Goal: Information Seeking & Learning: Learn about a topic

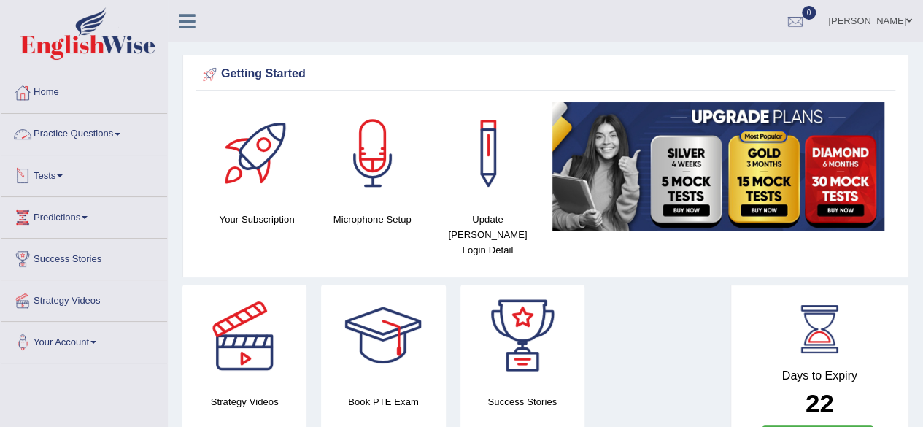
click at [66, 179] on link "Tests" at bounding box center [84, 173] width 166 height 36
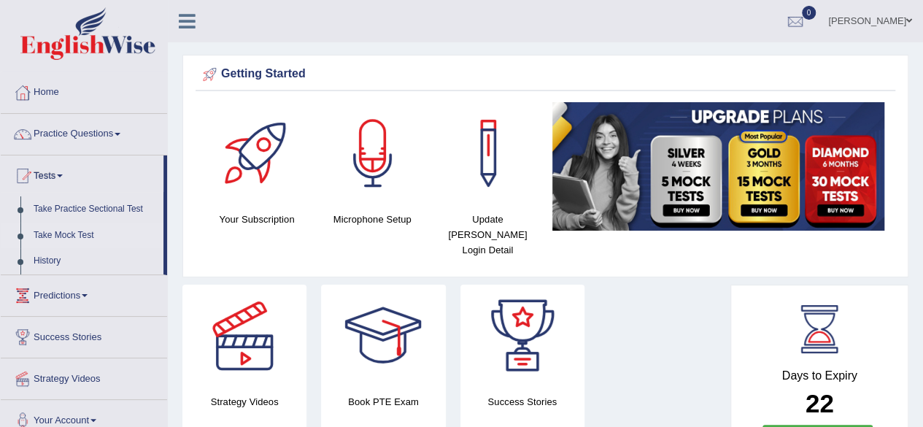
click at [64, 230] on link "Take Mock Test" at bounding box center [95, 236] width 136 height 26
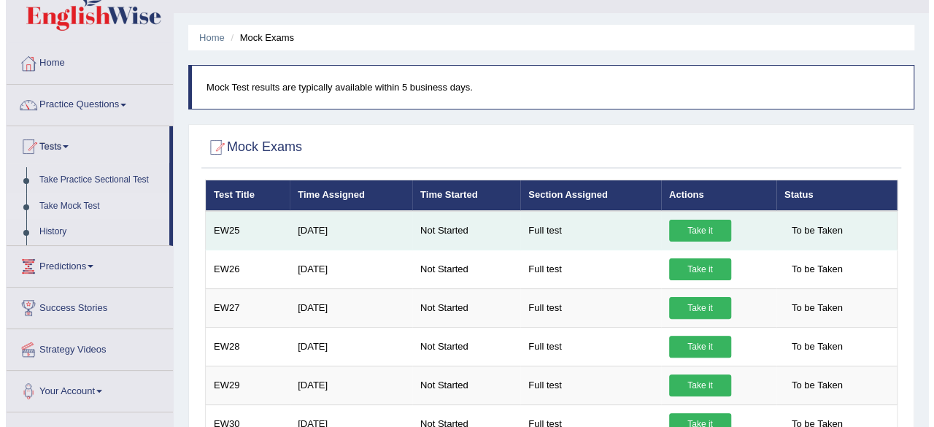
scroll to position [86, 0]
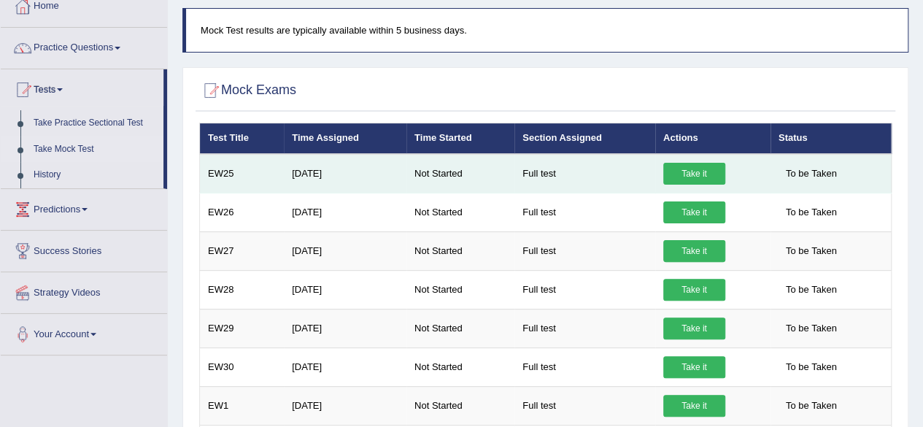
click at [680, 173] on link "Take it" at bounding box center [694, 174] width 62 height 22
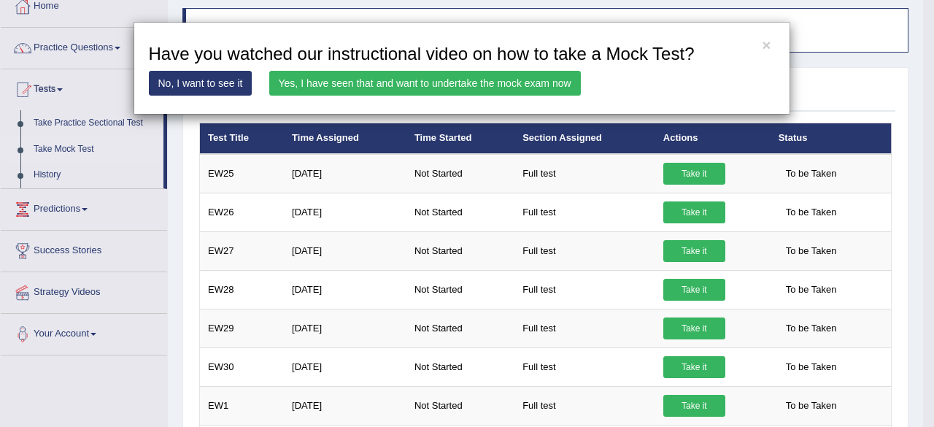
click at [454, 82] on link "Yes, I have seen that and want to undertake the mock exam now" at bounding box center [425, 83] width 312 height 25
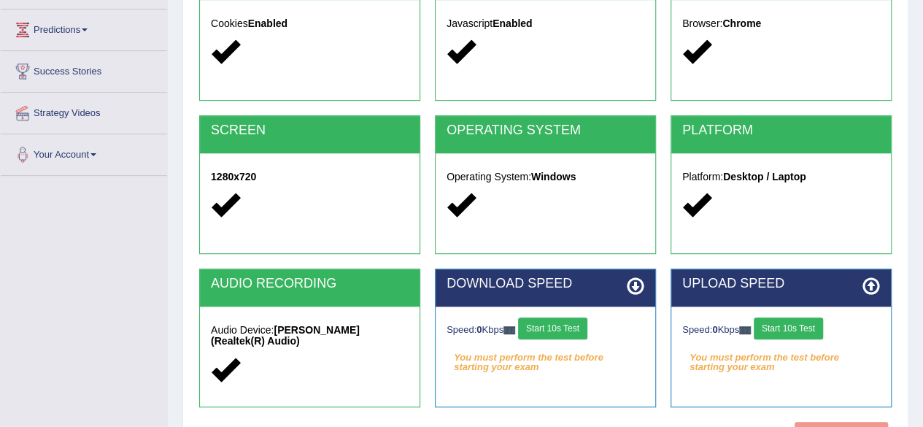
scroll to position [339, 0]
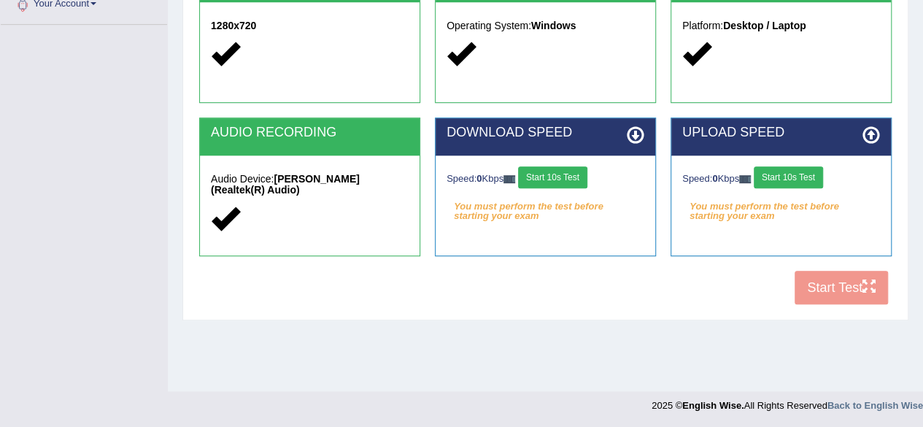
click at [581, 185] on button "Start 10s Test" at bounding box center [552, 177] width 69 height 22
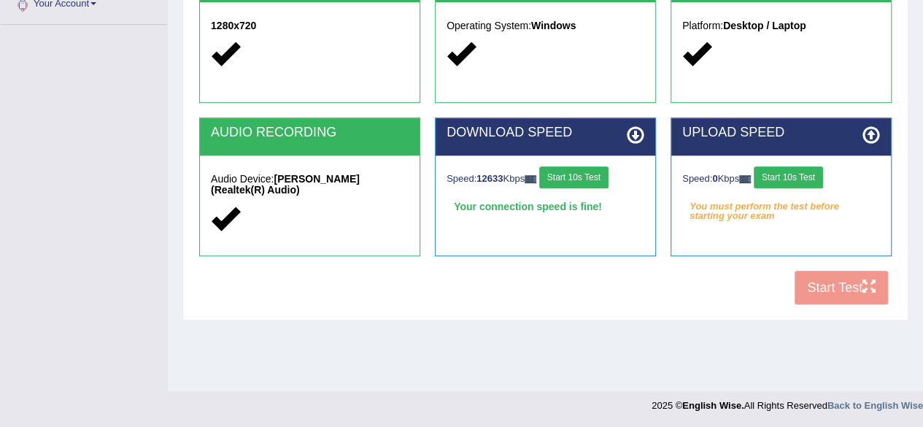
click at [765, 177] on button "Start 10s Test" at bounding box center [788, 177] width 69 height 22
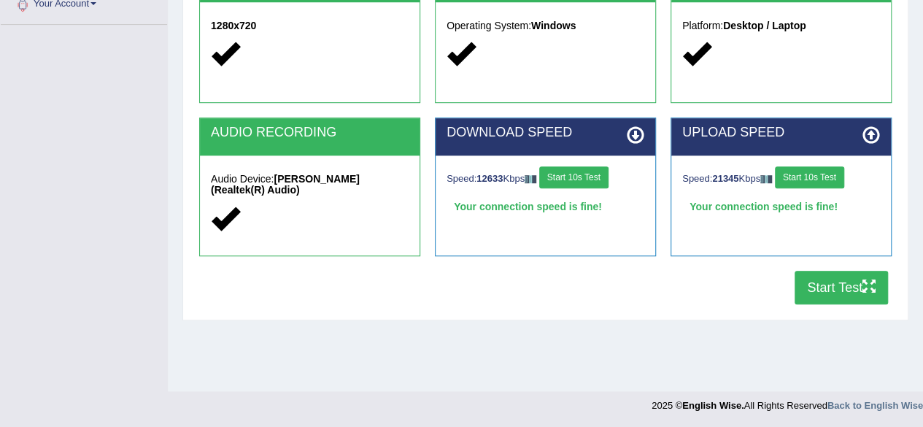
click at [827, 285] on button "Start Test" at bounding box center [841, 288] width 93 height 34
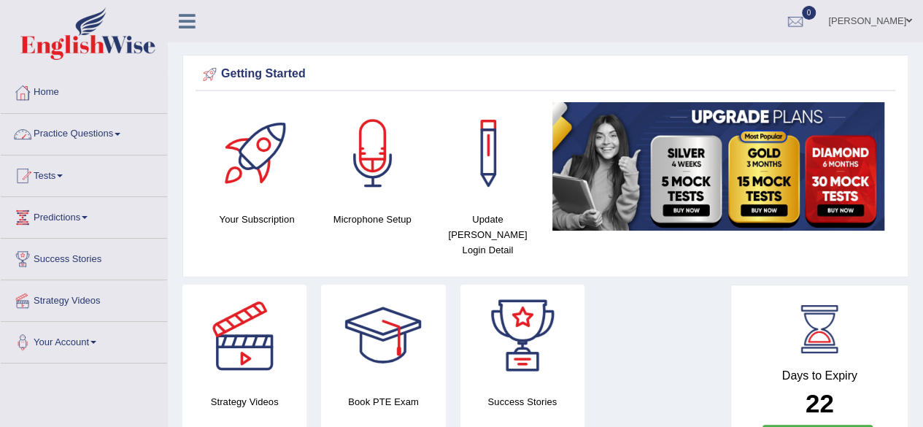
click at [117, 125] on link "Practice Questions" at bounding box center [84, 132] width 166 height 36
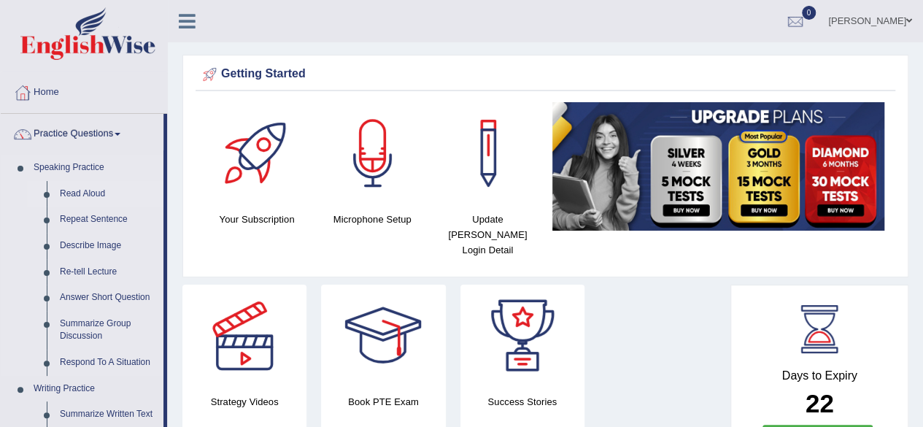
click at [92, 190] on link "Read Aloud" at bounding box center [108, 194] width 110 height 26
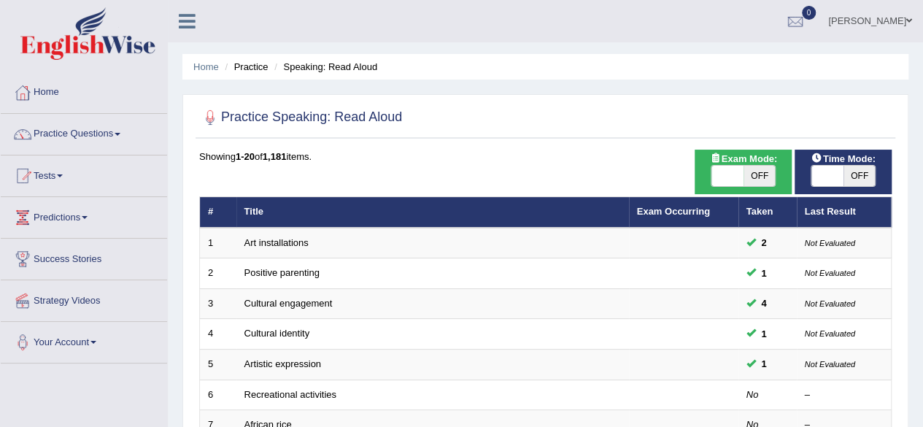
click at [763, 170] on span "OFF" at bounding box center [759, 176] width 32 height 20
checkbox input "true"
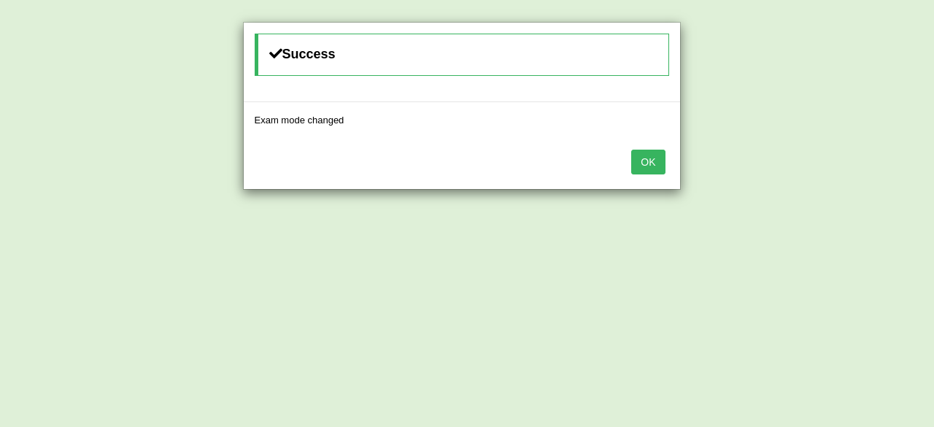
click at [649, 166] on button "OK" at bounding box center [648, 162] width 34 height 25
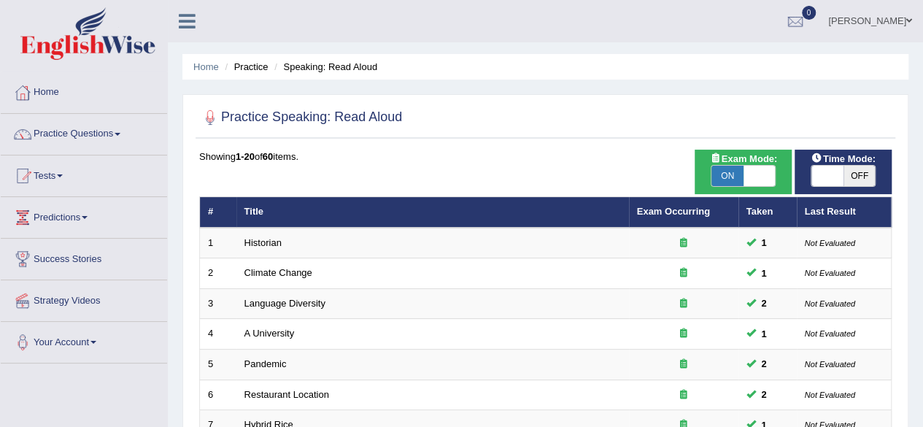
click at [860, 177] on span "OFF" at bounding box center [859, 176] width 32 height 20
checkbox input "true"
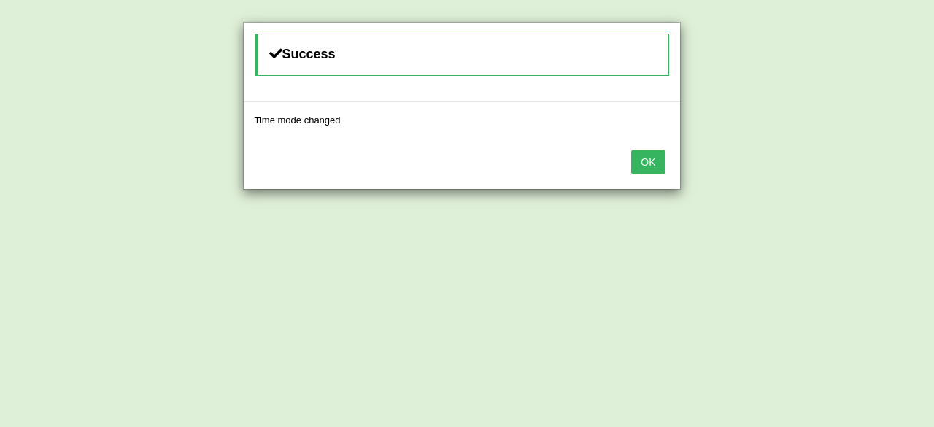
click at [658, 166] on button "OK" at bounding box center [648, 162] width 34 height 25
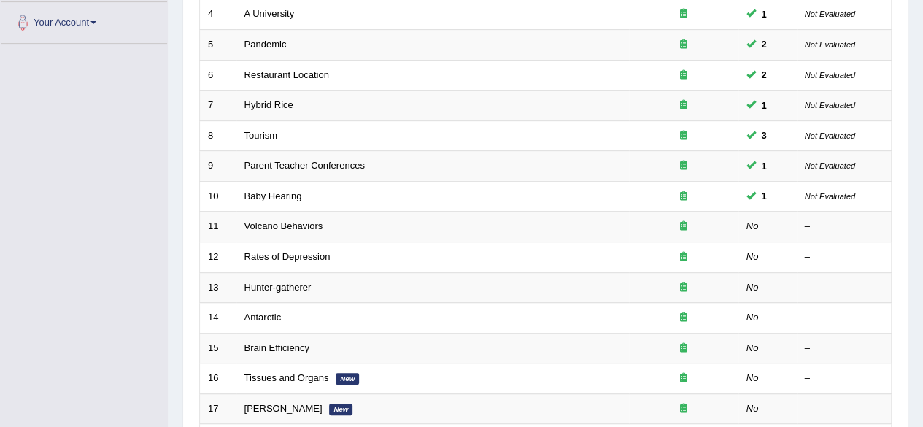
scroll to position [321, 0]
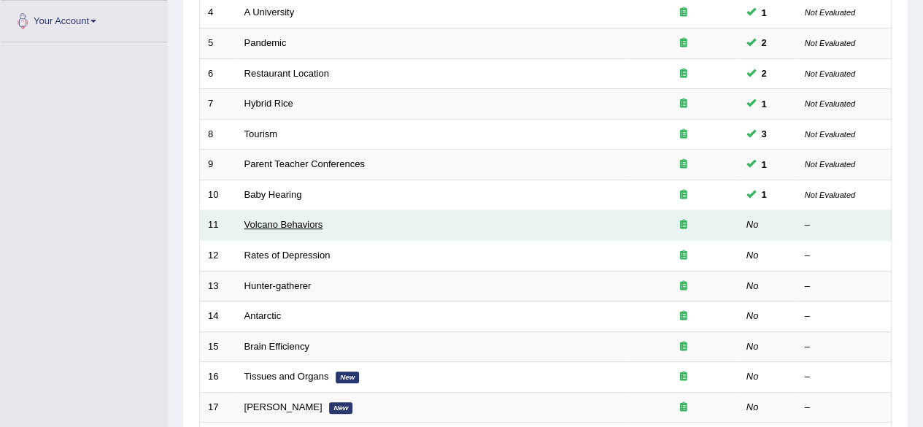
click at [312, 223] on link "Volcano Behaviors" at bounding box center [283, 224] width 79 height 11
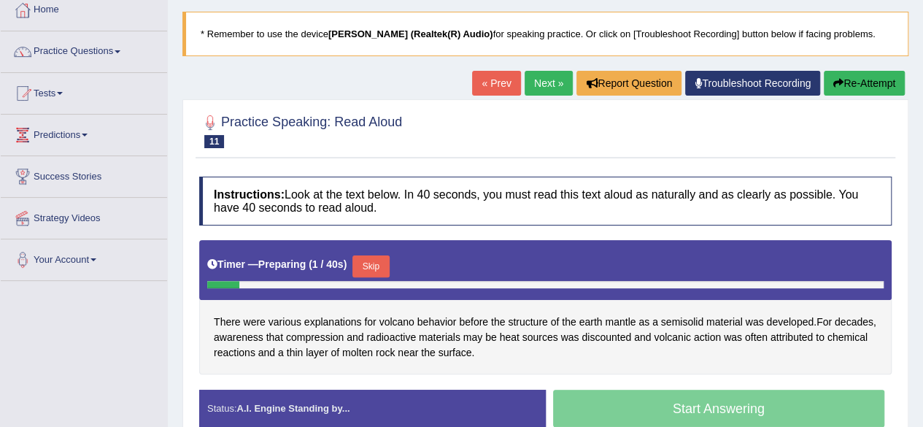
scroll to position [117, 0]
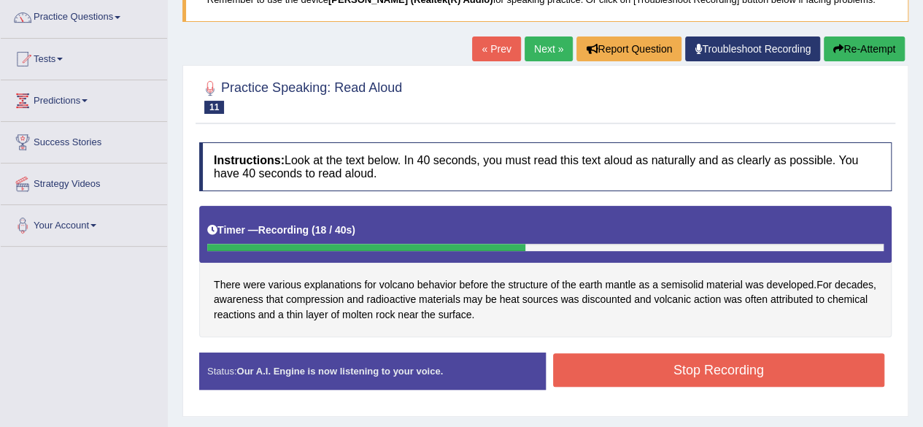
click at [616, 360] on button "Stop Recording" at bounding box center [719, 370] width 332 height 34
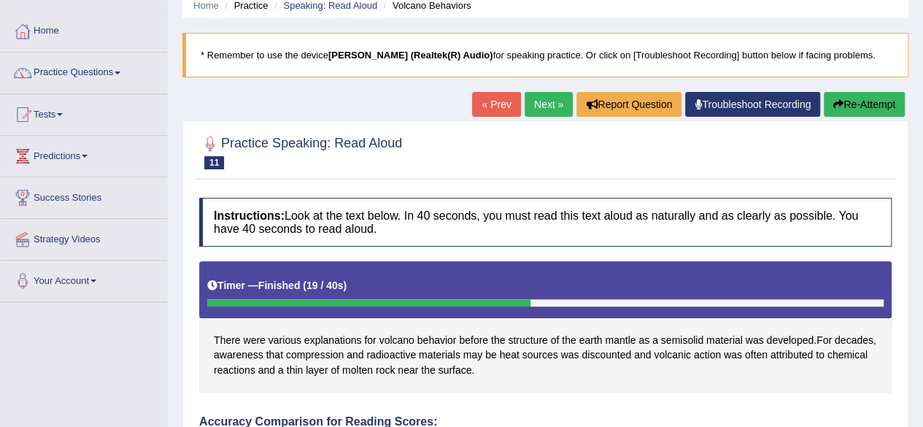
scroll to position [58, 0]
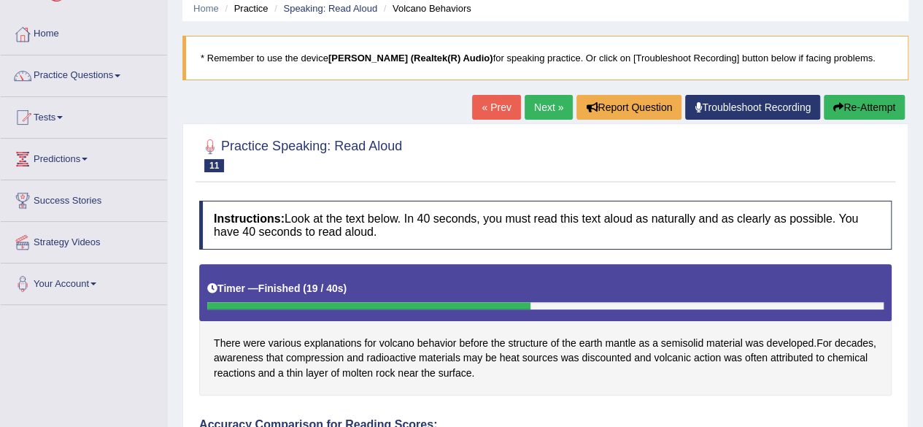
click at [549, 109] on link "Next »" at bounding box center [549, 107] width 48 height 25
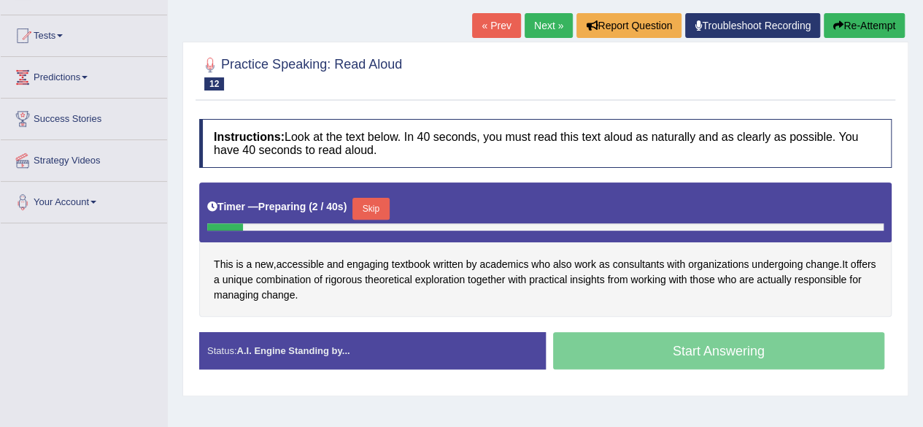
scroll to position [152, 0]
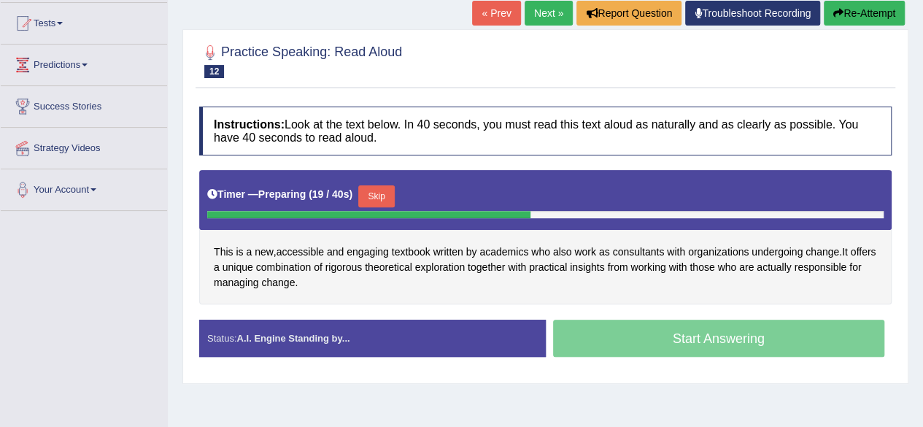
click at [381, 195] on button "Skip" at bounding box center [376, 196] width 36 height 22
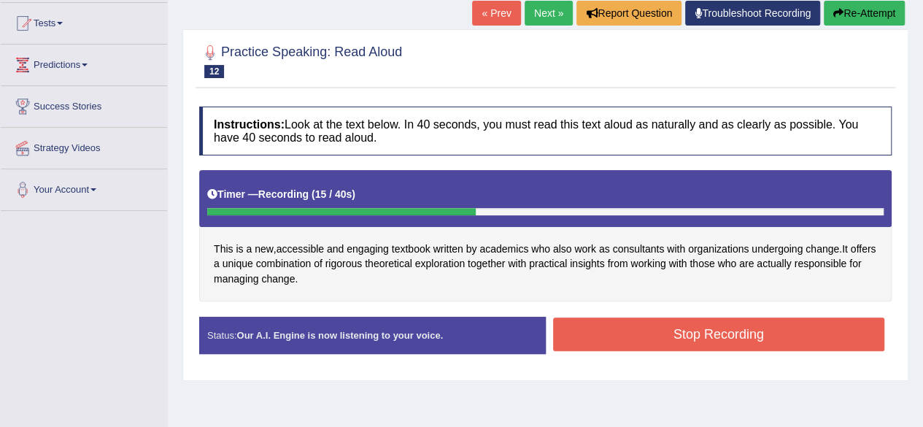
click at [754, 330] on button "Stop Recording" at bounding box center [719, 334] width 332 height 34
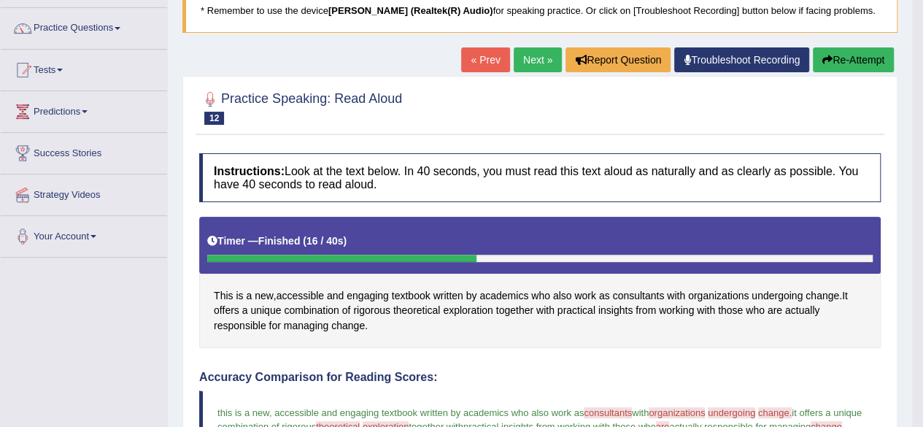
scroll to position [94, 0]
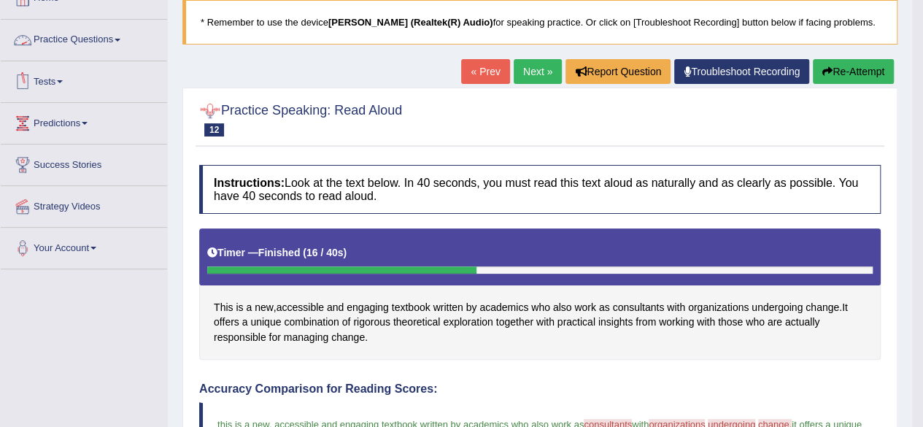
click at [125, 45] on link "Practice Questions" at bounding box center [84, 38] width 166 height 36
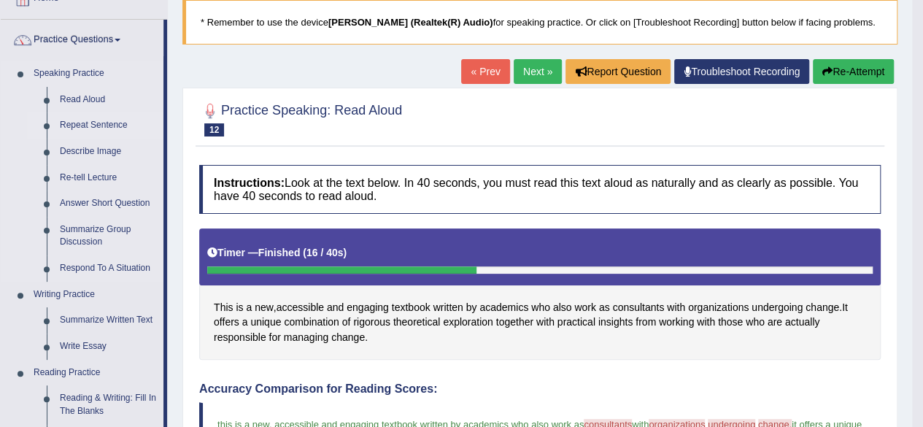
click at [100, 117] on link "Repeat Sentence" at bounding box center [108, 125] width 110 height 26
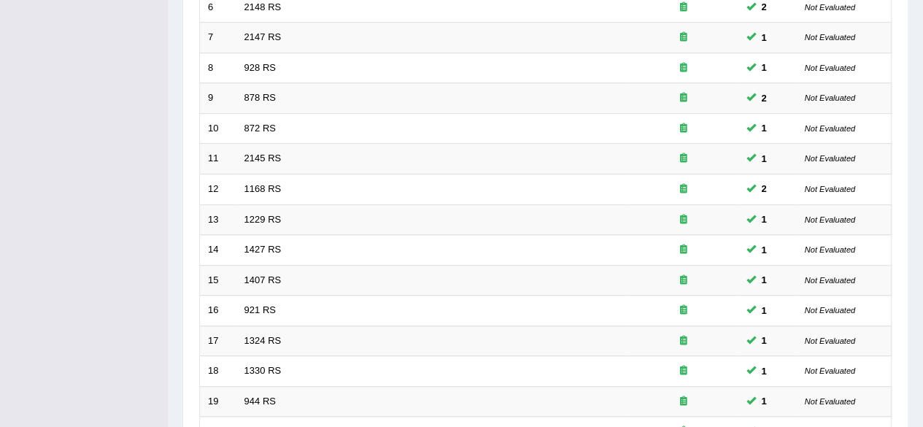
scroll to position [532, 0]
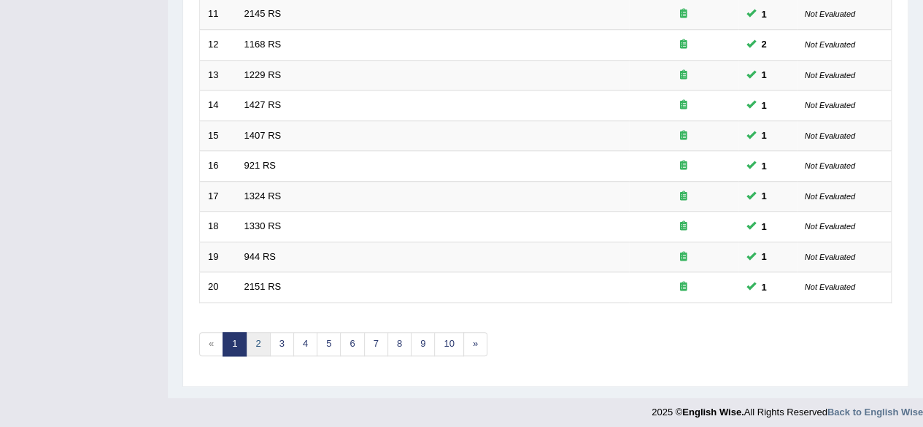
click at [248, 341] on link "2" at bounding box center [258, 344] width 24 height 24
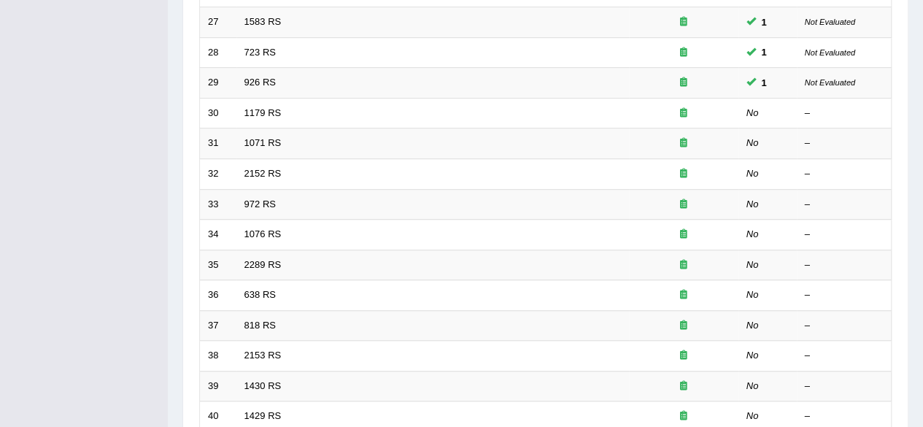
scroll to position [429, 0]
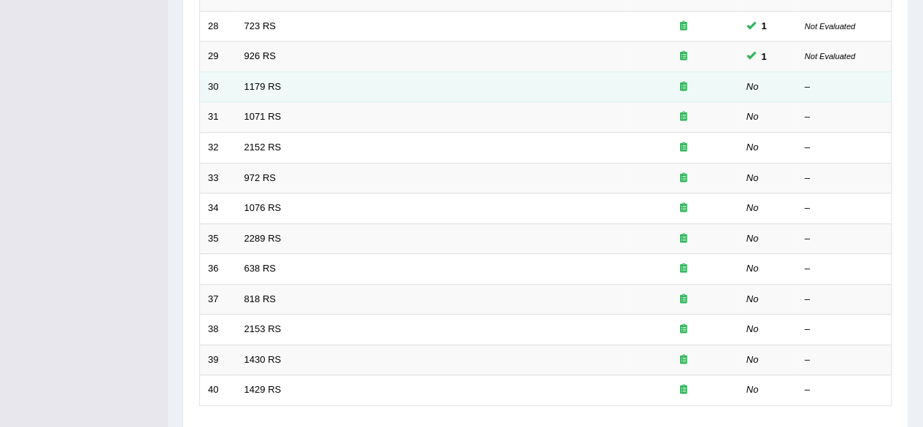
click at [441, 94] on td "1179 RS" at bounding box center [432, 87] width 393 height 31
click at [645, 86] on div at bounding box center [683, 87] width 93 height 14
click at [264, 85] on link "1179 RS" at bounding box center [262, 86] width 37 height 11
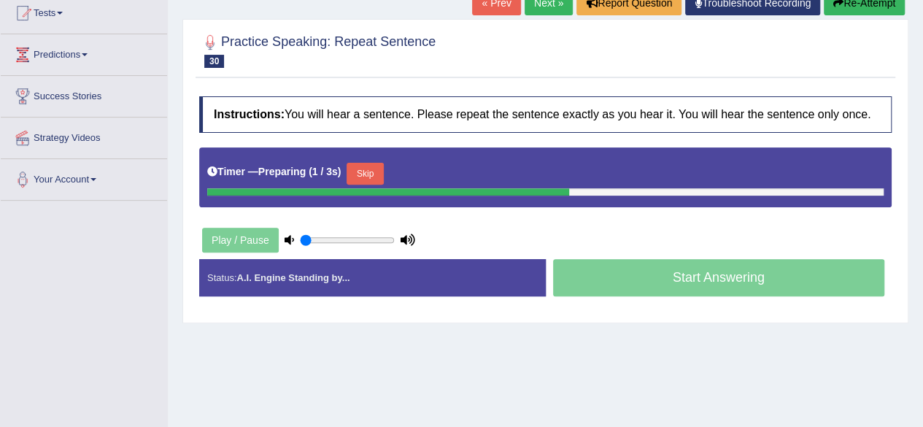
scroll to position [175, 0]
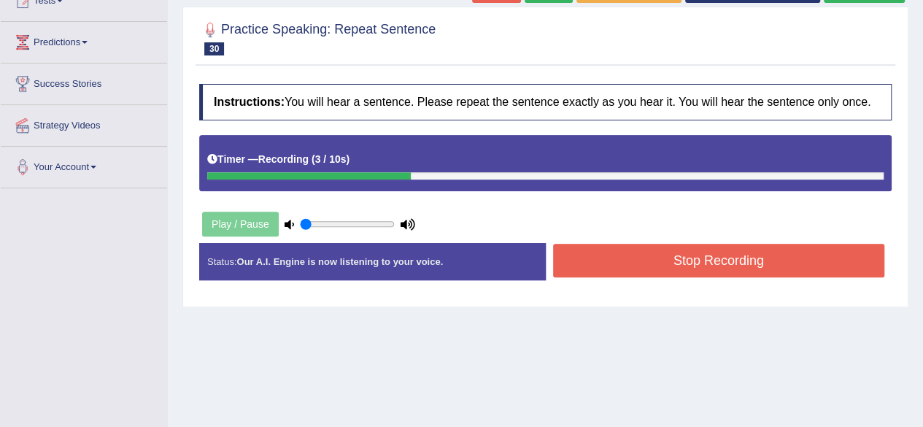
click at [620, 248] on button "Stop Recording" at bounding box center [719, 261] width 332 height 34
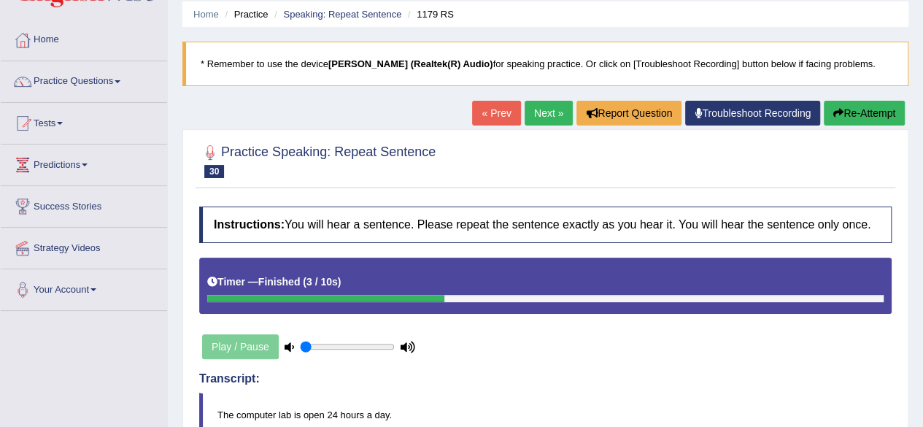
scroll to position [29, 0]
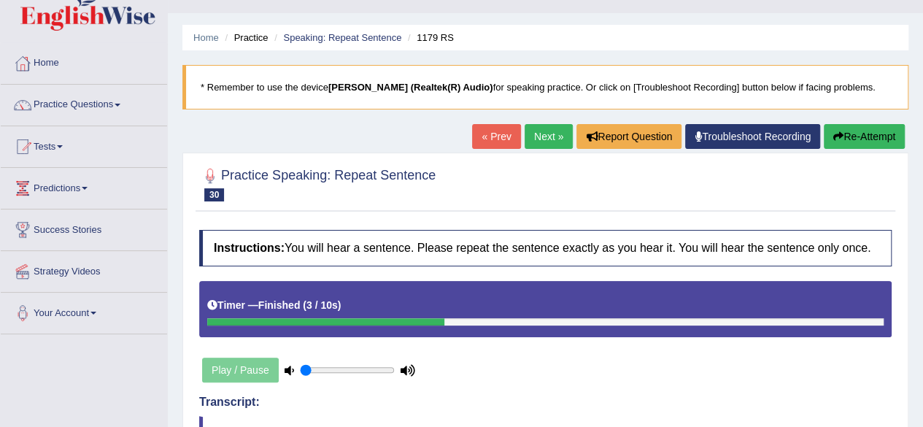
click at [544, 134] on link "Next »" at bounding box center [549, 136] width 48 height 25
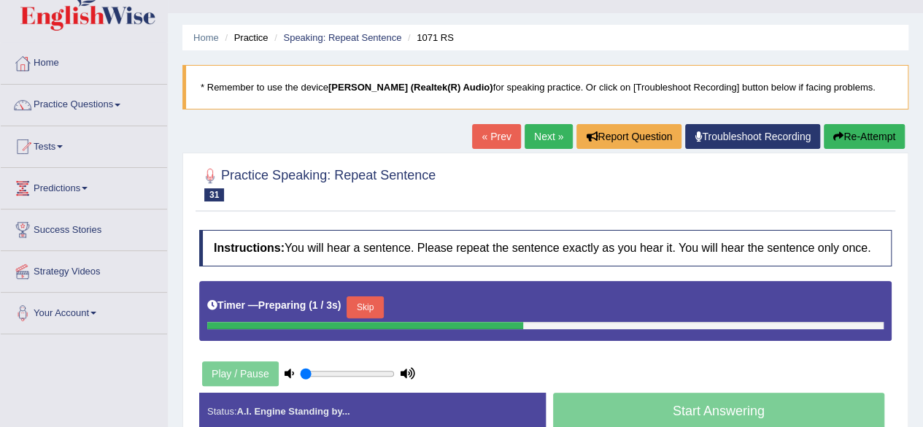
scroll to position [117, 0]
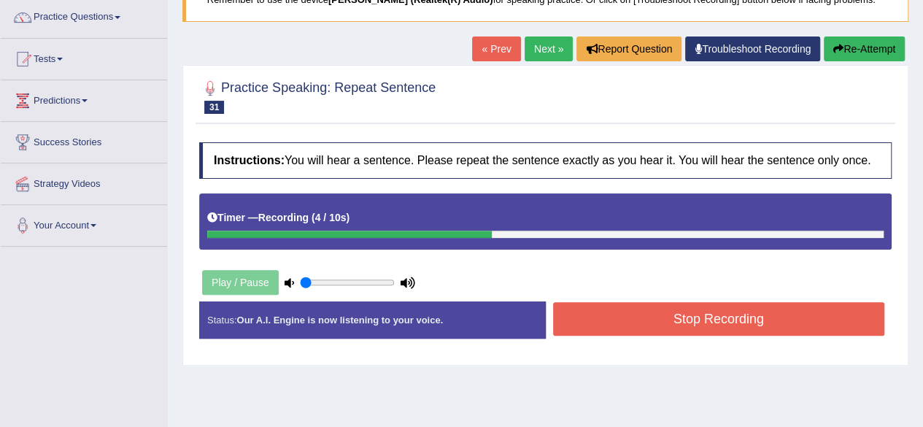
click at [709, 314] on button "Stop Recording" at bounding box center [719, 319] width 332 height 34
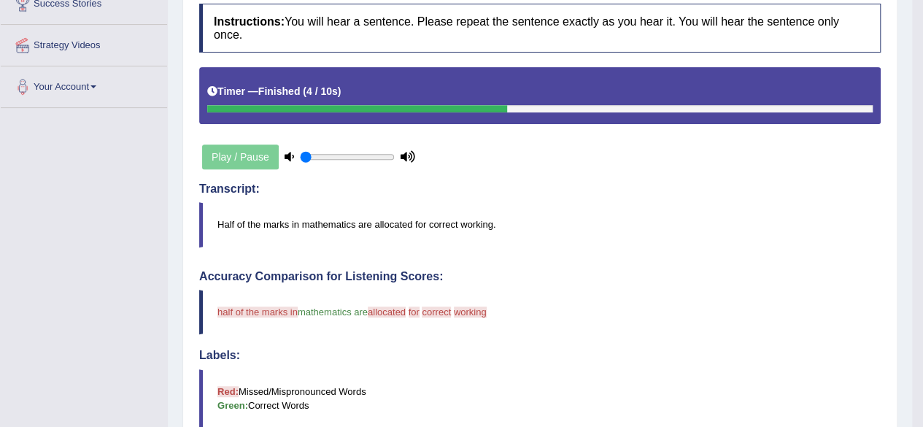
scroll to position [175, 0]
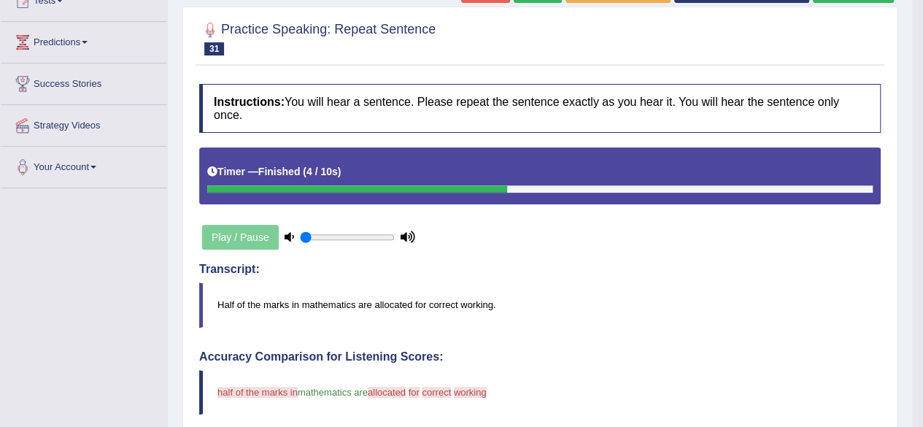
click at [709, 314] on blockquote "Half of the marks in mathematics are allocated for correct working." at bounding box center [539, 304] width 681 height 45
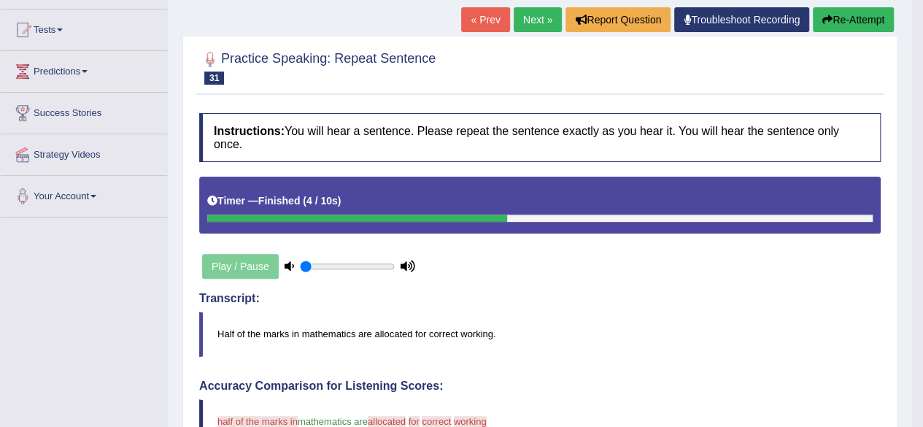
scroll to position [88, 0]
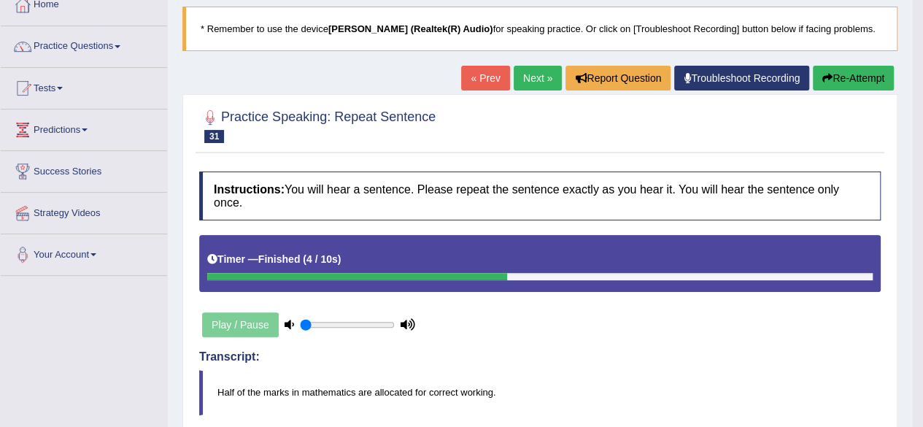
click at [859, 80] on button "Re-Attempt" at bounding box center [853, 78] width 81 height 25
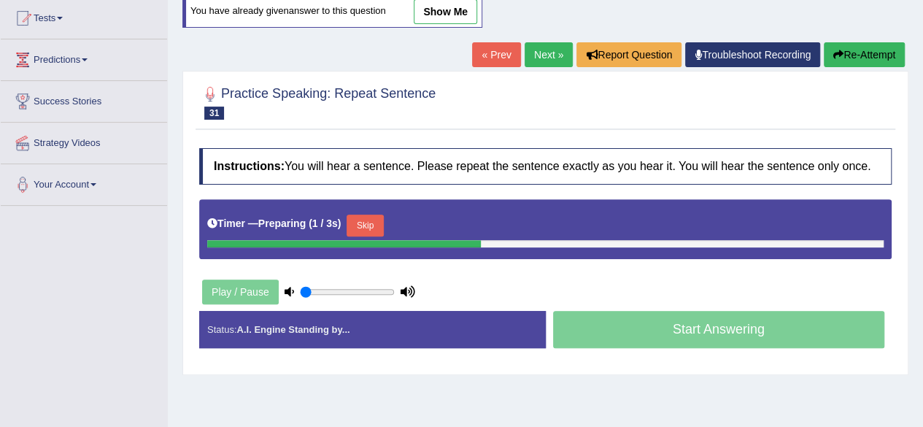
scroll to position [175, 0]
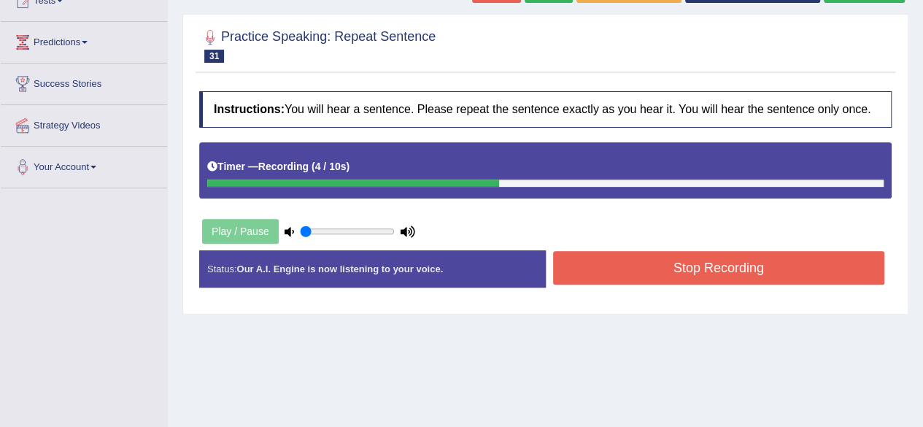
click at [796, 251] on button "Stop Recording" at bounding box center [719, 268] width 332 height 34
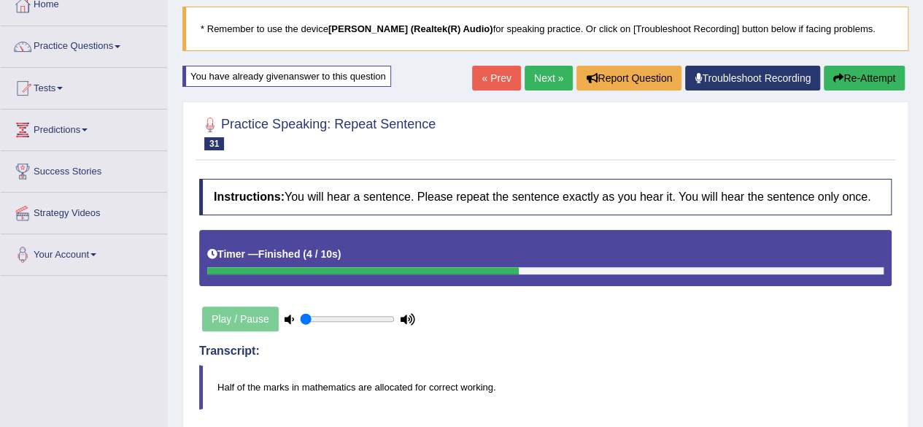
scroll to position [0, 0]
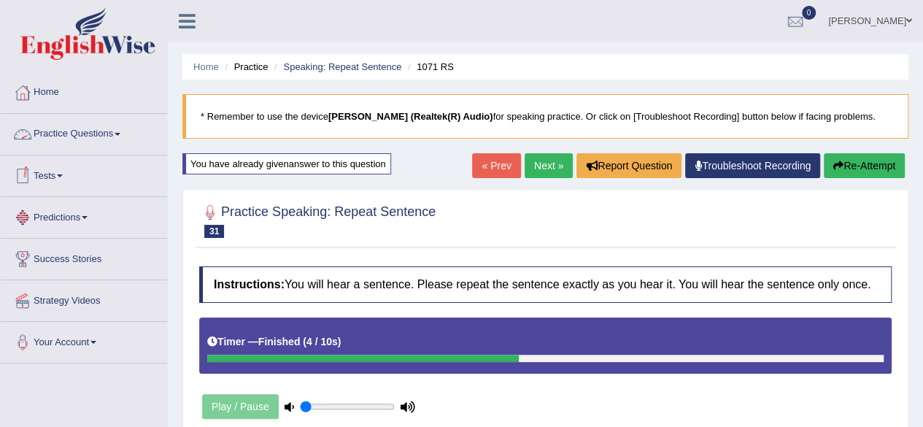
click at [118, 140] on link "Practice Questions" at bounding box center [84, 132] width 166 height 36
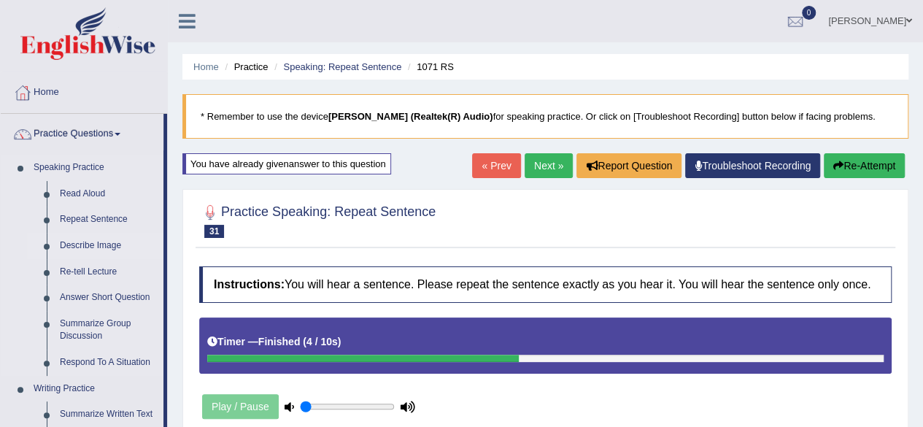
click at [101, 239] on link "Describe Image" at bounding box center [108, 246] width 110 height 26
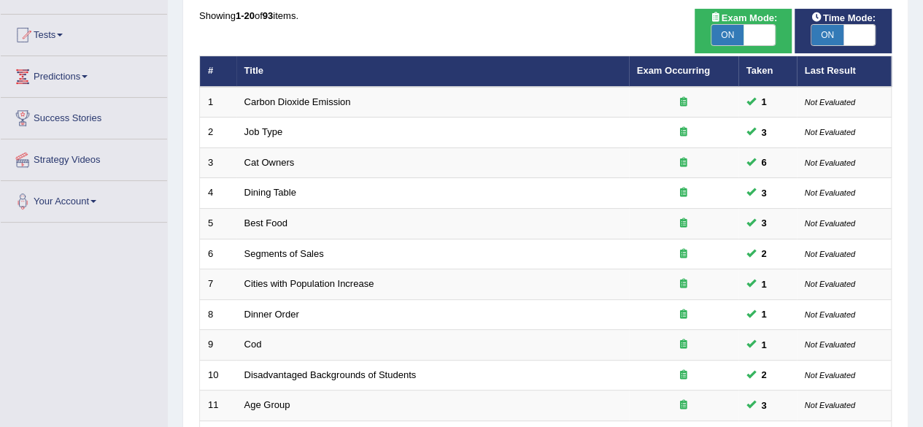
scroll to position [292, 0]
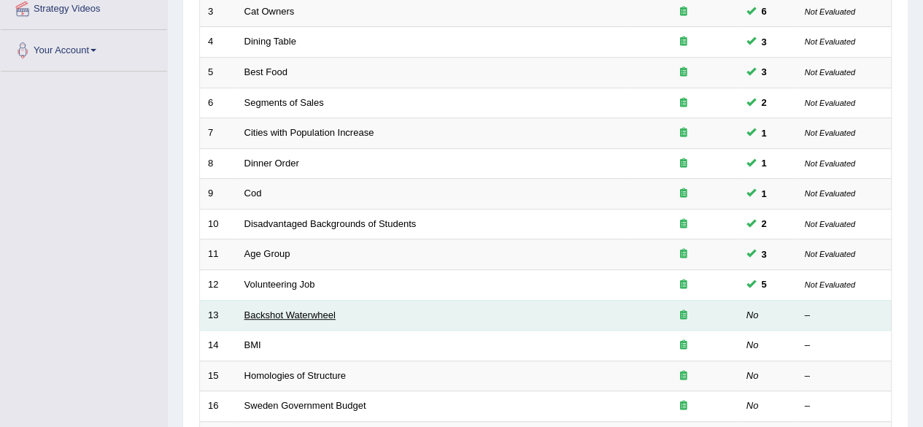
click at [304, 309] on link "Backshot Waterwheel" at bounding box center [289, 314] width 91 height 11
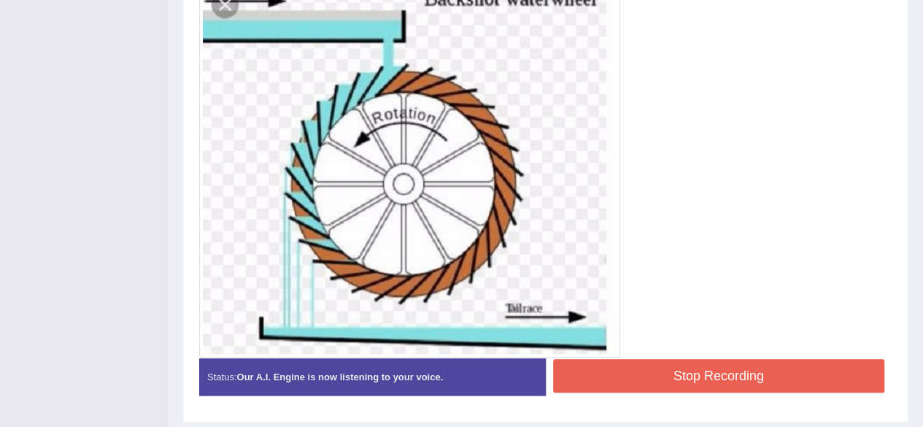
scroll to position [457, 0]
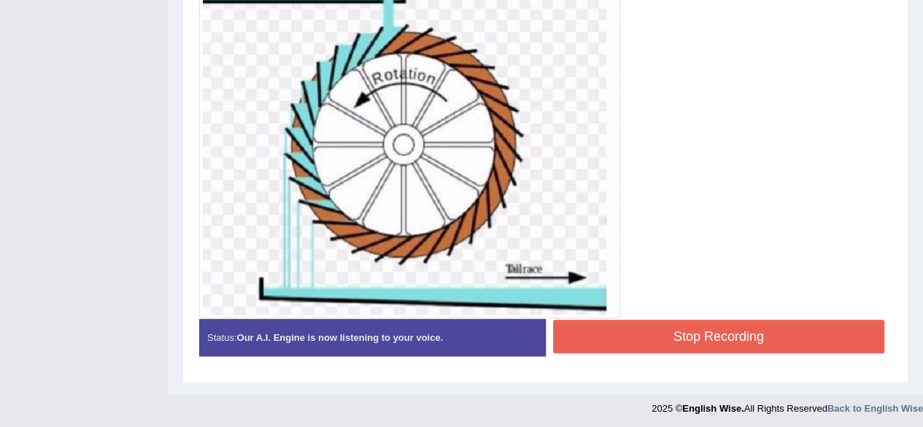
click at [584, 325] on button "Stop Recording" at bounding box center [719, 337] width 332 height 34
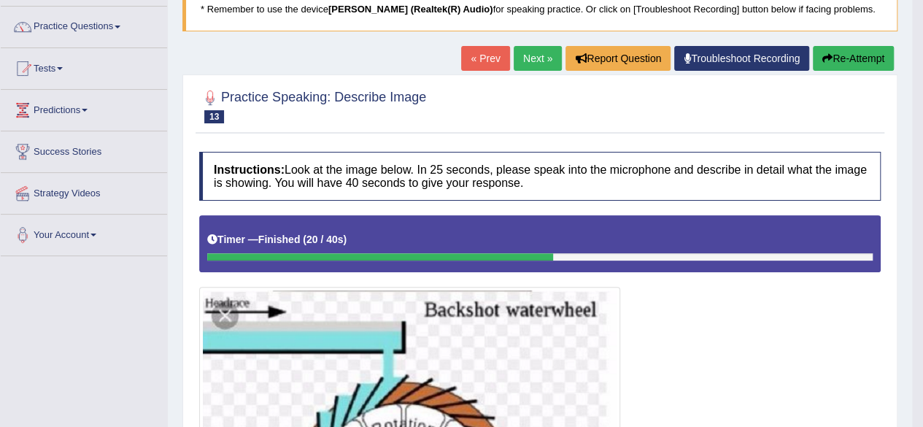
scroll to position [78, 0]
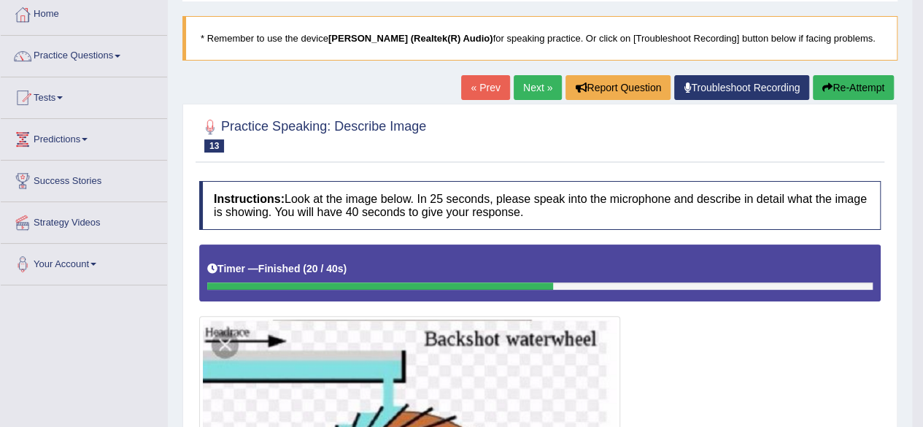
click at [822, 85] on icon "button" at bounding box center [827, 87] width 10 height 10
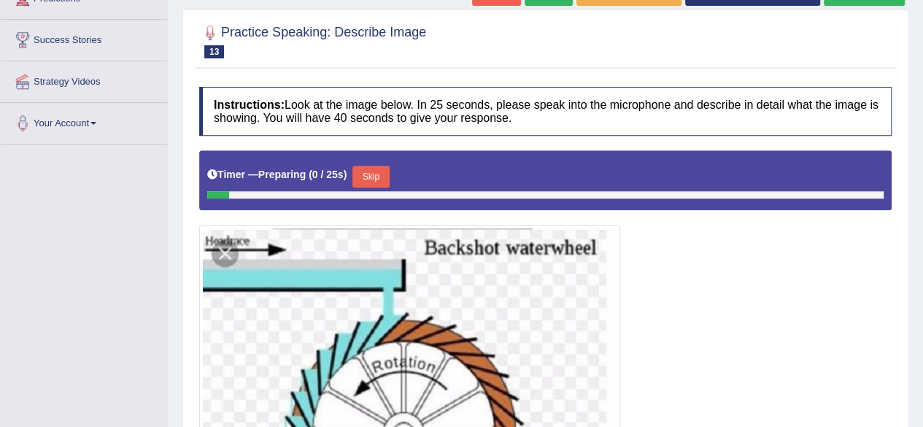
scroll to position [312, 0]
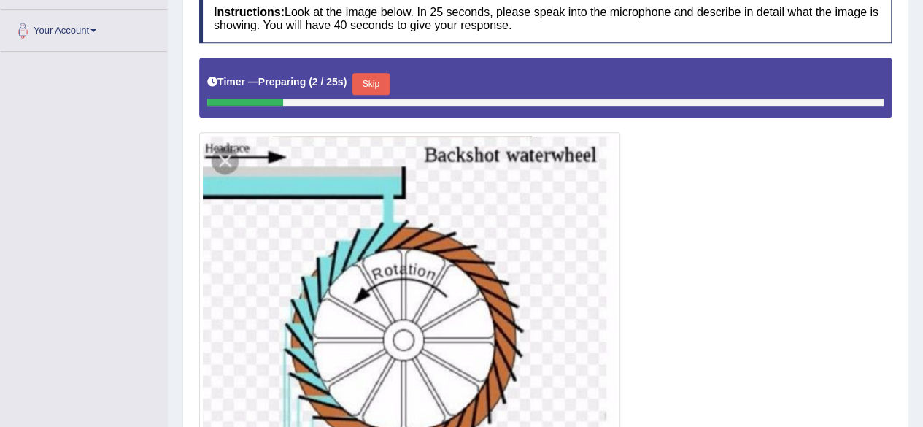
click at [381, 85] on button "Skip" at bounding box center [370, 84] width 36 height 22
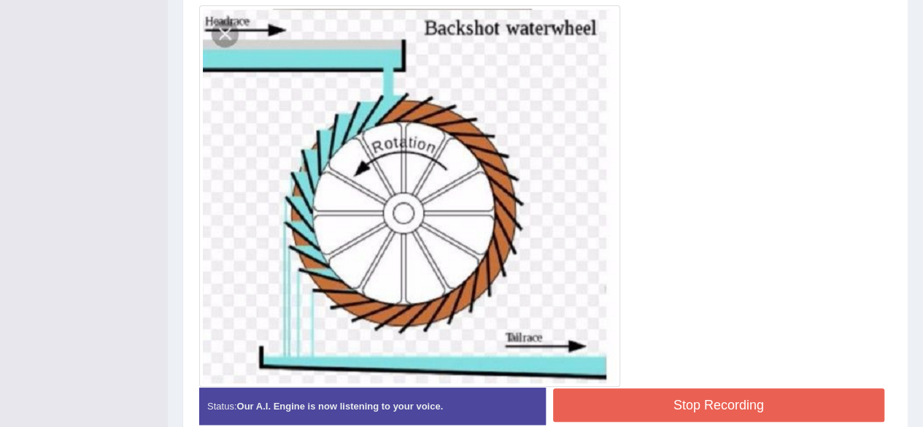
scroll to position [399, 0]
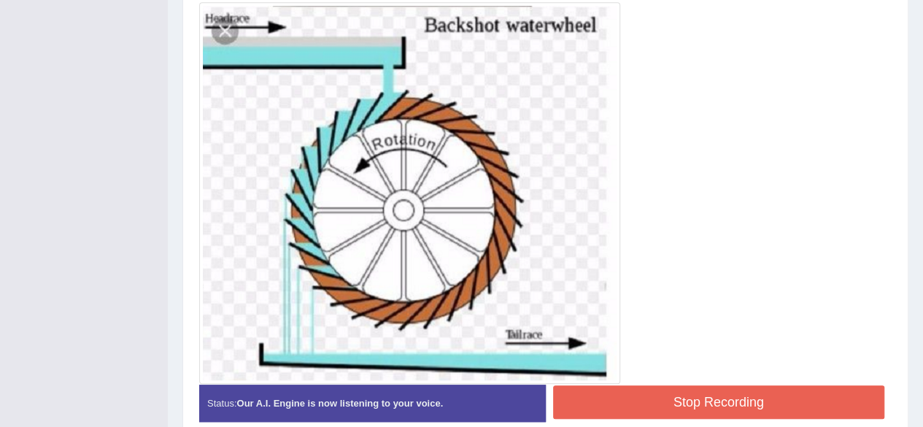
click at [696, 398] on button "Stop Recording" at bounding box center [719, 402] width 332 height 34
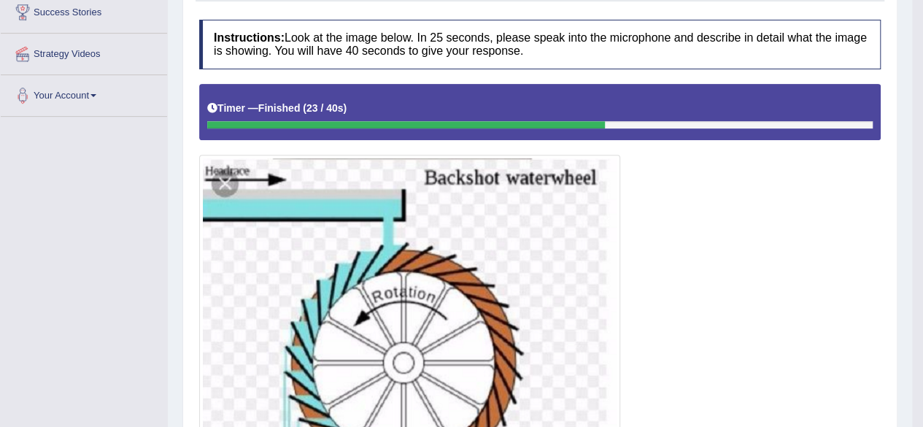
scroll to position [166, 0]
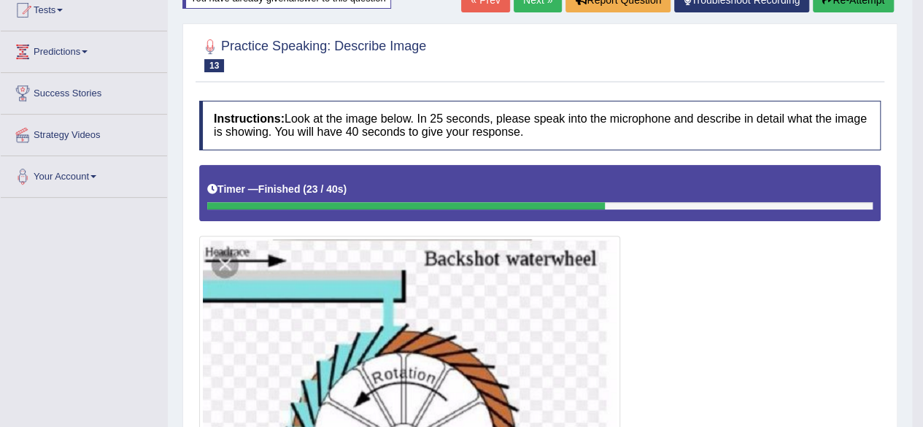
click at [827, 4] on button "Re-Attempt" at bounding box center [853, 0] width 81 height 25
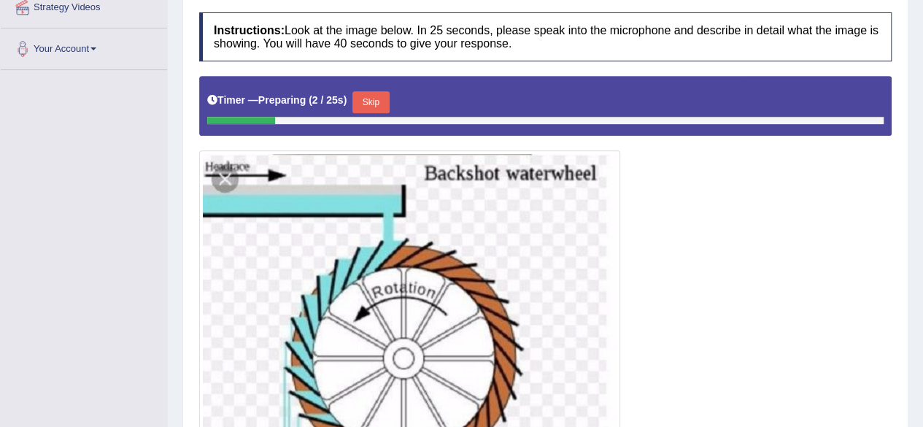
scroll to position [253, 0]
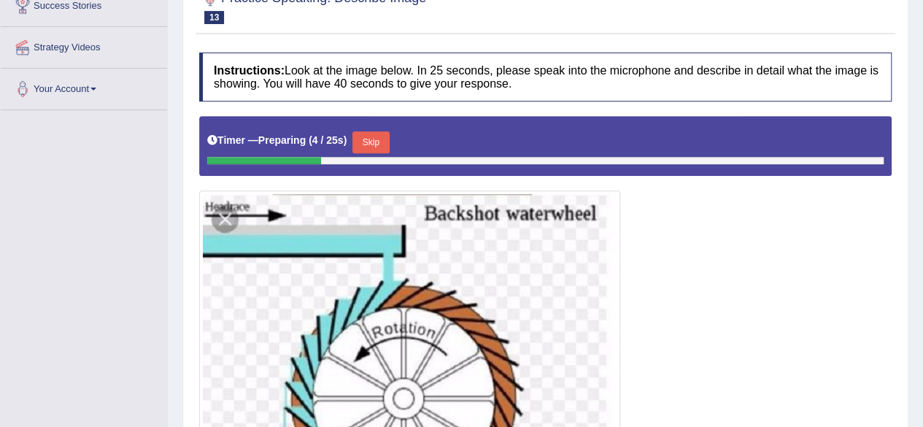
click at [378, 131] on button "Skip" at bounding box center [370, 142] width 36 height 22
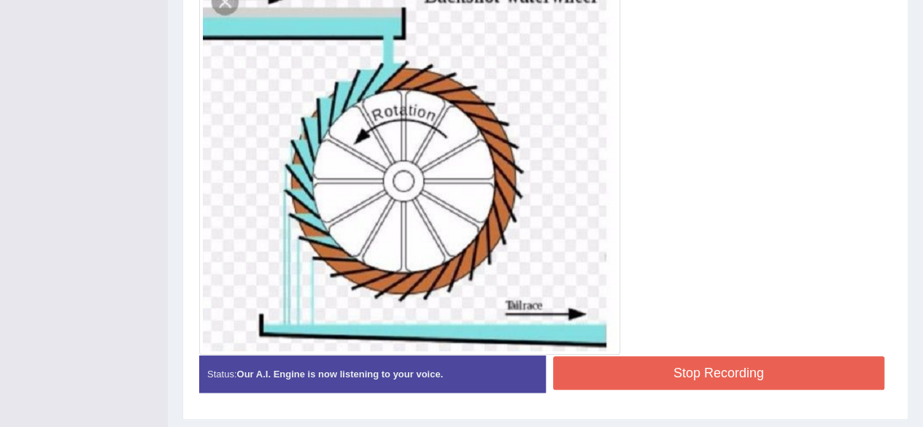
scroll to position [457, 0]
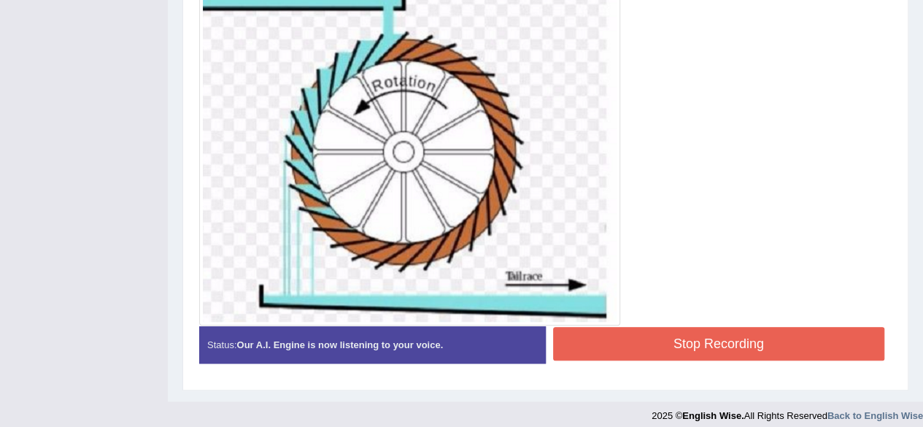
click at [680, 334] on button "Stop Recording" at bounding box center [719, 344] width 332 height 34
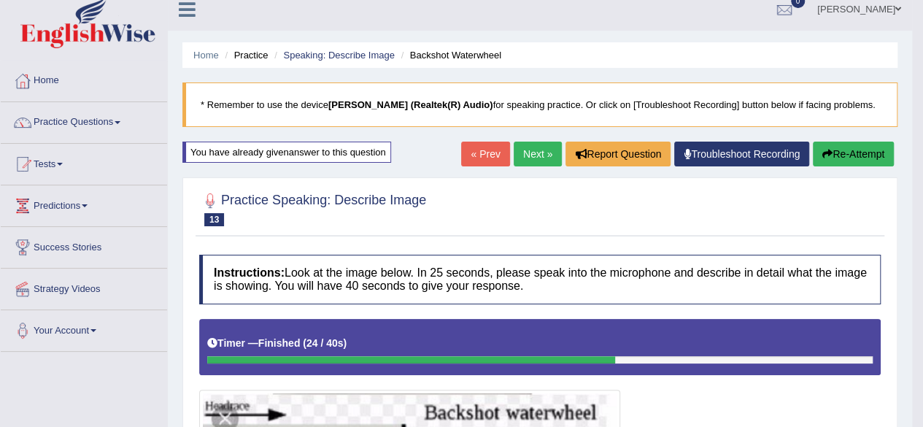
scroll to position [0, 0]
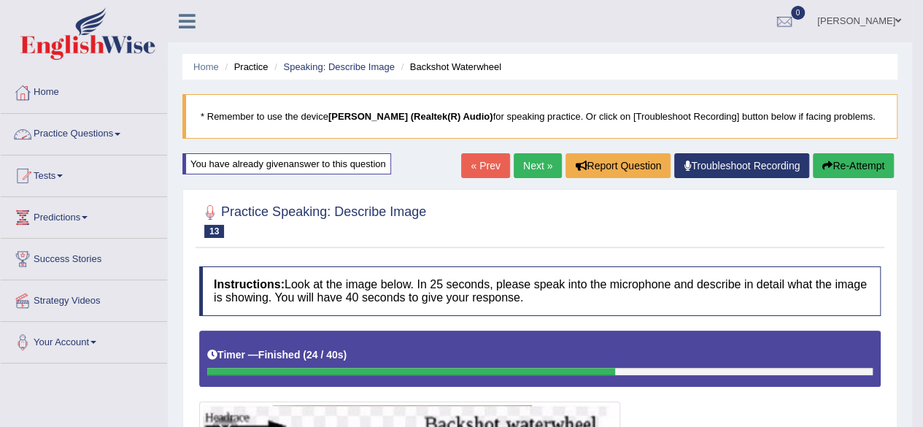
click at [107, 135] on link "Practice Questions" at bounding box center [84, 132] width 166 height 36
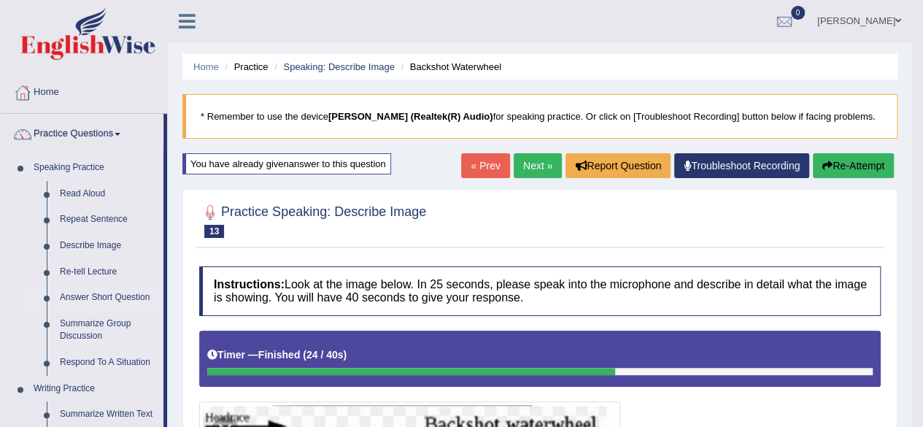
click at [84, 298] on link "Answer Short Question" at bounding box center [108, 298] width 110 height 26
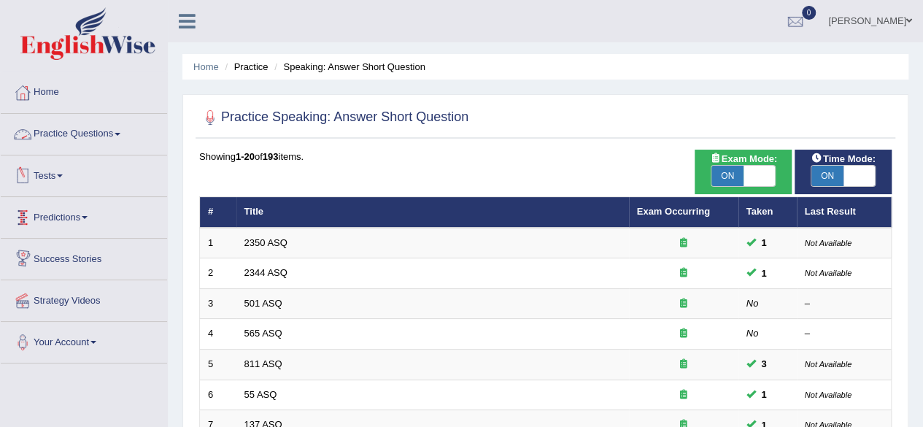
click at [120, 135] on link "Practice Questions" at bounding box center [84, 132] width 166 height 36
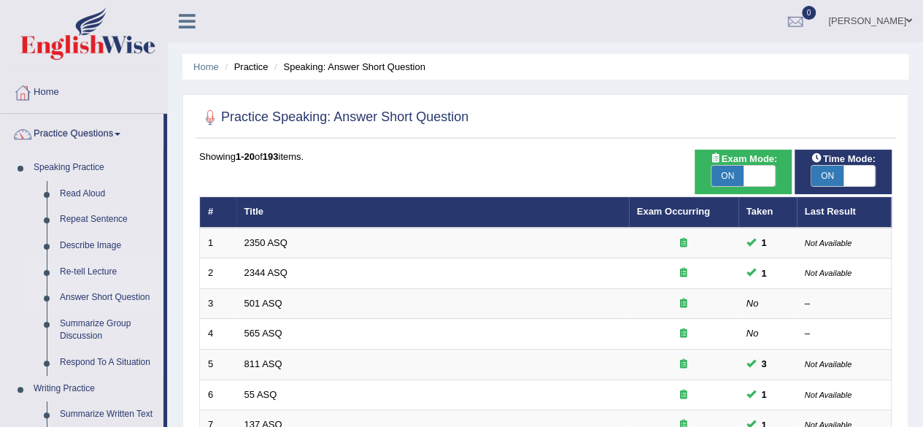
click at [98, 268] on link "Re-tell Lecture" at bounding box center [108, 272] width 110 height 26
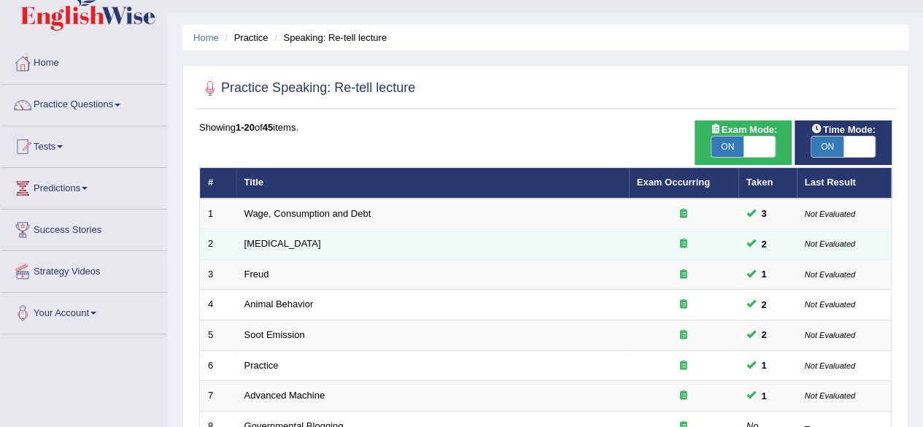
scroll to position [117, 0]
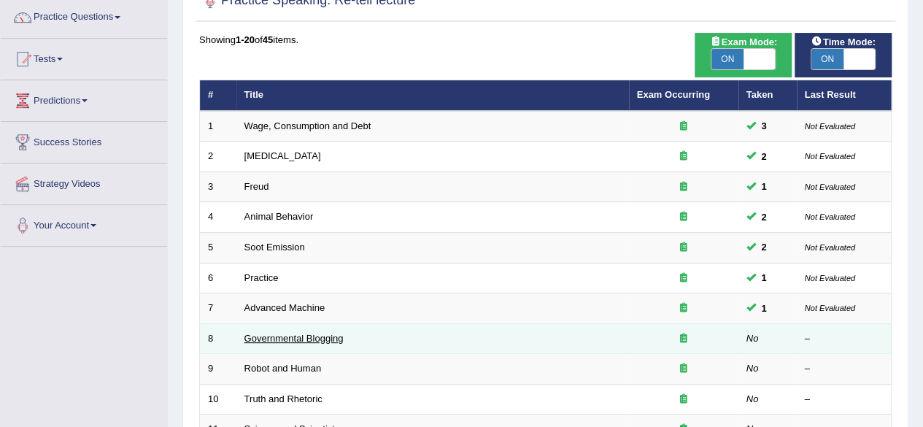
click at [317, 333] on link "Governmental Blogging" at bounding box center [293, 338] width 99 height 11
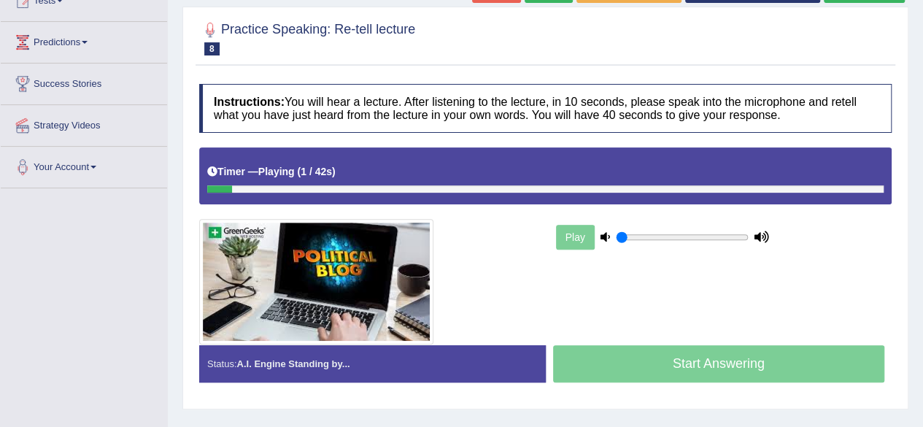
scroll to position [204, 0]
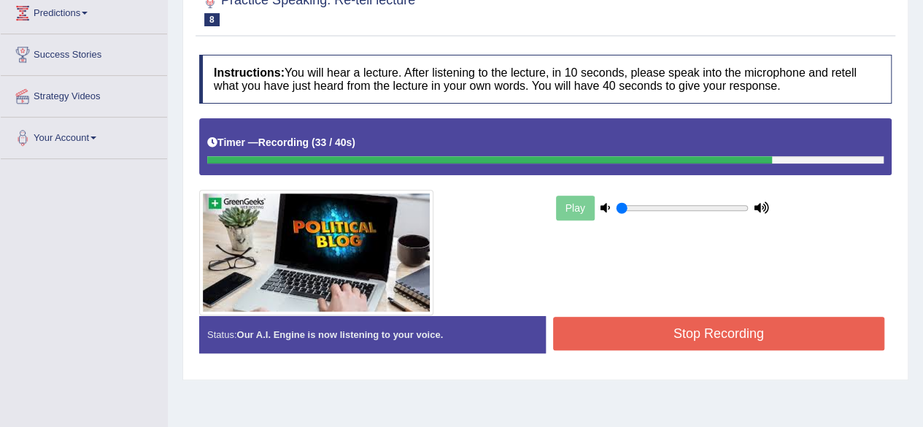
click at [623, 338] on button "Stop Recording" at bounding box center [719, 334] width 332 height 34
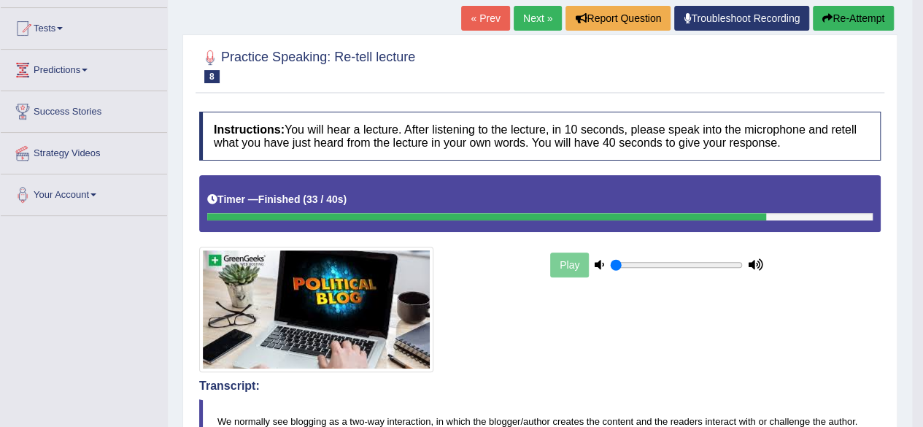
scroll to position [146, 0]
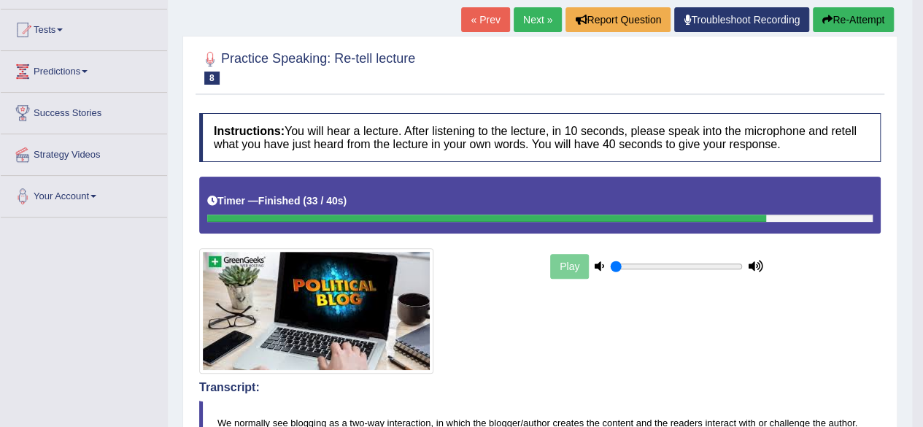
click at [545, 24] on link "Next »" at bounding box center [538, 19] width 48 height 25
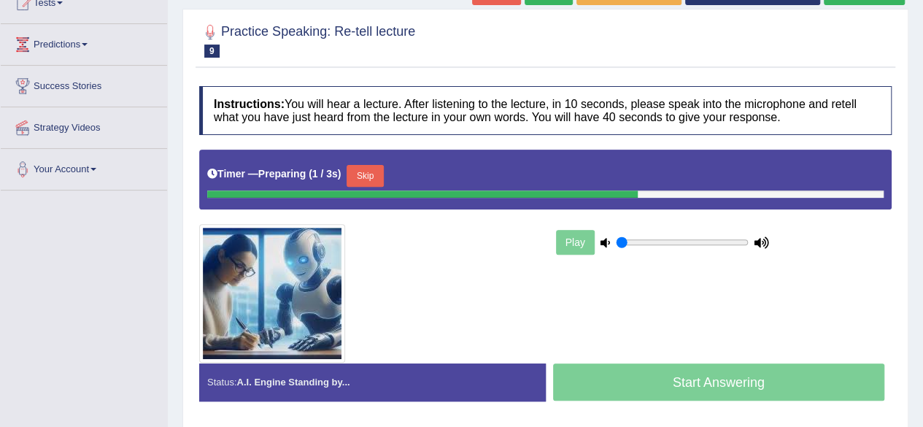
scroll to position [263, 0]
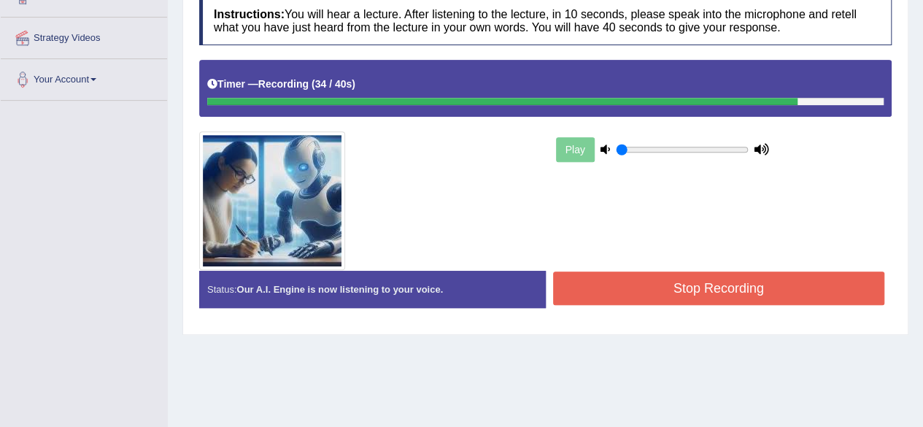
click at [667, 285] on button "Stop Recording" at bounding box center [719, 288] width 332 height 34
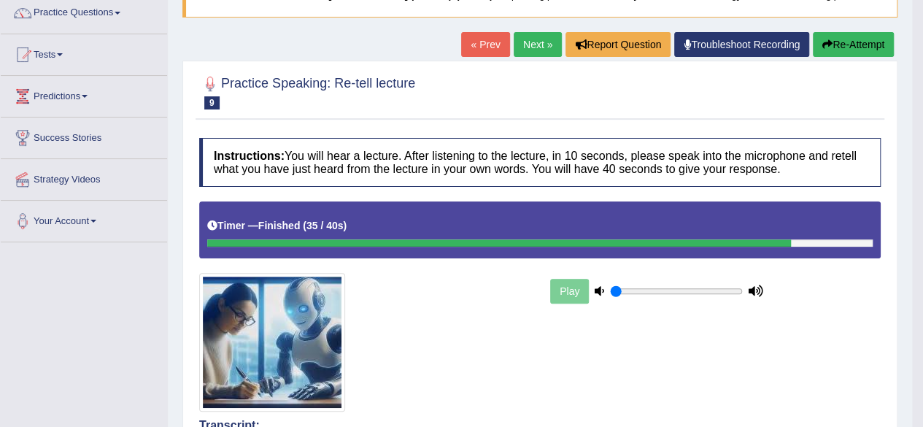
scroll to position [117, 0]
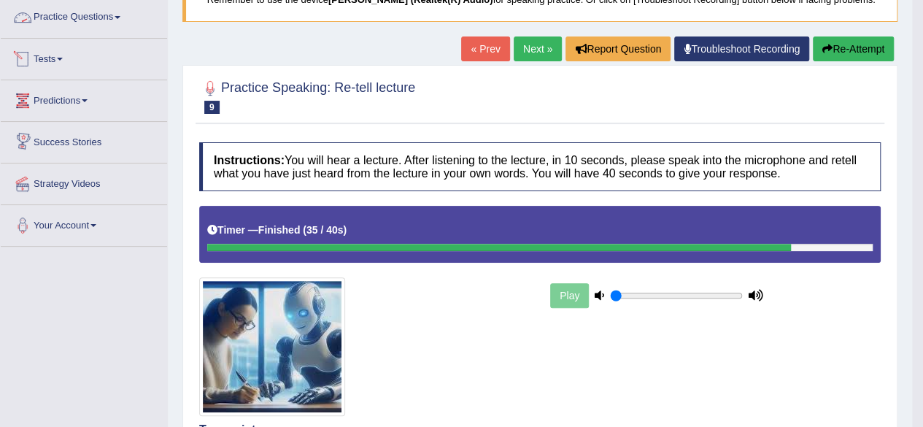
click at [117, 11] on link "Practice Questions" at bounding box center [84, 15] width 166 height 36
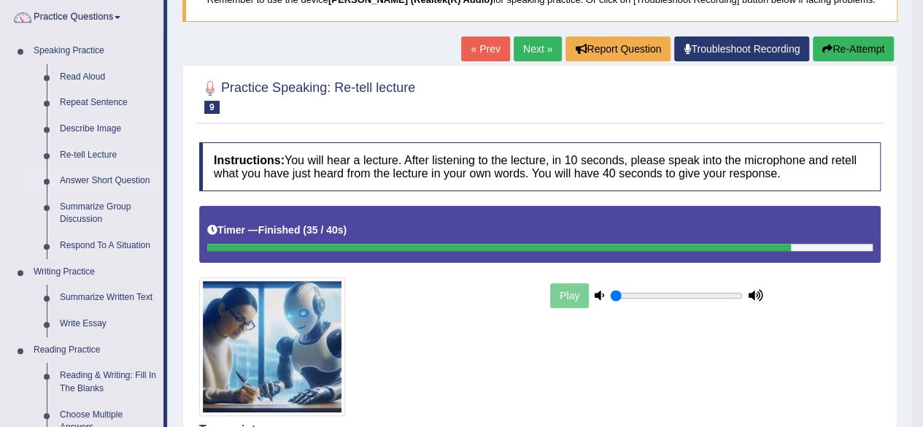
click at [111, 177] on link "Answer Short Question" at bounding box center [108, 181] width 110 height 26
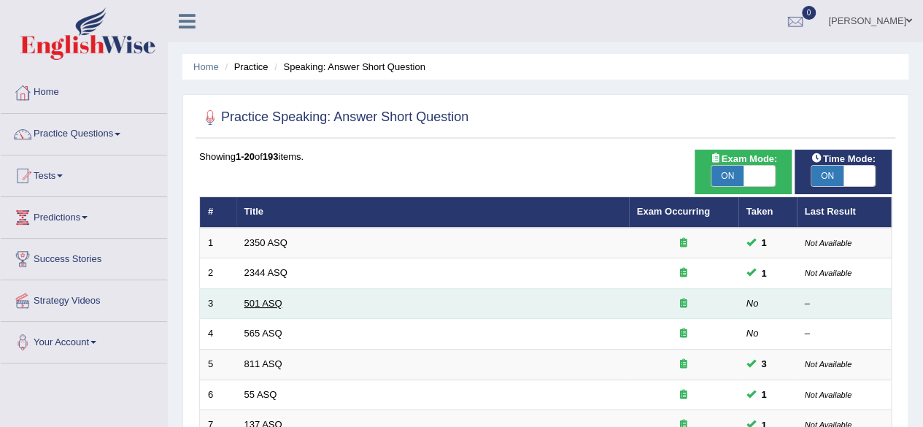
click at [250, 304] on link "501 ASQ" at bounding box center [263, 303] width 38 height 11
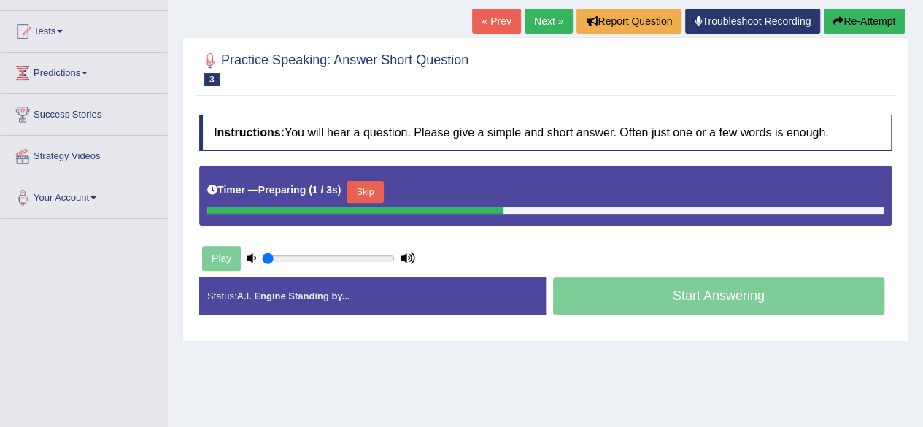
scroll to position [146, 0]
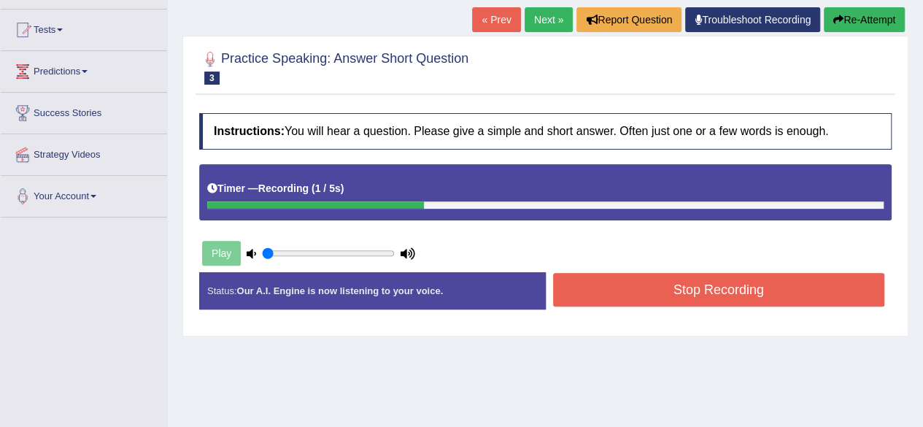
click at [649, 301] on button "Stop Recording" at bounding box center [719, 290] width 332 height 34
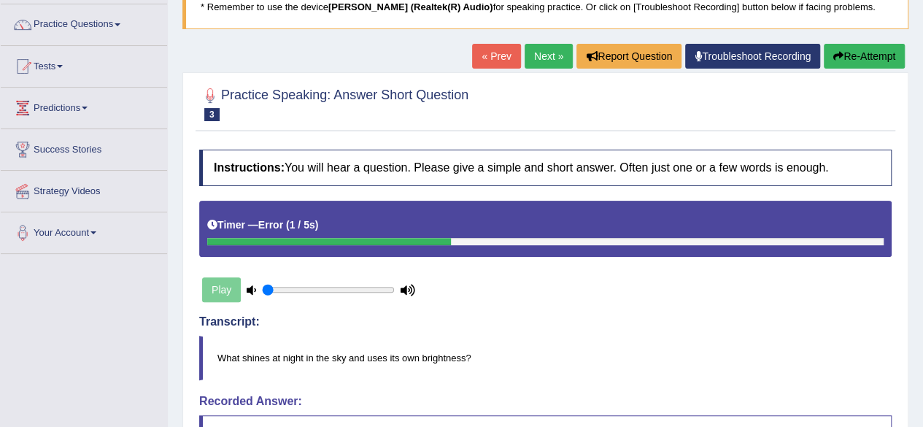
scroll to position [88, 0]
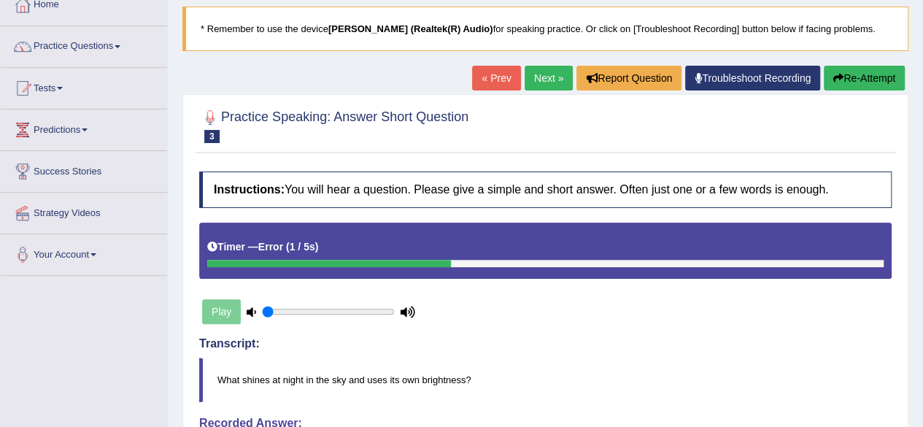
click at [832, 71] on button "Re-Attempt" at bounding box center [864, 78] width 81 height 25
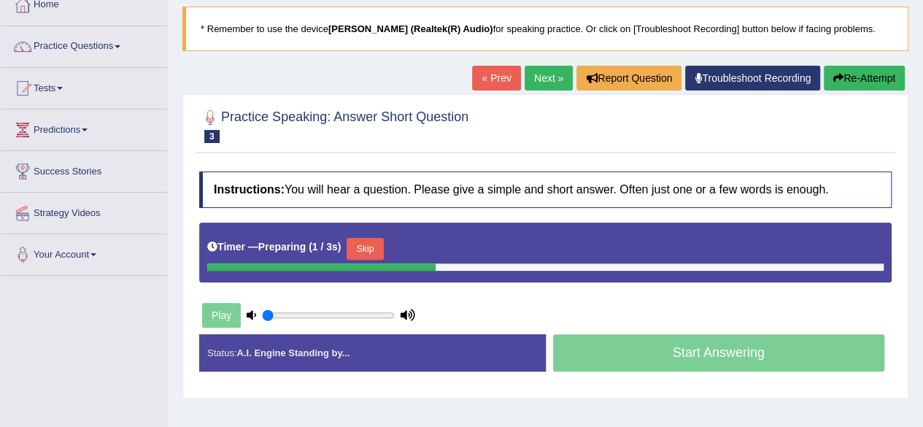
click at [358, 246] on button "Skip" at bounding box center [365, 249] width 36 height 22
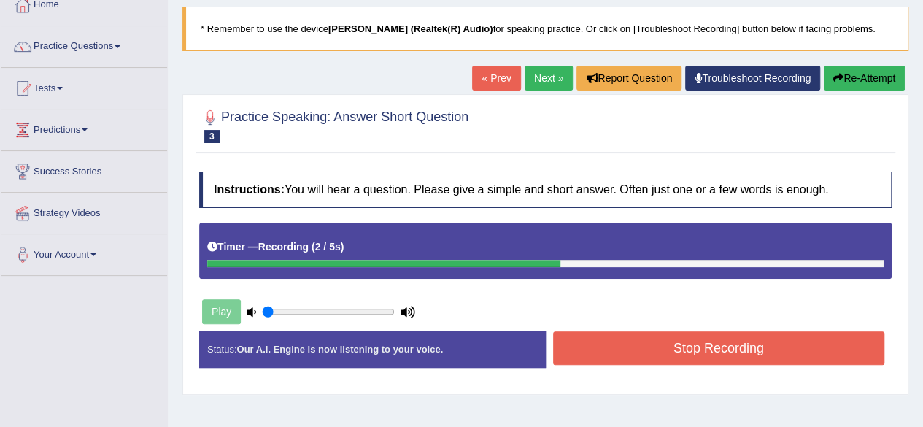
click at [600, 346] on button "Stop Recording" at bounding box center [719, 348] width 332 height 34
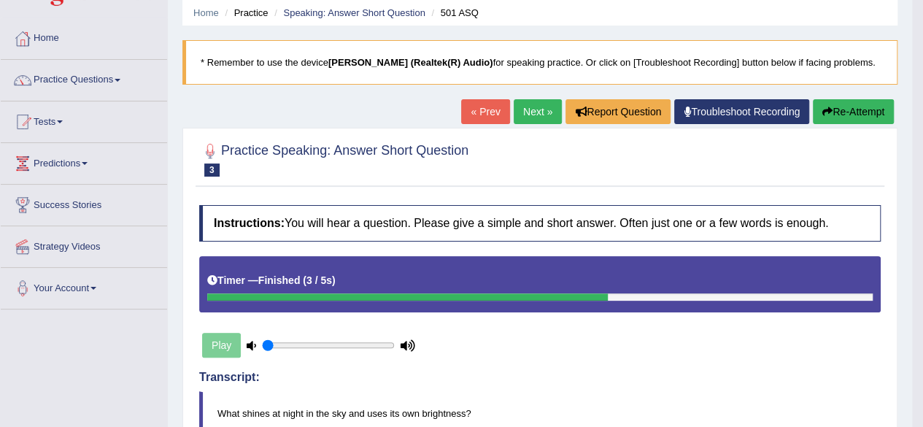
scroll to position [1, 0]
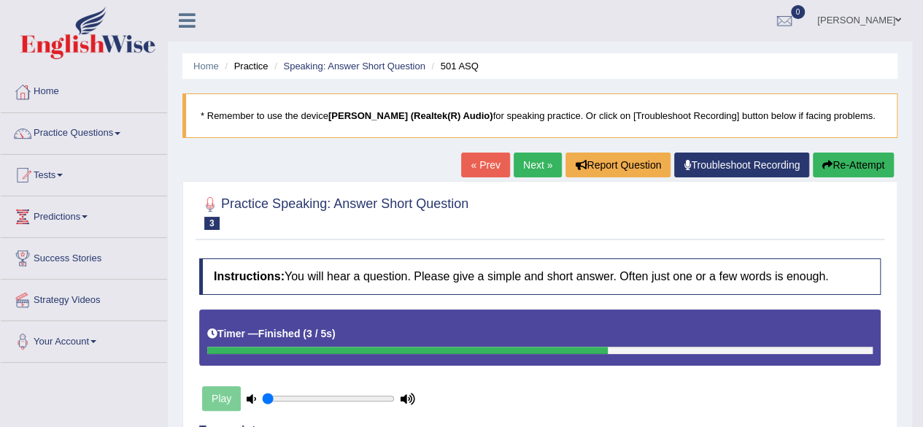
click at [545, 169] on link "Next »" at bounding box center [538, 164] width 48 height 25
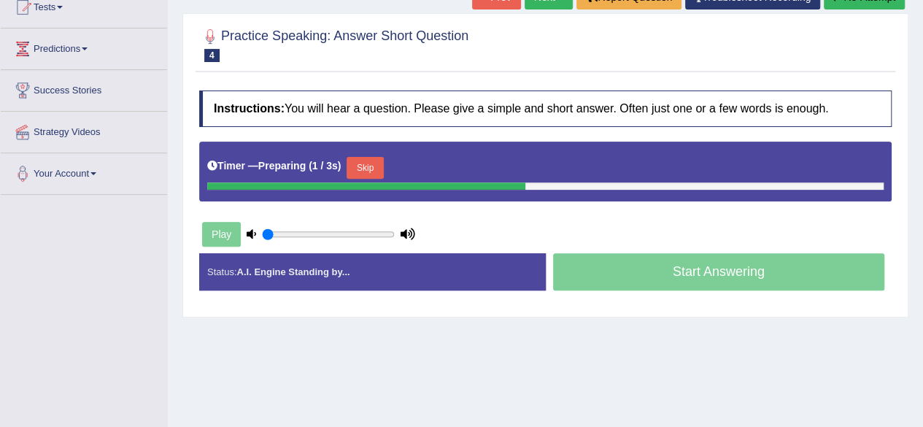
scroll to position [175, 0]
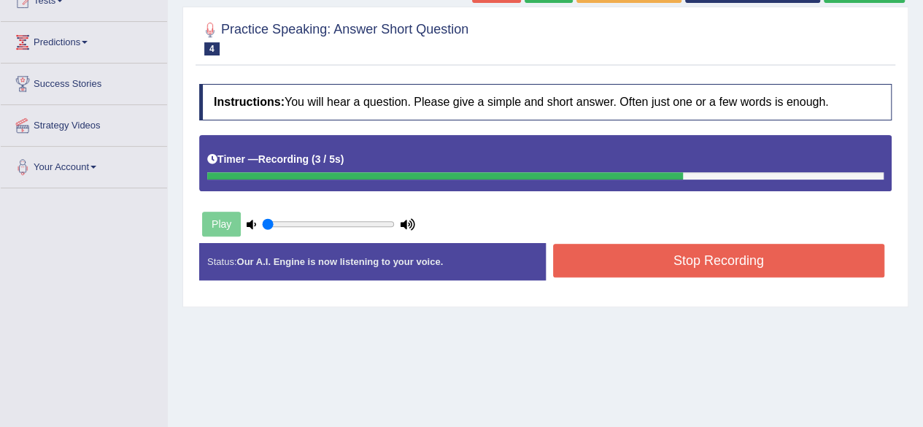
click at [633, 253] on button "Stop Recording" at bounding box center [719, 261] width 332 height 34
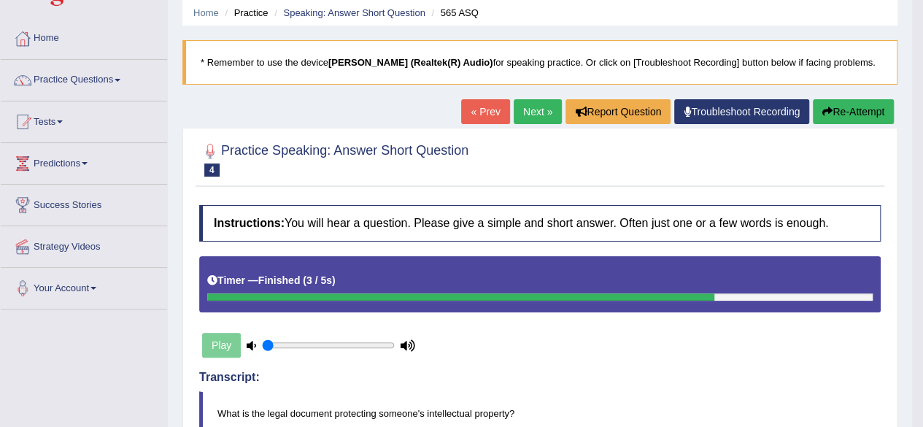
scroll to position [0, 0]
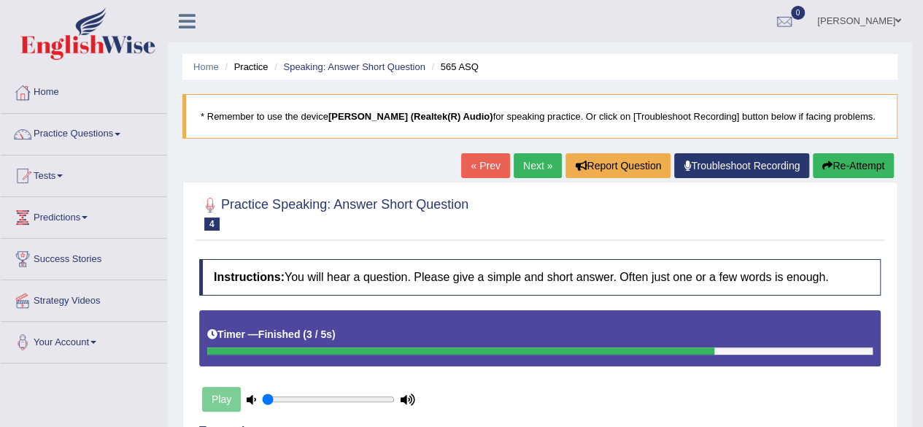
click at [555, 160] on link "Next »" at bounding box center [538, 165] width 48 height 25
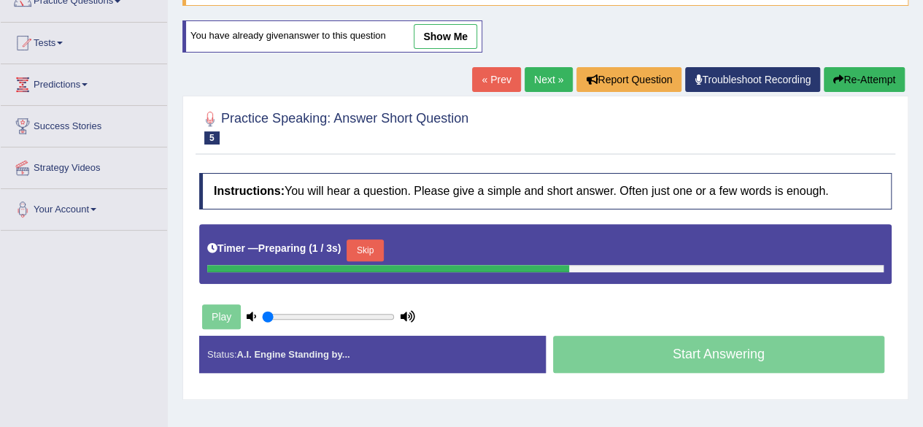
scroll to position [146, 0]
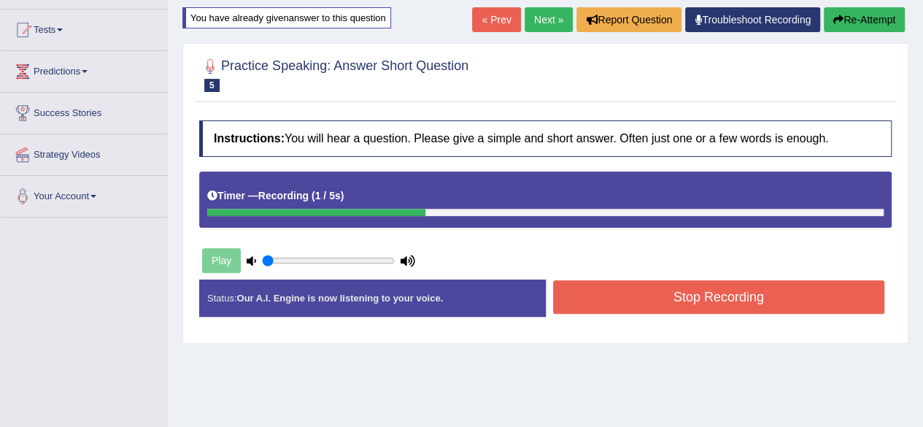
click at [700, 298] on button "Stop Recording" at bounding box center [719, 297] width 332 height 34
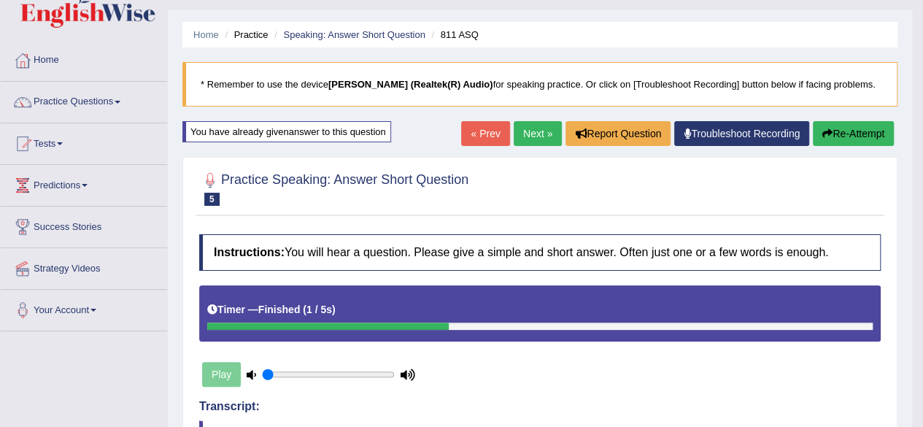
scroll to position [29, 0]
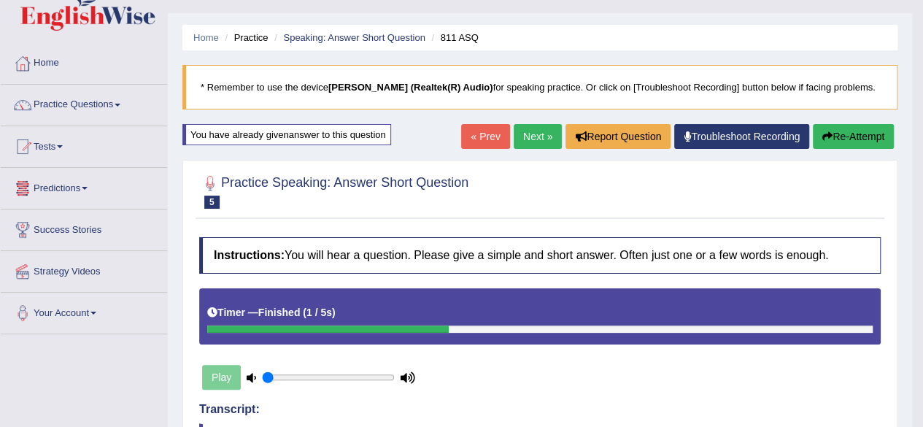
click at [69, 150] on link "Tests" at bounding box center [84, 144] width 166 height 36
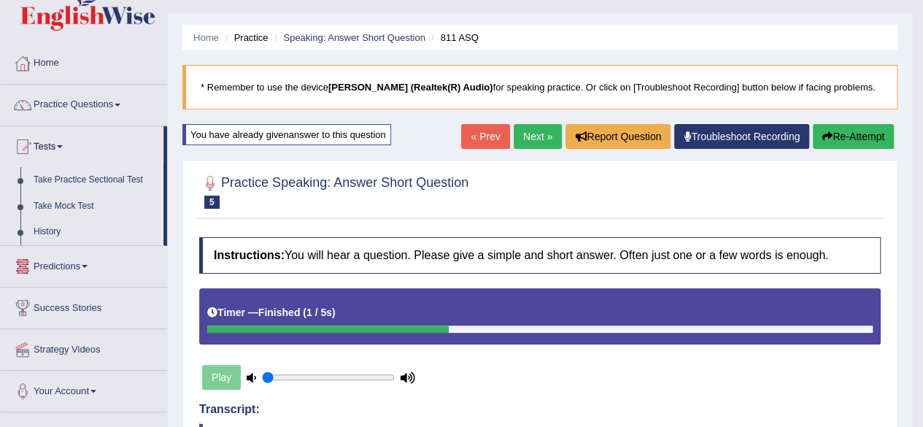
click at [80, 263] on link "Predictions" at bounding box center [84, 264] width 166 height 36
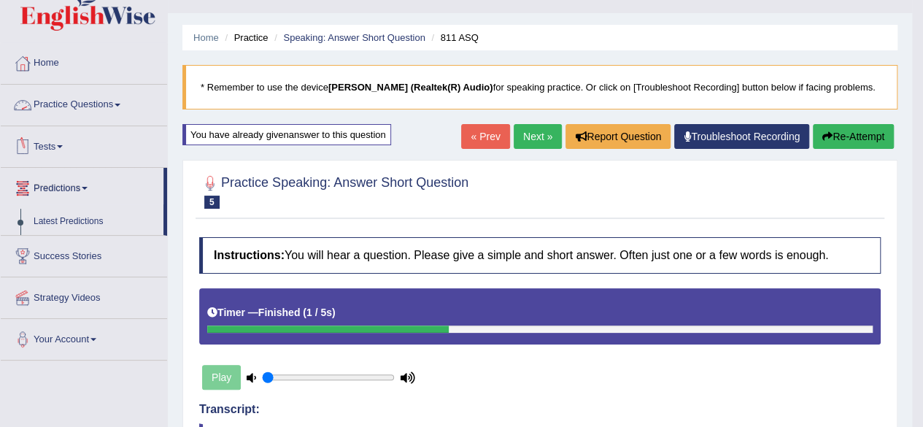
click at [125, 104] on link "Practice Questions" at bounding box center [84, 103] width 166 height 36
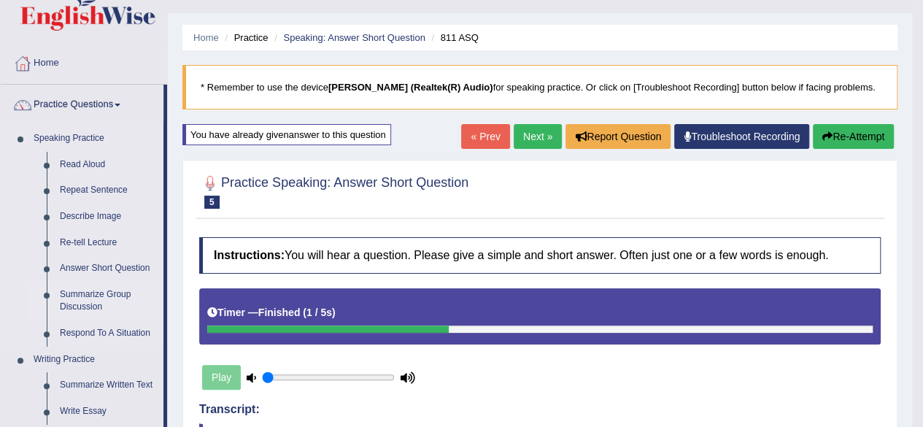
click at [104, 297] on link "Summarize Group Discussion" at bounding box center [108, 301] width 110 height 39
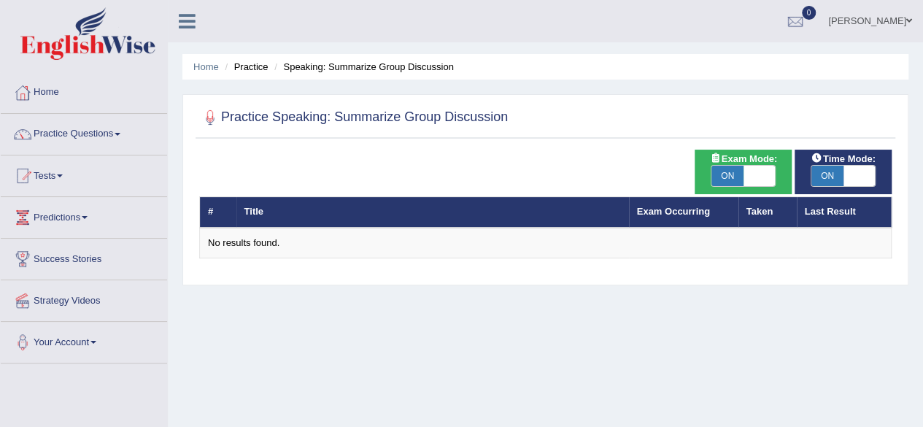
click at [734, 170] on span "ON" at bounding box center [727, 176] width 32 height 20
checkbox input "false"
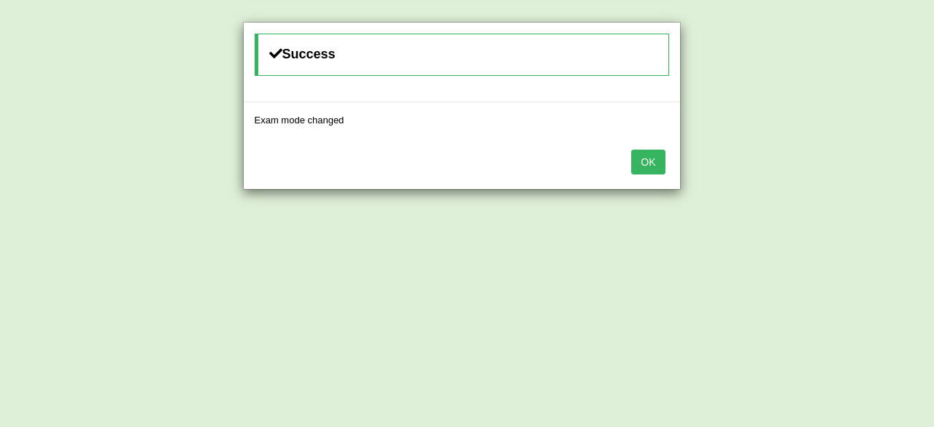
click at [656, 161] on button "OK" at bounding box center [648, 162] width 34 height 25
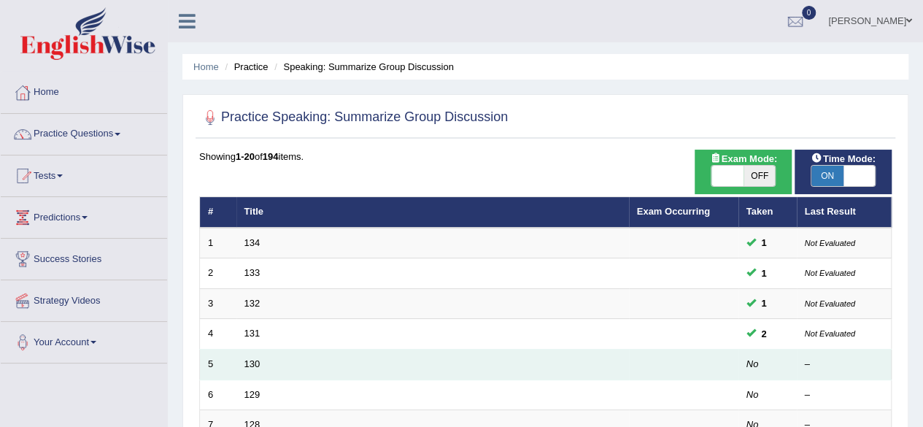
click at [255, 355] on td "130" at bounding box center [432, 364] width 393 height 31
click at [255, 359] on link "130" at bounding box center [252, 363] width 16 height 11
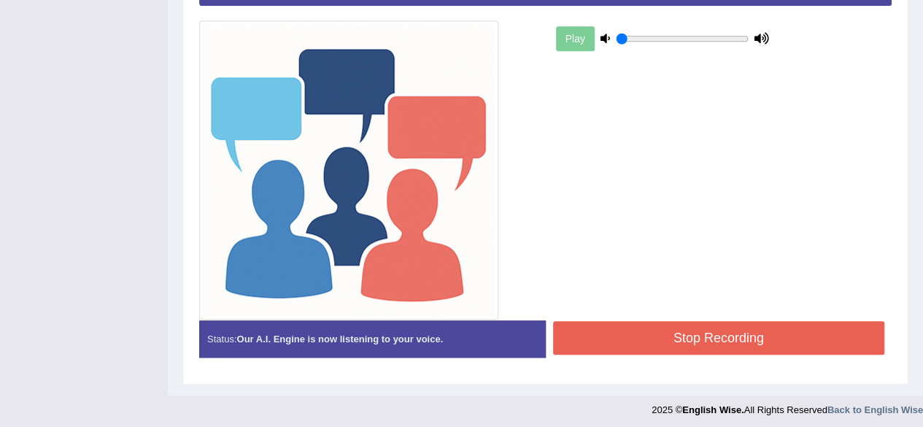
scroll to position [375, 0]
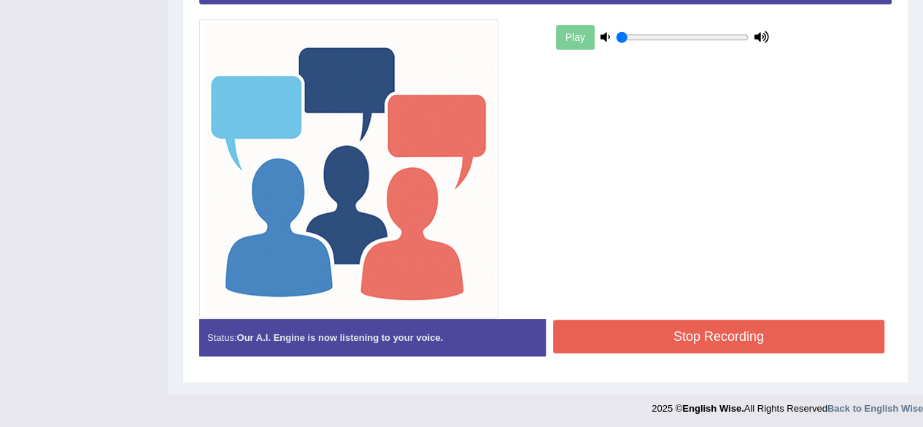
click at [641, 323] on button "Stop Recording" at bounding box center [719, 337] width 332 height 34
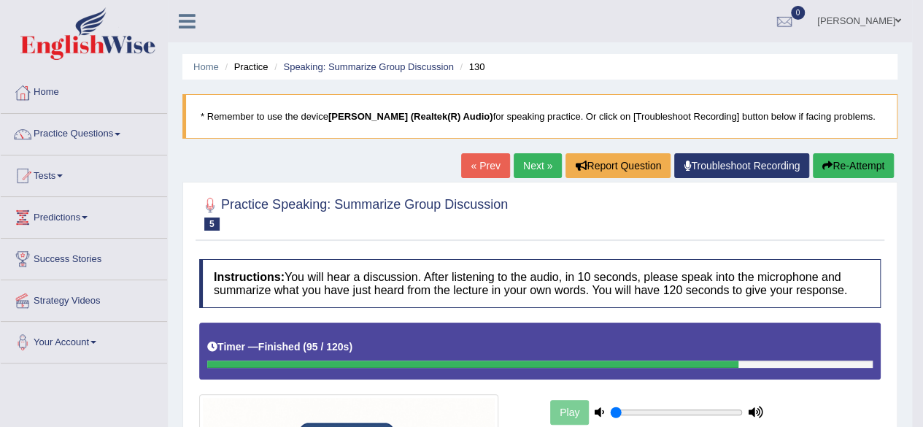
scroll to position [0, 0]
click at [120, 133] on span at bounding box center [118, 134] width 6 height 3
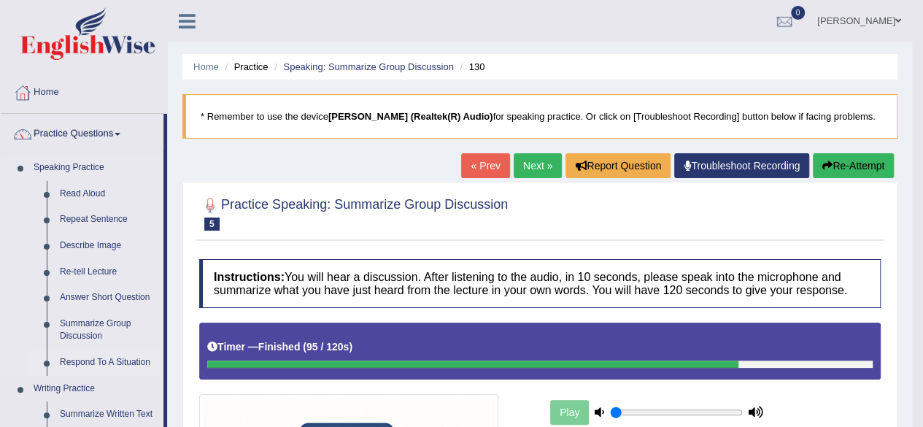
click at [88, 360] on link "Respond To A Situation" at bounding box center [108, 362] width 110 height 26
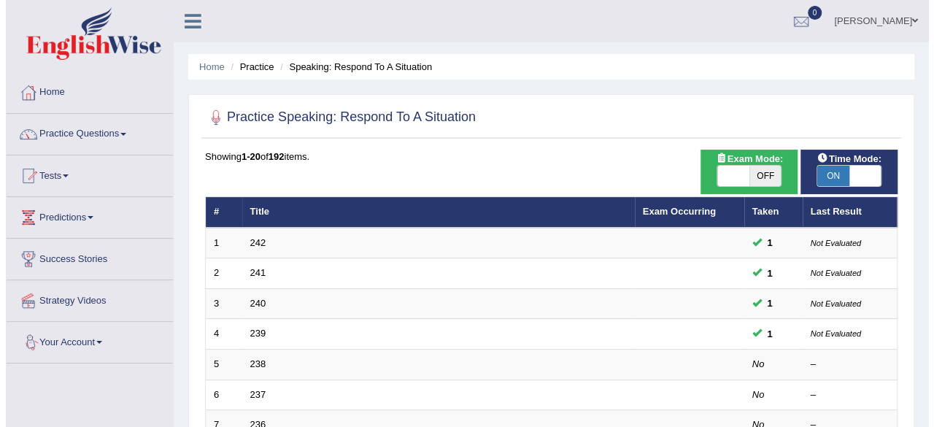
scroll to position [29, 0]
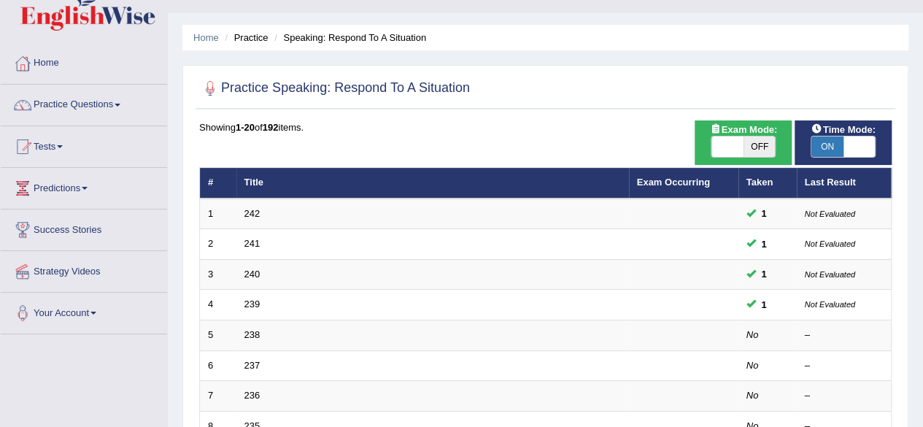
click at [773, 148] on span "OFF" at bounding box center [759, 146] width 32 height 20
checkbox input "true"
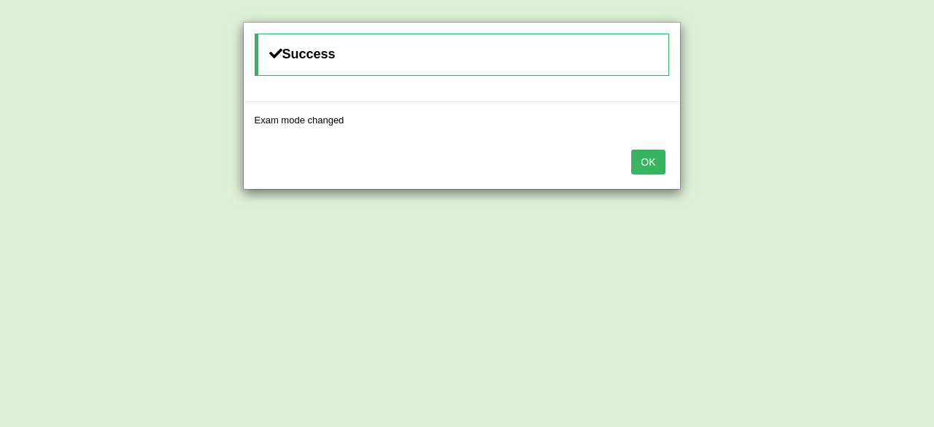
click at [643, 158] on button "OK" at bounding box center [648, 162] width 34 height 25
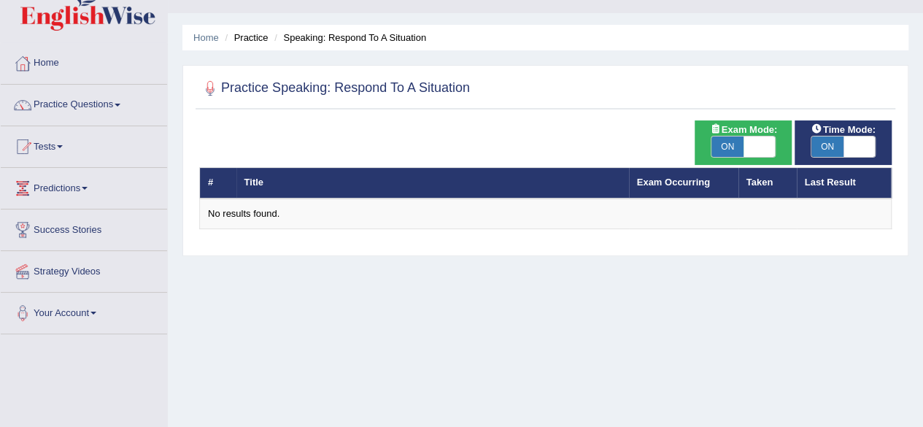
click at [730, 151] on span "ON" at bounding box center [727, 146] width 32 height 20
checkbox input "false"
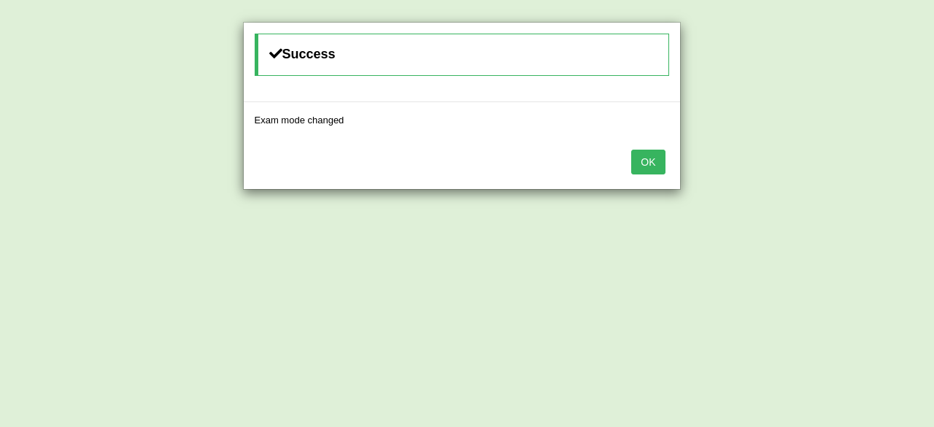
click at [653, 160] on button "OK" at bounding box center [648, 162] width 34 height 25
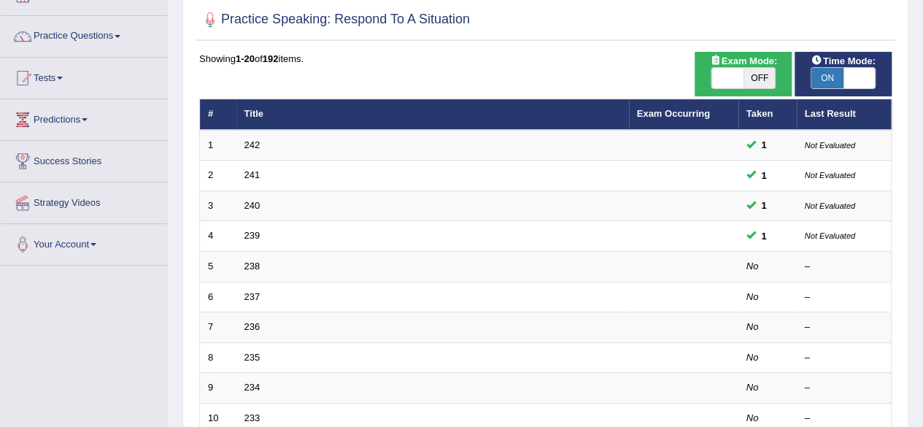
scroll to position [117, 0]
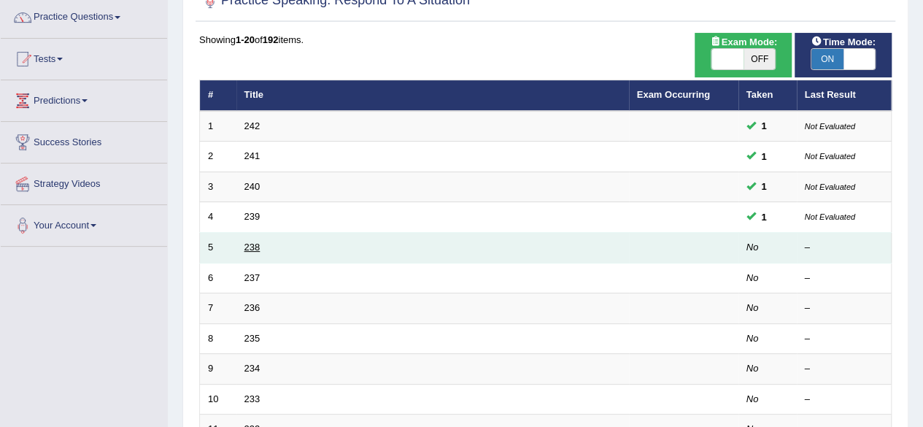
click at [251, 249] on link "238" at bounding box center [252, 247] width 16 height 11
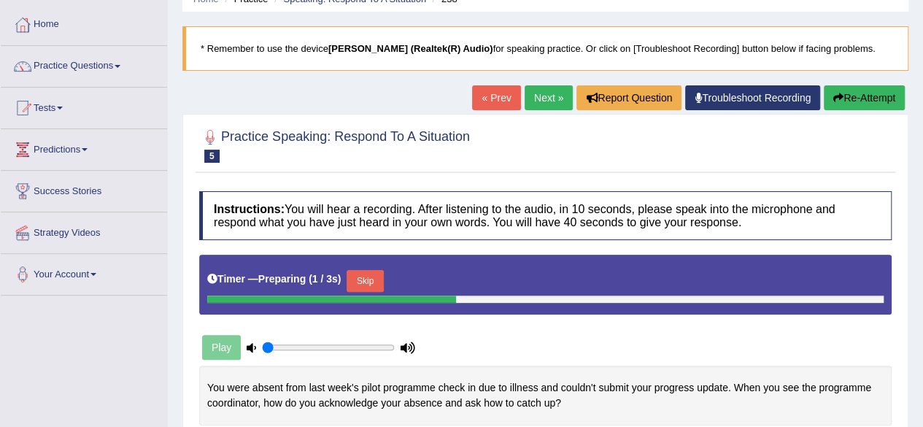
scroll to position [244, 0]
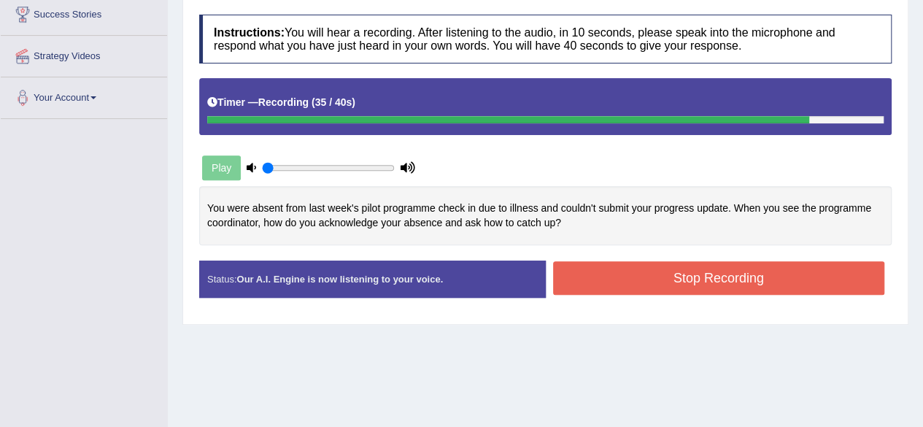
click at [598, 285] on button "Stop Recording" at bounding box center [719, 278] width 332 height 34
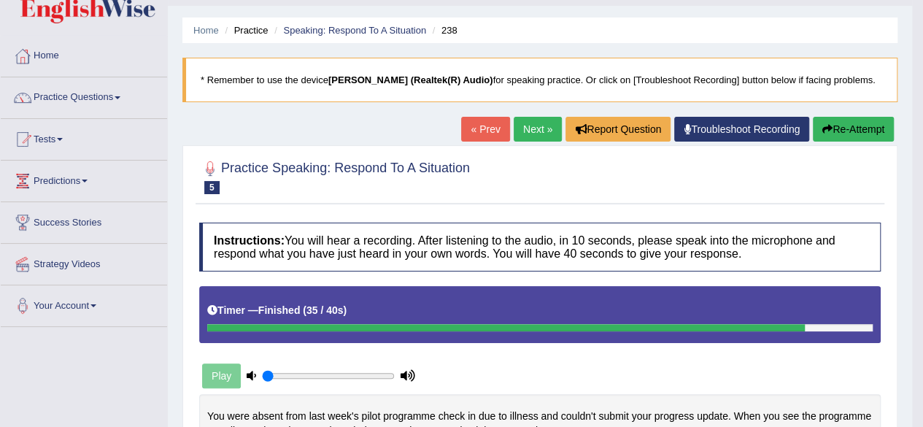
scroll to position [0, 0]
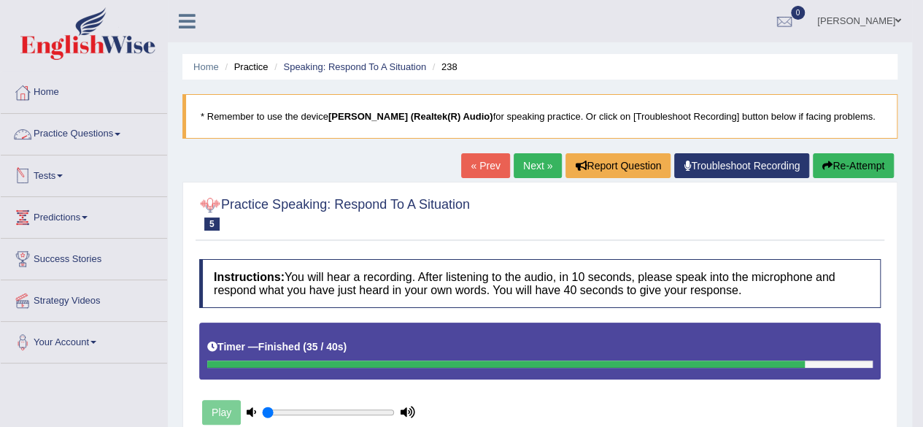
click at [112, 142] on link "Practice Questions" at bounding box center [84, 132] width 166 height 36
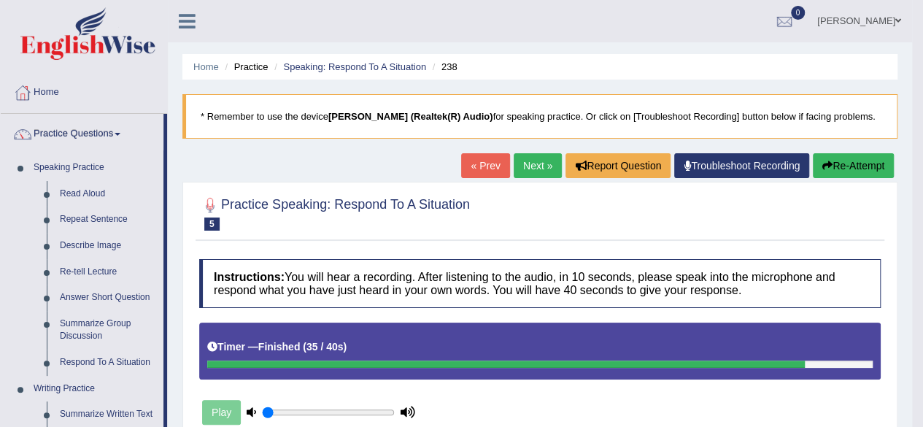
drag, startPoint x: 163, startPoint y: 242, endPoint x: 177, endPoint y: 239, distance: 13.5
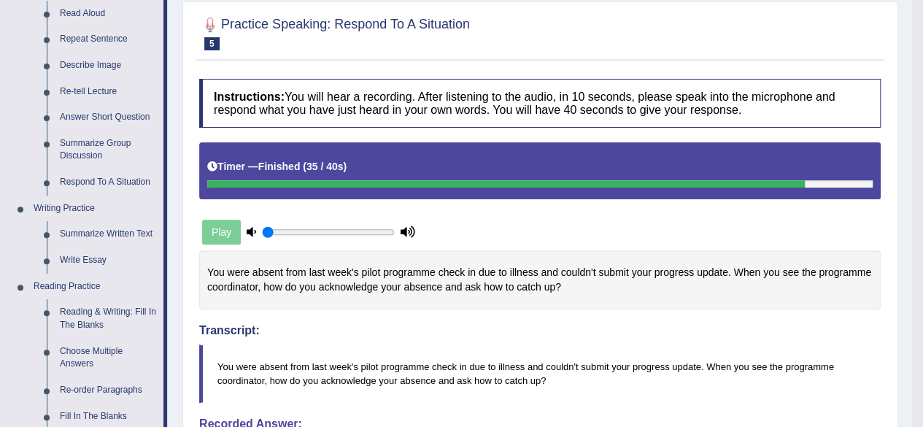
scroll to position [204, 0]
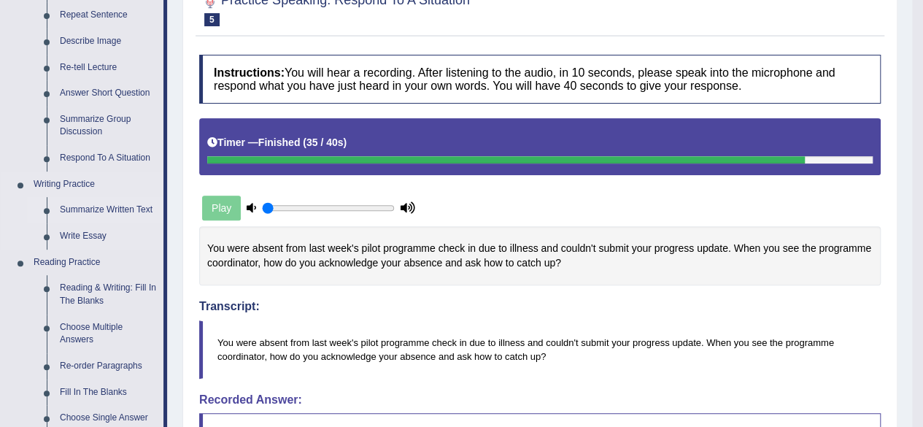
click at [136, 208] on link "Summarize Written Text" at bounding box center [108, 210] width 110 height 26
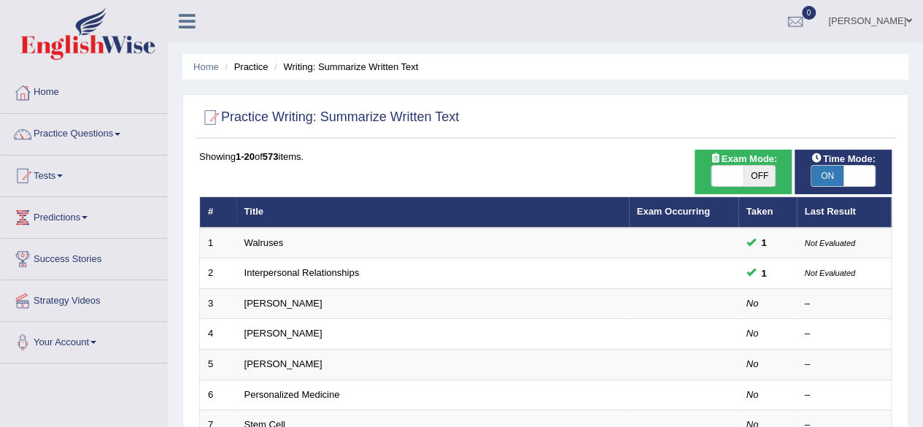
click at [763, 167] on span "OFF" at bounding box center [759, 176] width 32 height 20
checkbox input "true"
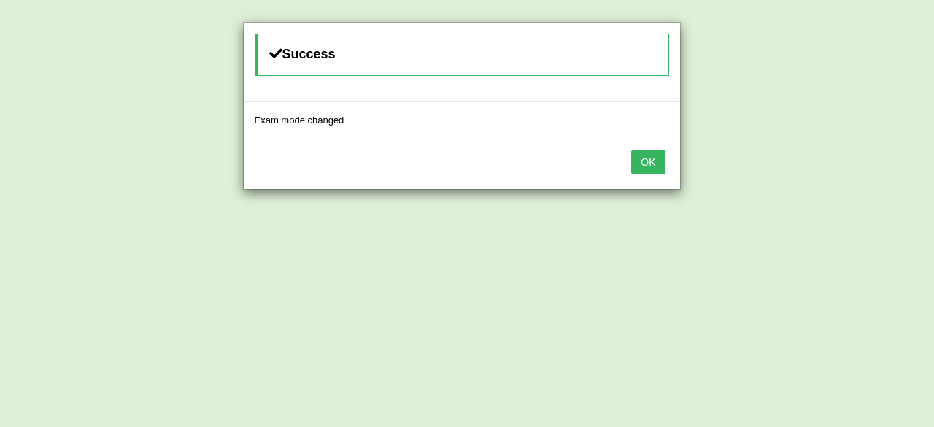
click at [657, 163] on button "OK" at bounding box center [648, 162] width 34 height 25
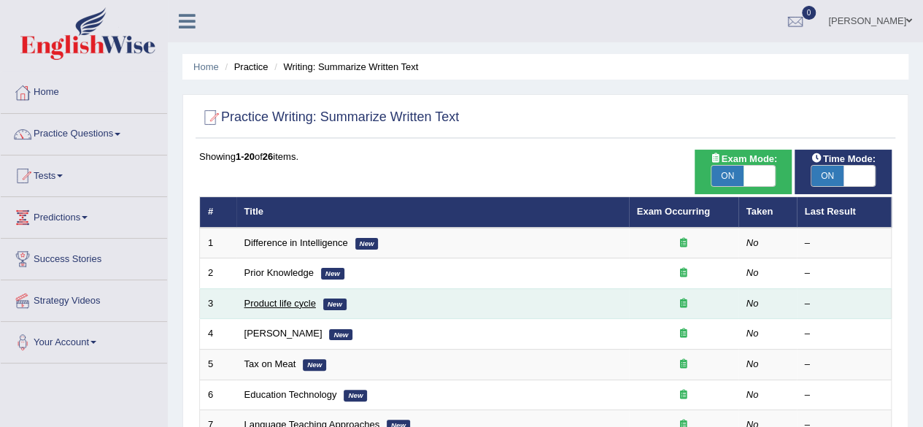
click at [292, 305] on link "Product life cycle" at bounding box center [280, 303] width 72 height 11
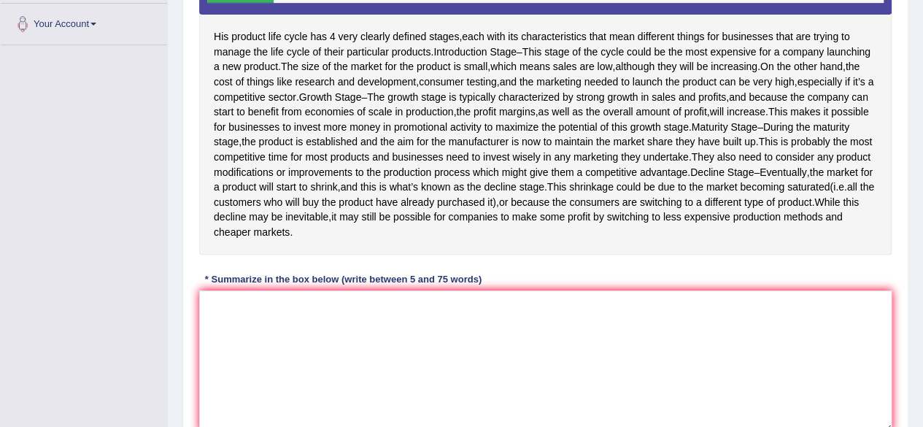
scroll to position [321, 0]
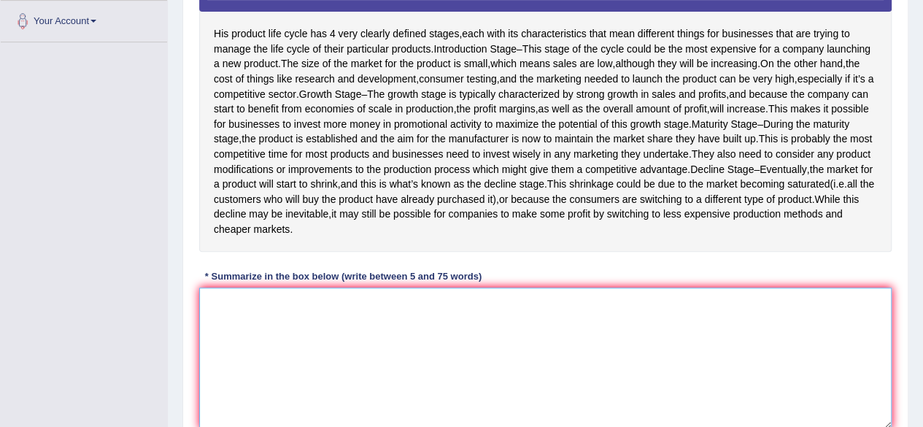
click at [301, 318] on textarea at bounding box center [545, 358] width 692 height 142
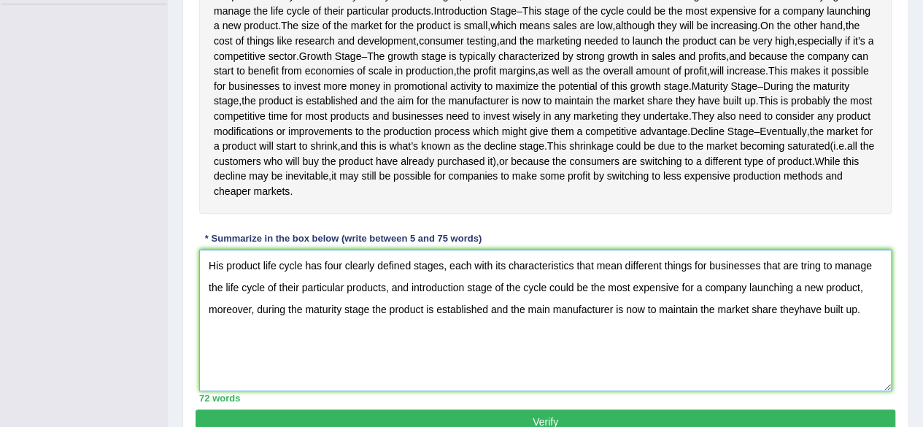
scroll to position [365, 0]
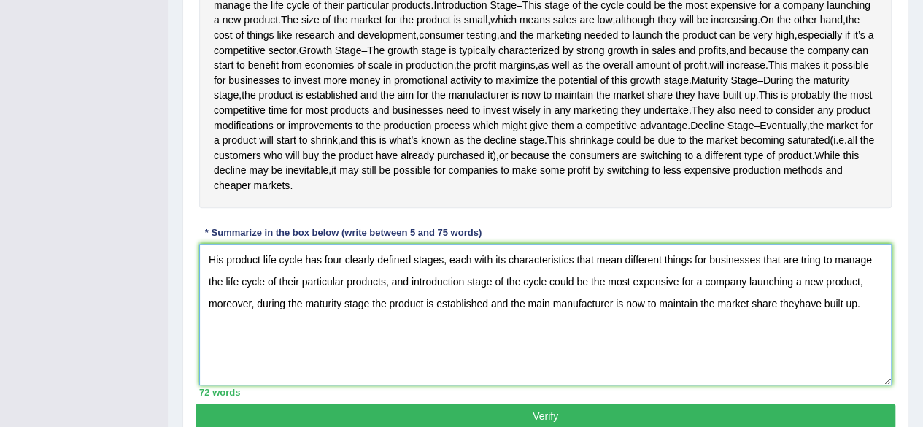
click at [798, 319] on textarea "His product life cycle has four clearly defined stages, each with its character…" at bounding box center [545, 315] width 692 height 142
click at [550, 319] on textarea "His product life cycle has four clearly defined stages, each with its character…" at bounding box center [545, 315] width 692 height 142
click at [533, 316] on textarea "His product life cycle has four clearly defined stages, each with its character…" at bounding box center [545, 315] width 692 height 142
click at [541, 314] on textarea "His product life cycle has four clearly defined stages, each with its character…" at bounding box center [545, 315] width 692 height 142
click at [546, 314] on textarea "His product life cycle has four clearly defined stages, each with its character…" at bounding box center [545, 315] width 692 height 142
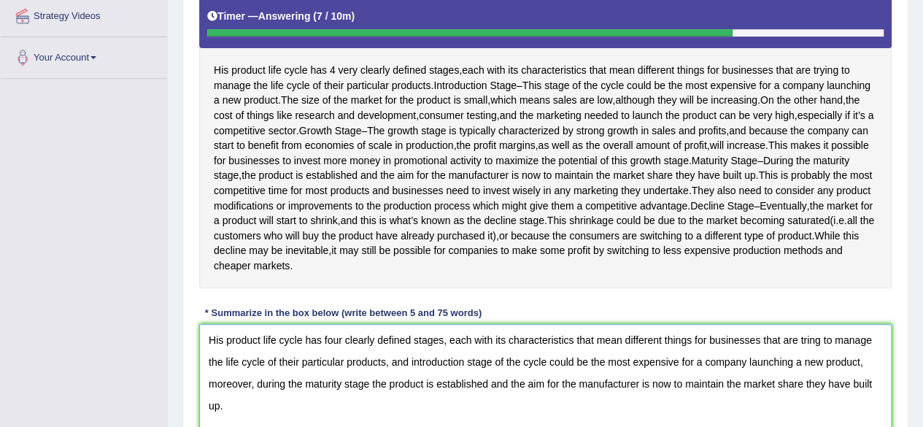
scroll to position [283, 0]
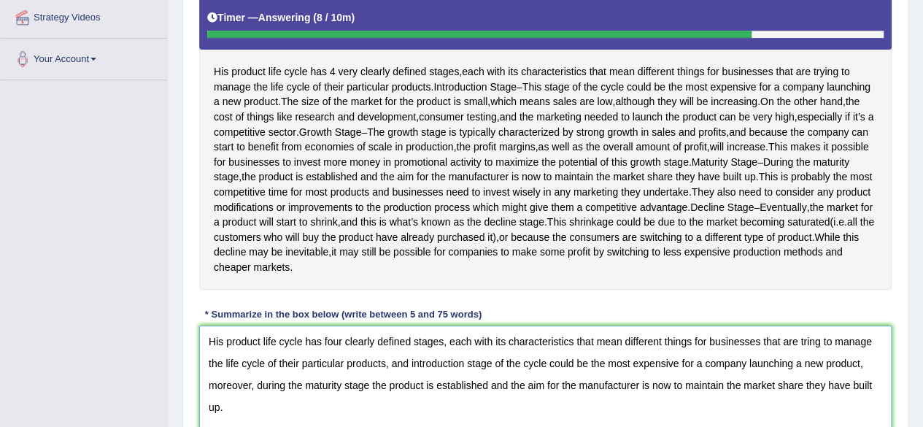
click at [805, 355] on textarea "His product life cycle has four clearly defined stages, each with its character…" at bounding box center [545, 396] width 692 height 142
click at [422, 339] on textarea "His product life cycle has four clearly defined stages, each with its character…" at bounding box center [545, 396] width 692 height 142
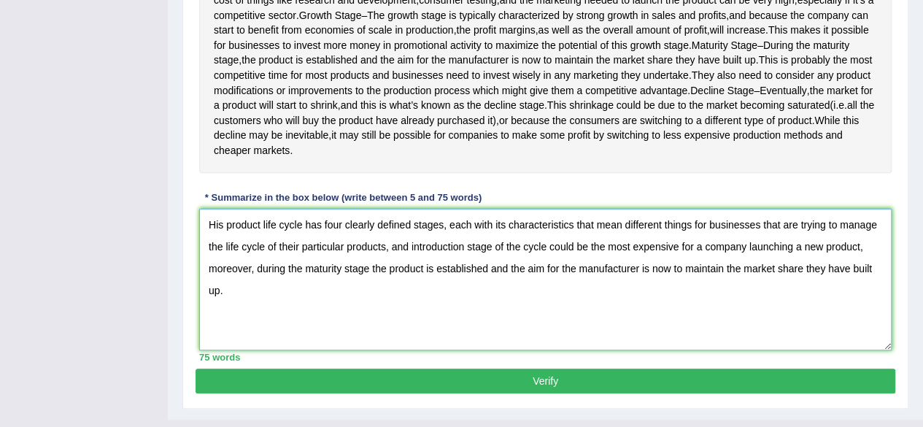
scroll to position [409, 0]
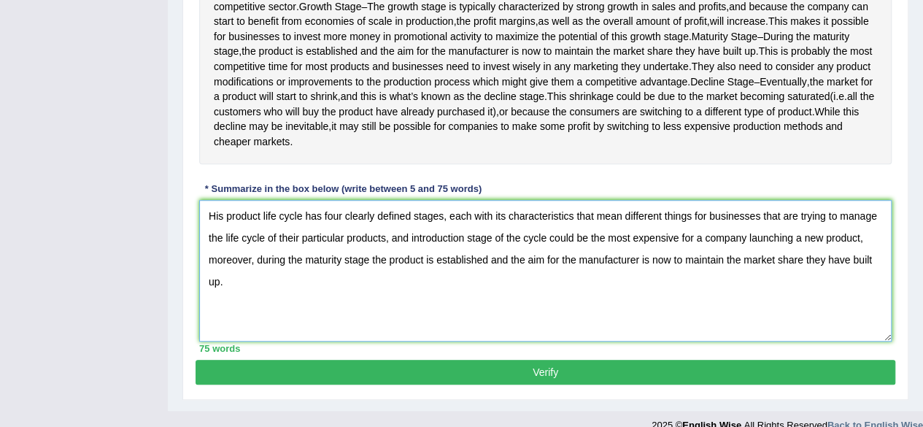
type textarea "His product life cycle has four clearly defined stages, each with its character…"
click at [811, 383] on button "Verify" at bounding box center [546, 372] width 700 height 25
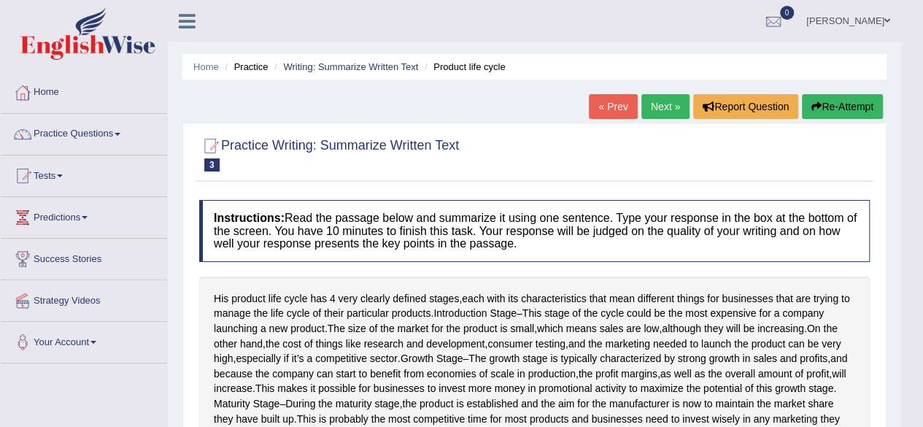
scroll to position [0, 0]
click at [120, 133] on span at bounding box center [118, 134] width 6 height 3
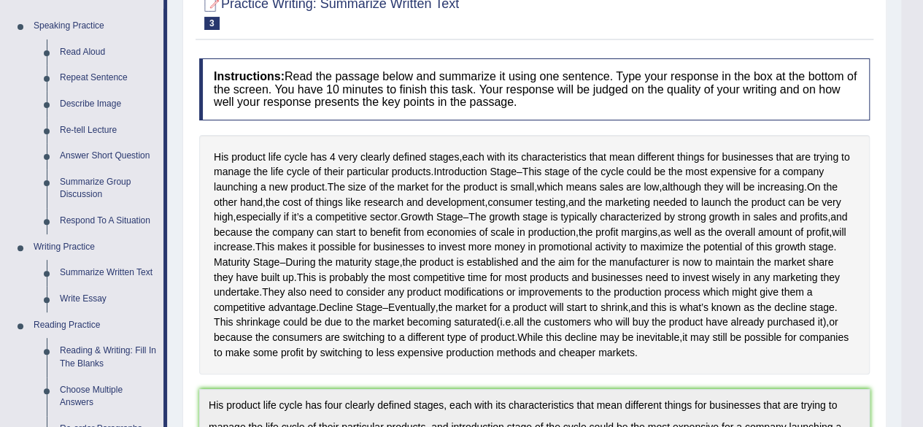
scroll to position [175, 0]
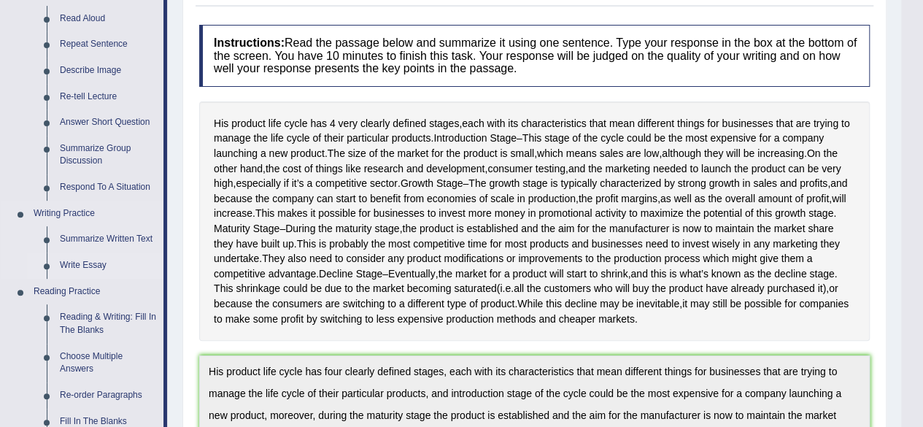
click at [95, 260] on link "Write Essay" at bounding box center [108, 265] width 110 height 26
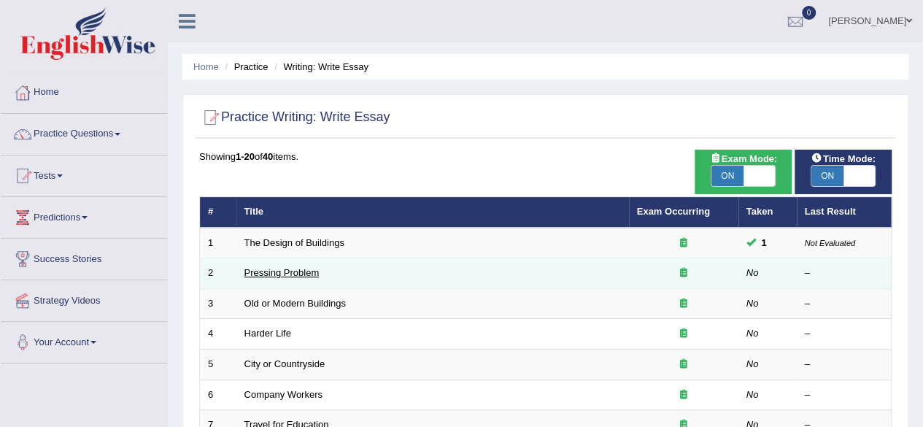
click at [302, 271] on link "Pressing Problem" at bounding box center [281, 272] width 75 height 11
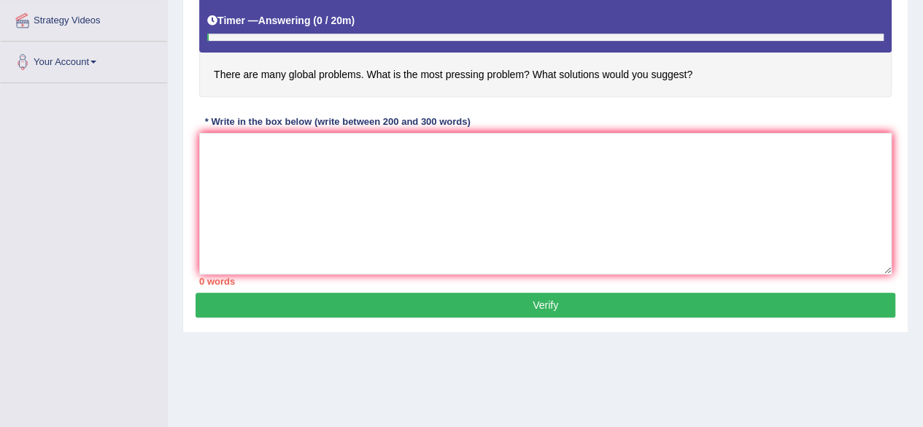
scroll to position [292, 0]
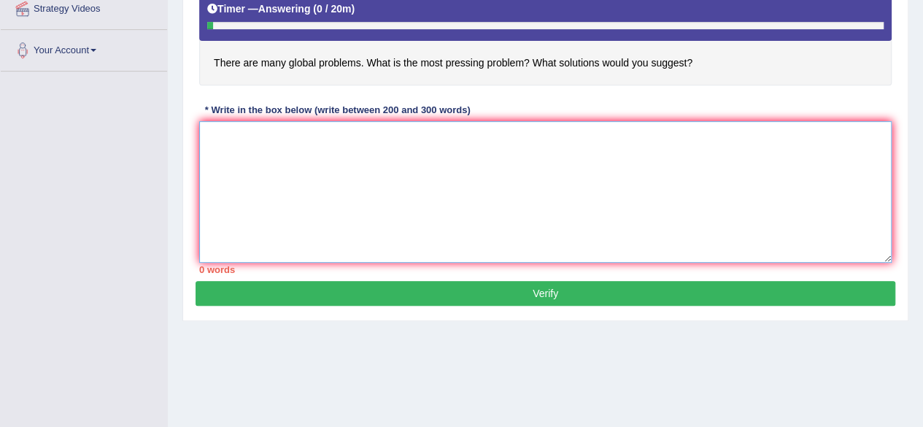
click at [241, 131] on textarea at bounding box center [545, 192] width 692 height 142
click at [341, 139] on textarea "The increasing influence of" at bounding box center [545, 192] width 692 height 142
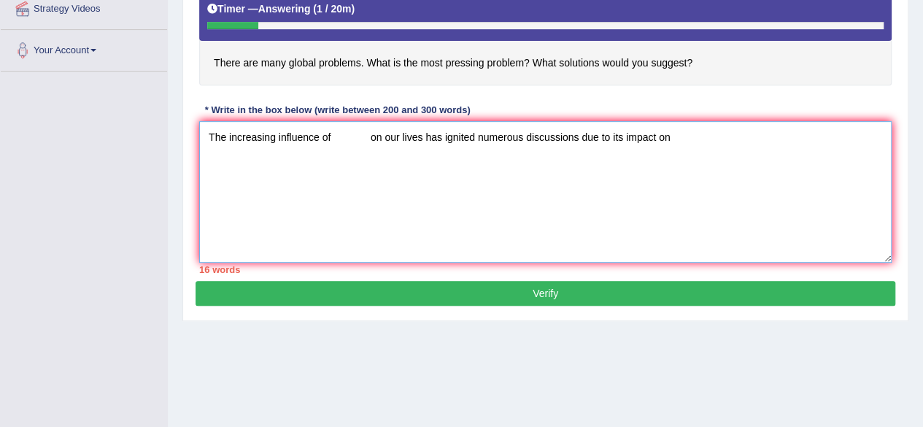
click at [676, 138] on textarea "The increasing influence of on our lives has ignited numerous discussions due t…" at bounding box center [545, 192] width 692 height 142
click at [672, 138] on textarea "The increasing influence of on our lives has ignited numerous discussions due t…" at bounding box center [545, 192] width 692 height 142
click at [724, 137] on textarea "The increasing influence of on our lives has ignited numerous discussions due t…" at bounding box center [545, 192] width 692 height 142
click at [805, 138] on textarea "The increasing influence of on our lives has ignited numerous discussions. This…" at bounding box center [545, 192] width 692 height 142
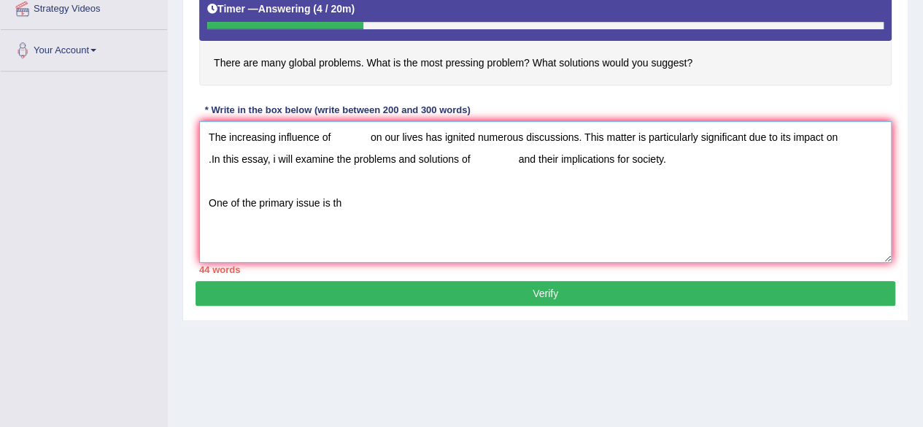
click at [331, 199] on textarea "The increasing influence of on our lives has ignited numerous discussions. This…" at bounding box center [545, 192] width 692 height 142
click at [409, 203] on textarea "The increasing influence of on our lives has ignited numerous discussions. This…" at bounding box center [545, 192] width 692 height 142
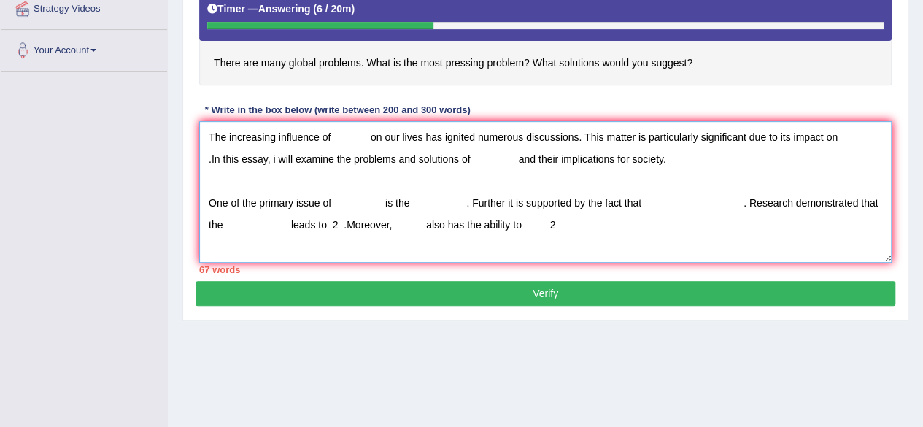
click at [334, 220] on textarea "The increasing influence of on our lives has ignited numerous discussions. This…" at bounding box center [545, 192] width 692 height 142
click at [340, 223] on textarea "The increasing influence of on our lives has ignited numerous discussions. This…" at bounding box center [545, 192] width 692 height 142
click at [263, 224] on textarea "The increasing influence of on our lives has ignited numerous discussions. This…" at bounding box center [545, 192] width 692 height 142
click at [336, 223] on textarea "The increasing influence of on our lives has ignited numerous discussions. This…" at bounding box center [545, 192] width 692 height 142
click at [584, 225] on textarea "The increasing influence of on our lives has ignited numerous discussions. This…" at bounding box center [545, 192] width 692 height 142
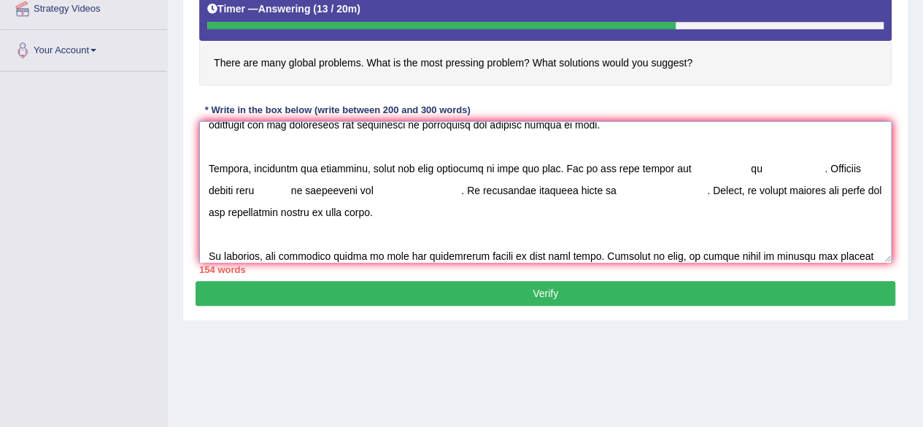
scroll to position [144, 0]
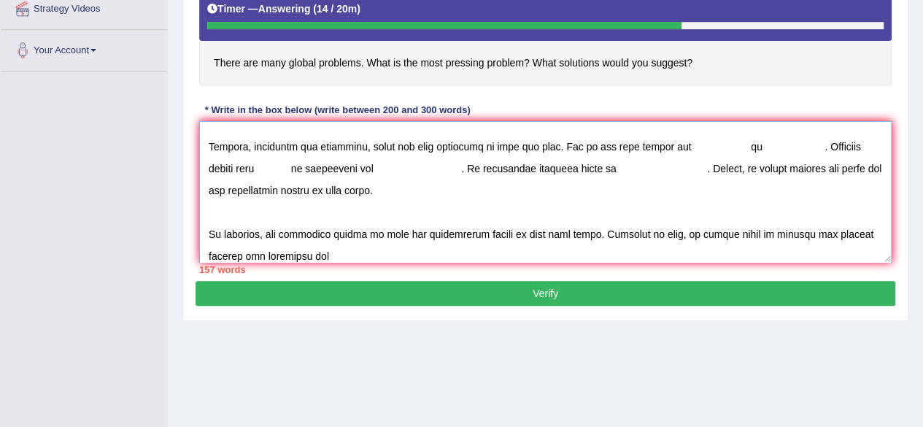
click at [287, 249] on textarea at bounding box center [545, 192] width 692 height 142
click at [342, 250] on textarea at bounding box center [545, 192] width 692 height 142
click at [496, 249] on textarea at bounding box center [545, 192] width 692 height 142
click at [525, 254] on textarea at bounding box center [545, 192] width 692 height 142
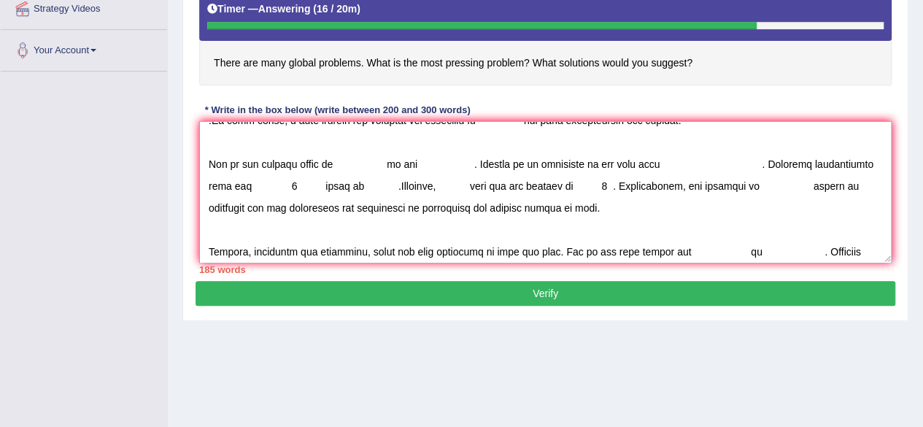
scroll to position [0, 0]
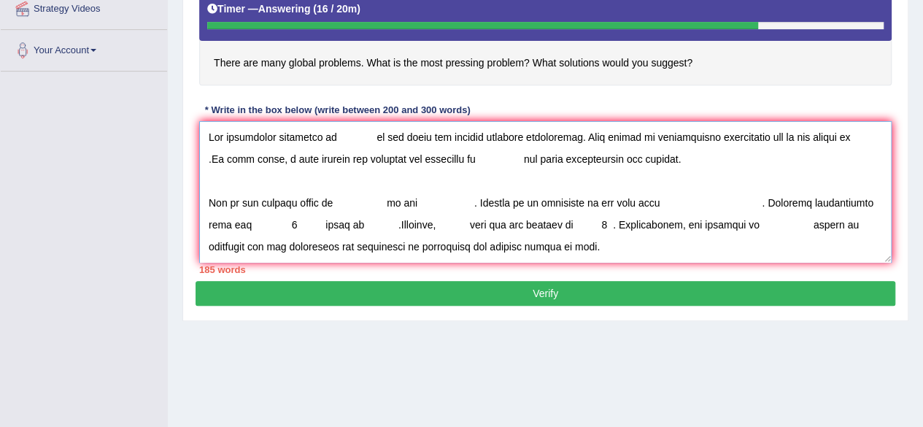
click at [333, 134] on textarea at bounding box center [545, 192] width 692 height 142
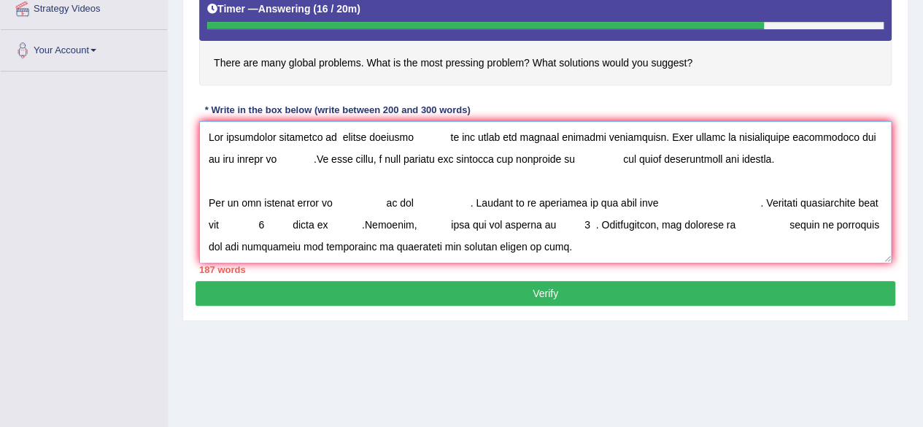
click at [445, 142] on textarea at bounding box center [545, 192] width 692 height 142
click at [222, 160] on textarea at bounding box center [545, 192] width 692 height 142
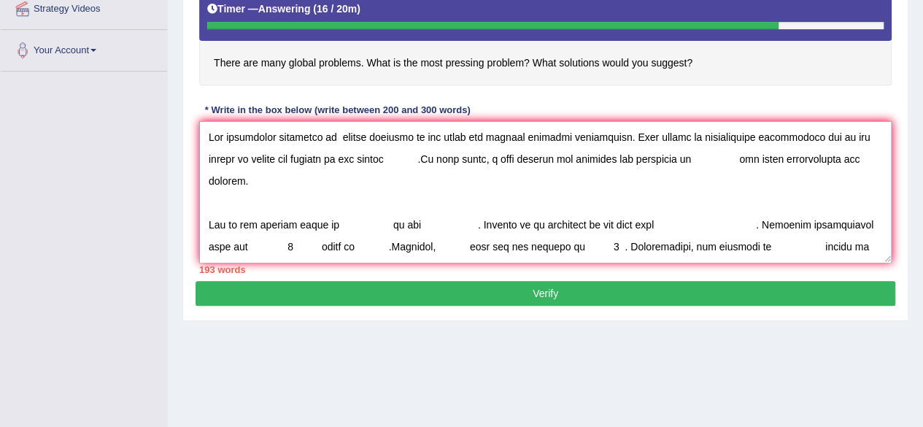
click at [404, 160] on textarea at bounding box center [545, 192] width 692 height 142
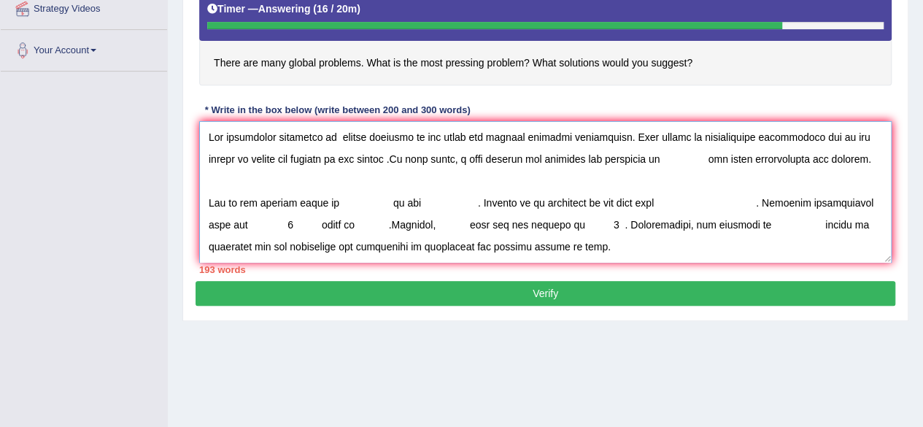
click at [376, 158] on textarea at bounding box center [545, 192] width 692 height 142
click at [638, 158] on textarea at bounding box center [545, 192] width 692 height 142
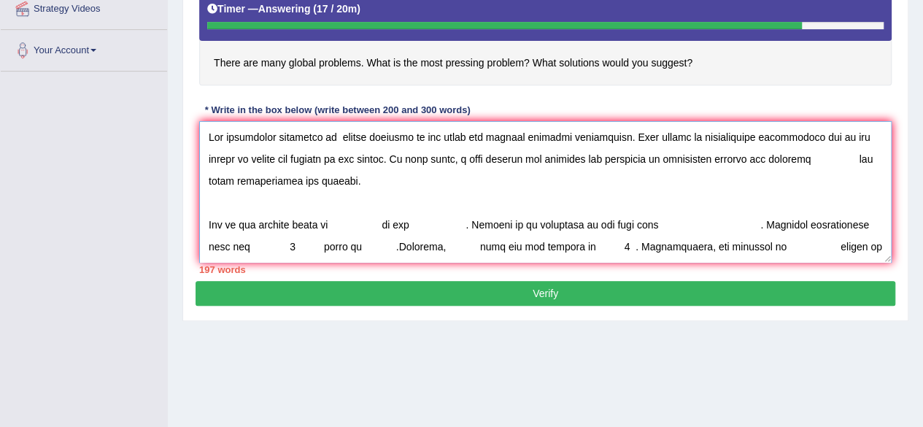
click at [819, 158] on textarea at bounding box center [545, 192] width 692 height 142
click at [800, 159] on textarea at bounding box center [545, 192] width 692 height 142
click at [796, 157] on textarea at bounding box center [545, 192] width 692 height 142
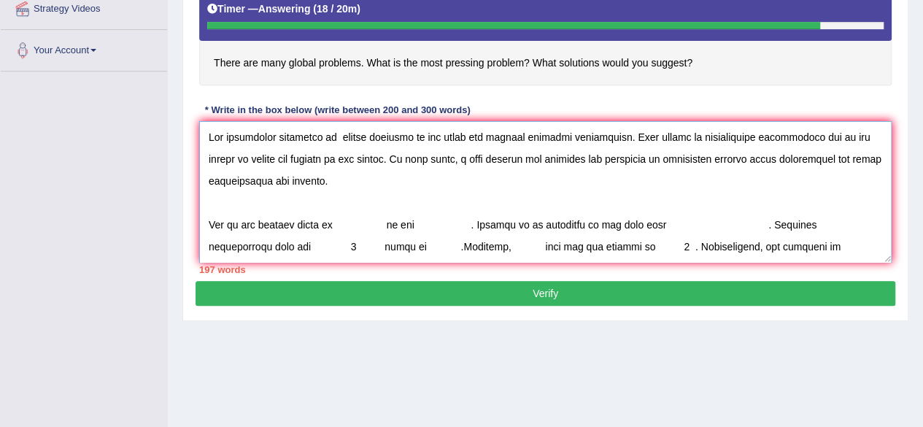
click at [493, 214] on textarea at bounding box center [545, 192] width 692 height 142
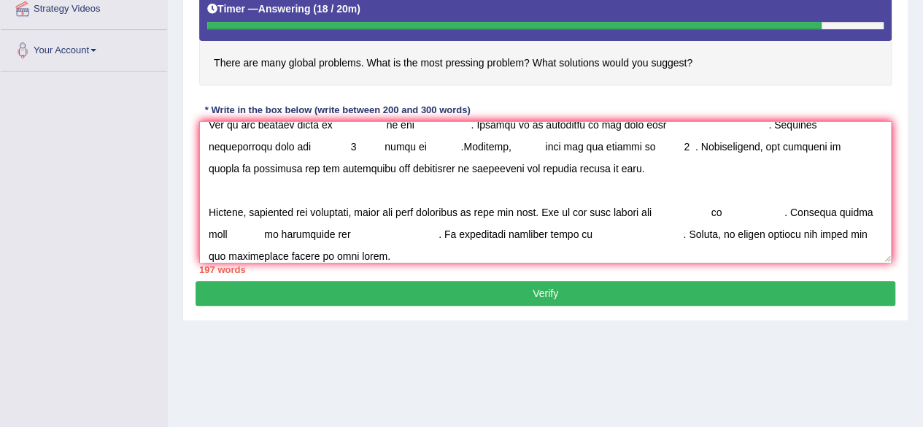
scroll to position [53, 0]
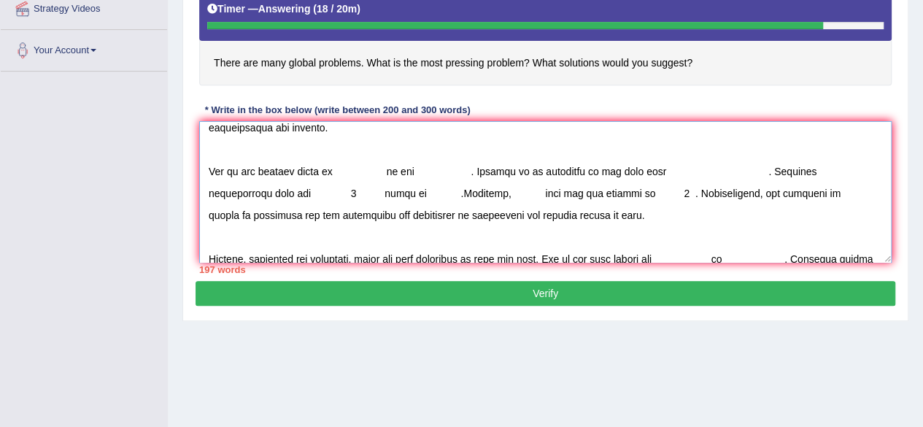
click at [339, 169] on textarea at bounding box center [545, 192] width 692 height 142
click at [330, 169] on textarea at bounding box center [545, 192] width 692 height 142
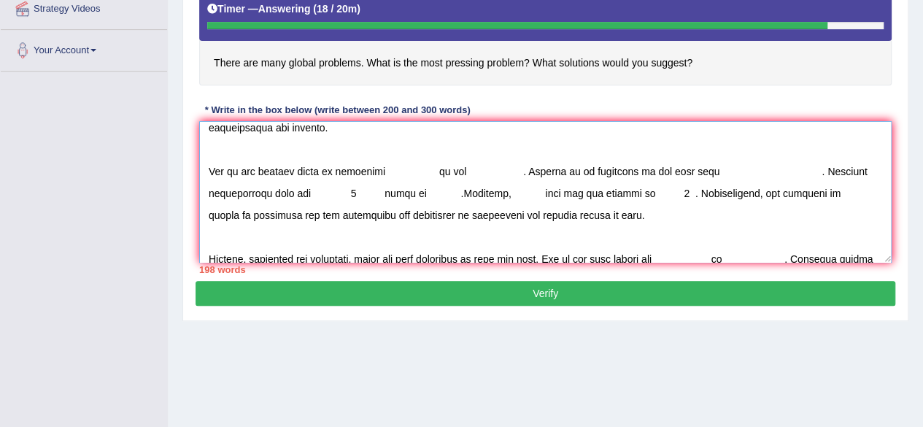
click at [423, 173] on textarea at bounding box center [545, 192] width 692 height 142
click at [395, 169] on textarea at bounding box center [545, 192] width 692 height 142
click at [409, 167] on textarea at bounding box center [545, 192] width 692 height 142
click at [403, 170] on textarea at bounding box center [545, 192] width 692 height 142
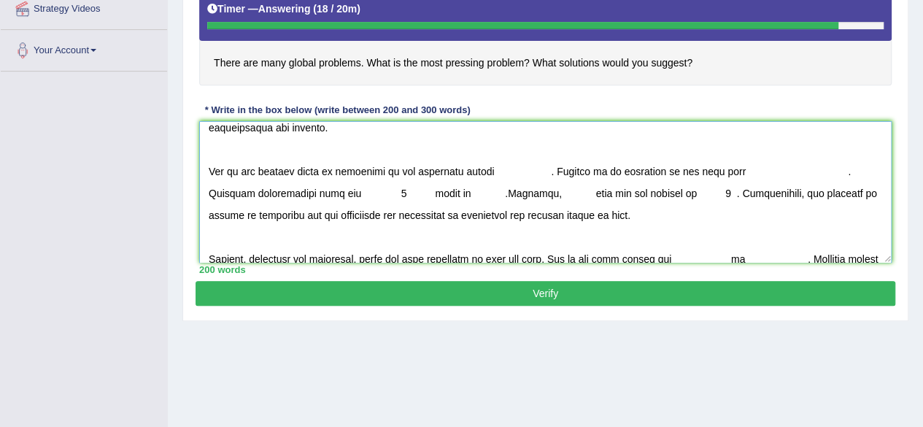
click at [535, 175] on textarea at bounding box center [545, 192] width 692 height 142
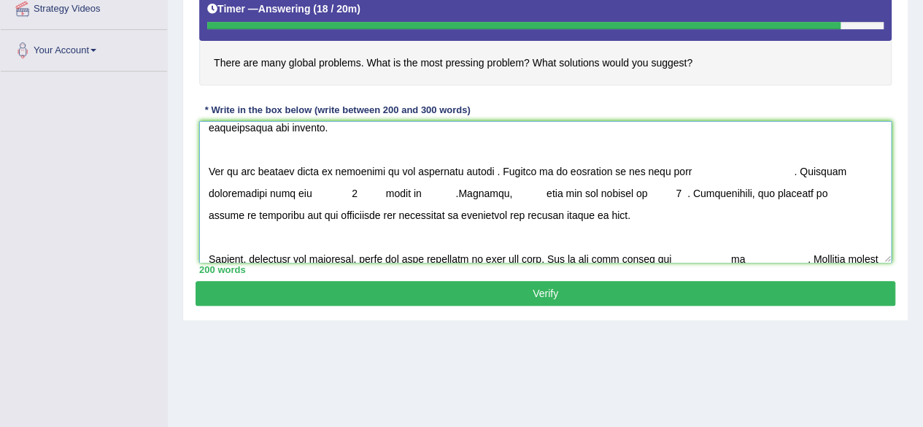
click at [482, 174] on textarea at bounding box center [545, 192] width 692 height 142
click at [657, 172] on textarea at bounding box center [545, 192] width 692 height 142
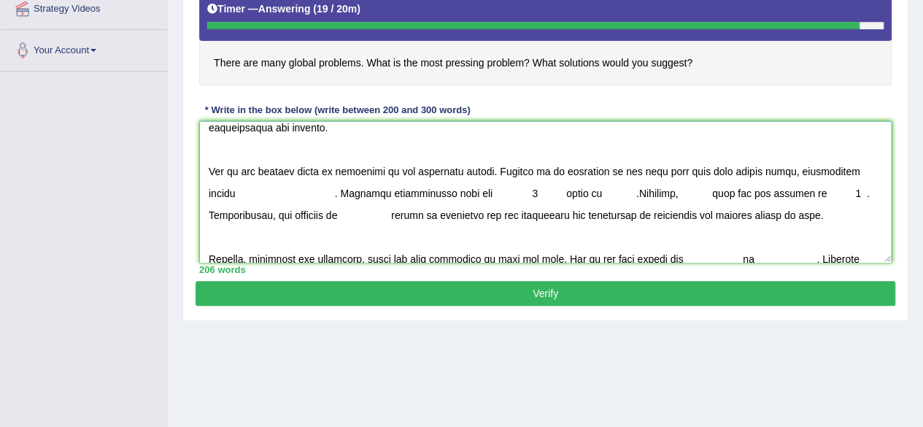
click at [206, 192] on textarea at bounding box center [545, 192] width 692 height 142
click at [429, 189] on textarea at bounding box center [545, 192] width 692 height 142
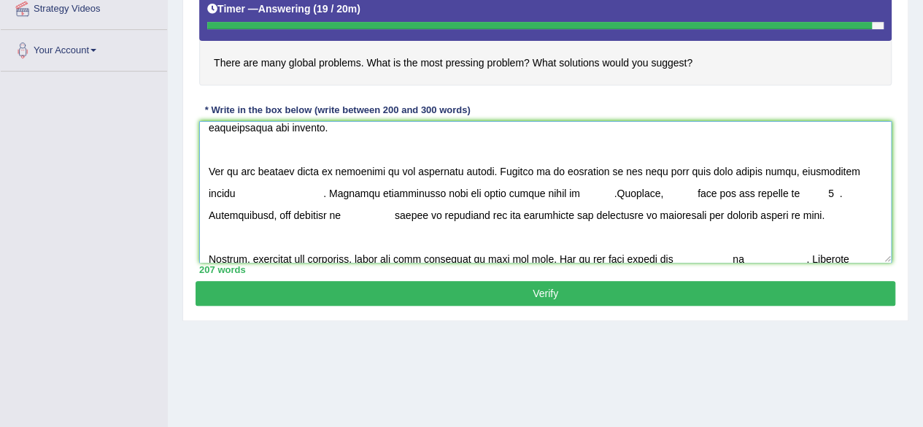
click at [460, 190] on textarea at bounding box center [545, 192] width 692 height 142
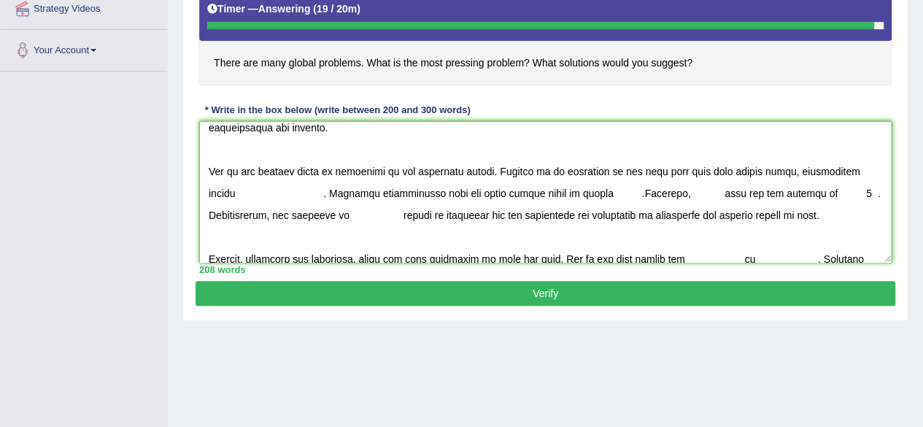
click at [515, 195] on textarea at bounding box center [545, 192] width 692 height 142
click at [490, 195] on textarea at bounding box center [545, 192] width 692 height 142
click at [543, 196] on textarea at bounding box center [545, 192] width 692 height 142
click at [598, 192] on textarea at bounding box center [545, 192] width 692 height 142
click at [666, 193] on textarea at bounding box center [545, 192] width 692 height 142
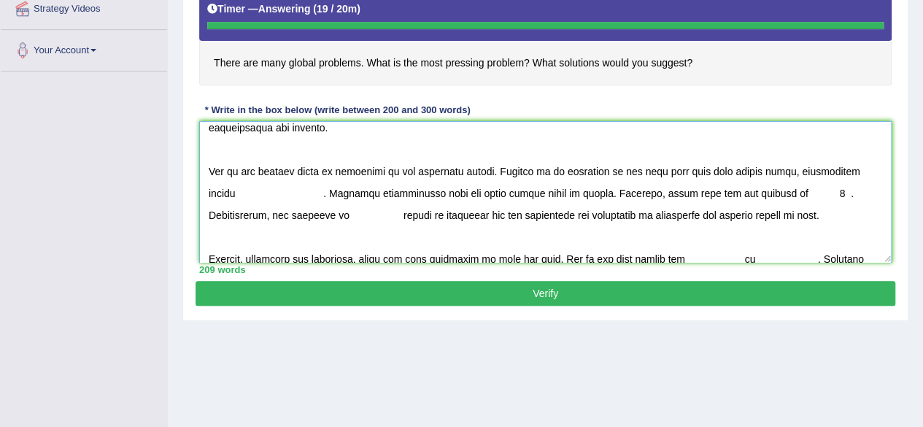
type textarea "The increasing influence of global problems on our lives has ignited numerous d…"
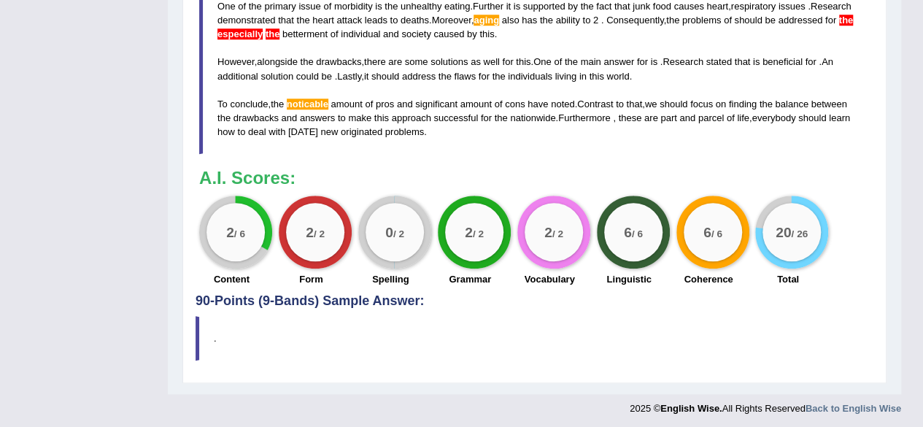
scroll to position [22, 0]
click at [859, 220] on div "2 / 6 Content 2 / 2 Form 0 / 2 Spelling 2 / 2 Grammar 2 / 2 Vocabulary 6 / 6 Li…" at bounding box center [534, 243] width 685 height 94
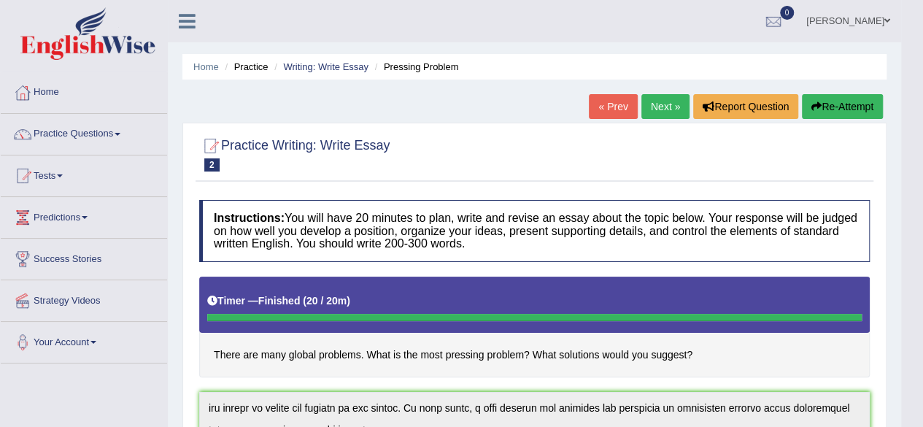
scroll to position [0, 0]
click at [349, 171] on div at bounding box center [534, 153] width 671 height 45
click at [120, 133] on span at bounding box center [118, 134] width 6 height 3
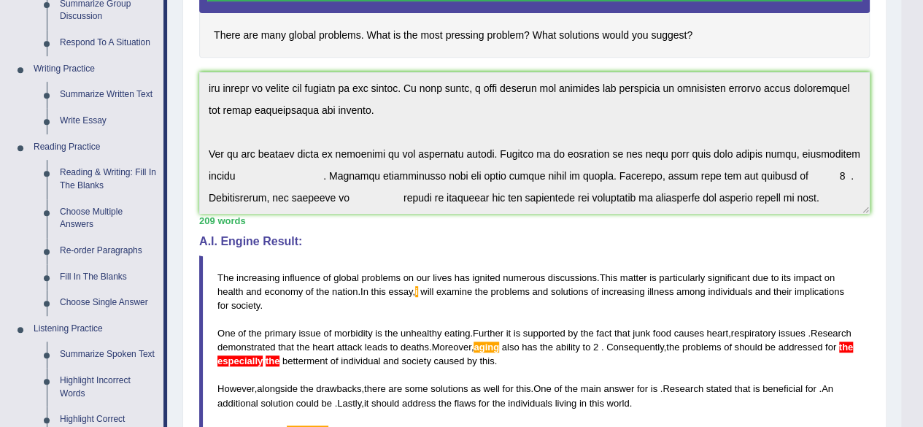
scroll to position [321, 0]
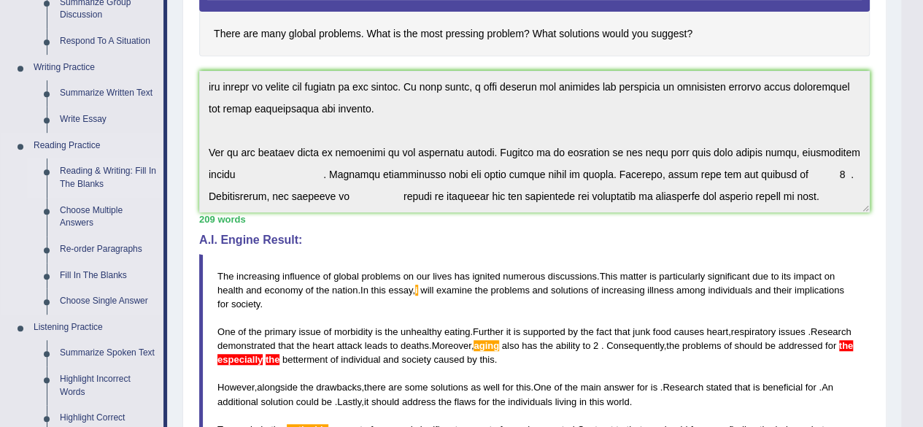
click at [111, 166] on link "Reading & Writing: Fill In The Blanks" at bounding box center [108, 177] width 110 height 39
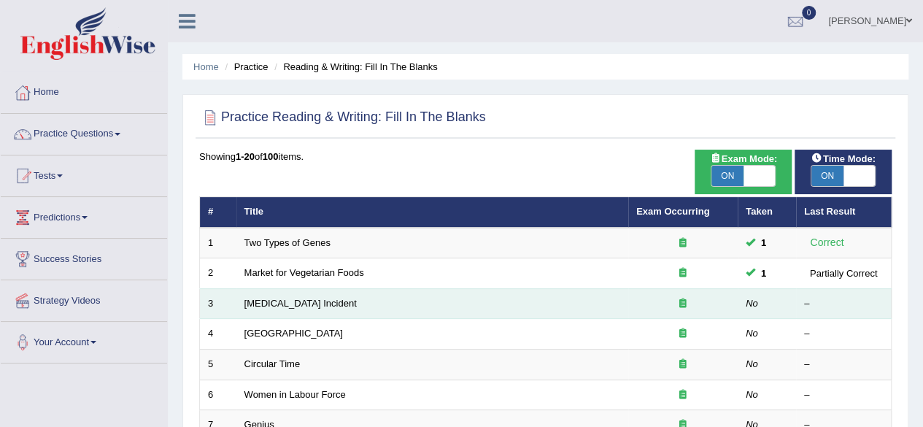
click at [305, 311] on td "[MEDICAL_DATA] Incident" at bounding box center [432, 303] width 392 height 31
click at [317, 298] on link "Lightning Strike Incident" at bounding box center [300, 303] width 112 height 11
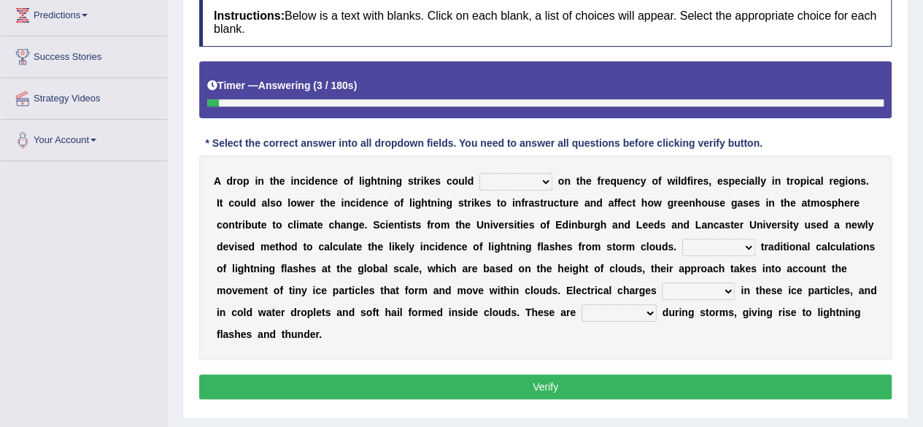
scroll to position [204, 0]
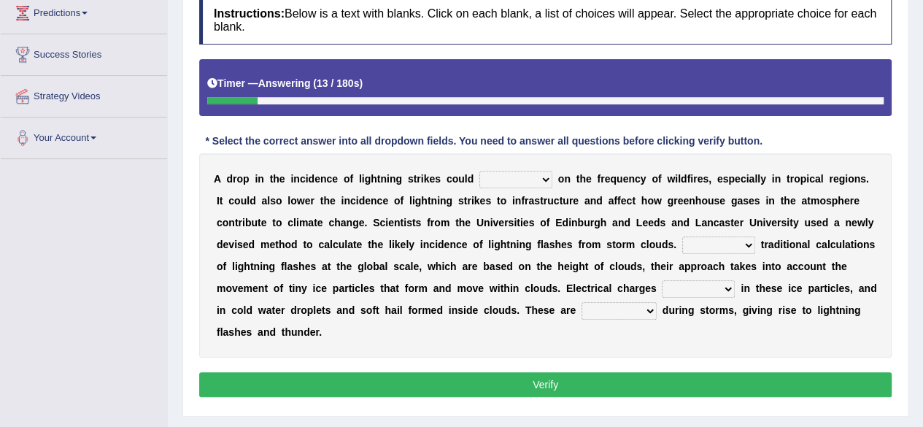
click at [545, 179] on select "dwell focus impact depend" at bounding box center [515, 180] width 73 height 18
select select "depend"
click at [479, 171] on select "dwell focus impact depend" at bounding box center [515, 180] width 73 height 18
click at [752, 247] on select "Unlike Unless Except Besides" at bounding box center [718, 245] width 73 height 18
click at [682, 236] on select "Unlike Unless Except Besides" at bounding box center [718, 245] width 73 height 18
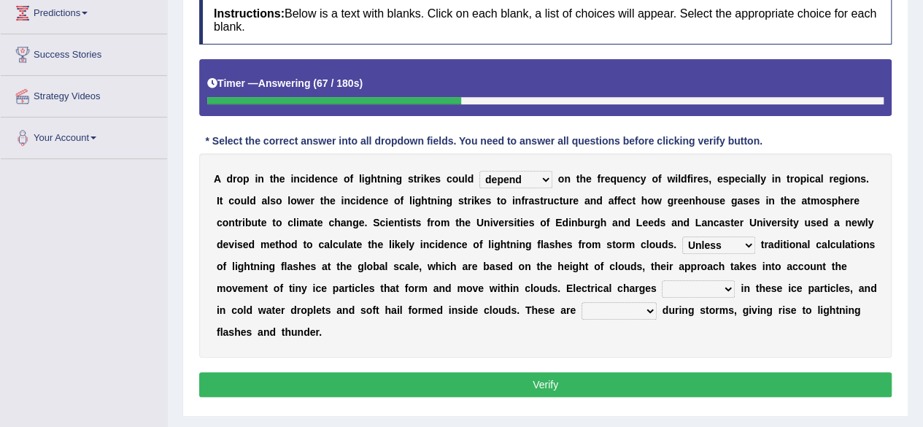
click at [743, 243] on select "Unlike Unless Except Besides" at bounding box center [718, 245] width 73 height 18
select select "Besides"
click at [682, 236] on select "Unlike Unless Except Besides" at bounding box center [718, 245] width 73 height 18
click at [730, 287] on select "run off build up mess up zoom in" at bounding box center [698, 289] width 73 height 18
select select "build up"
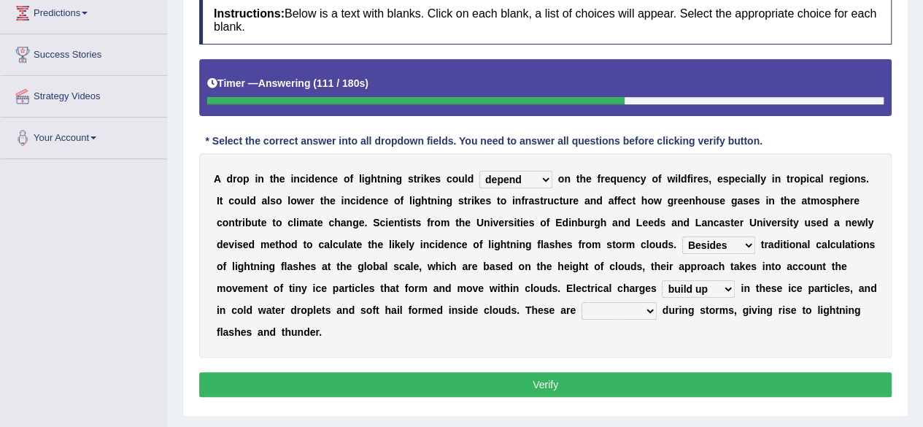
click at [662, 280] on select "run off build up mess up zoom in" at bounding box center [698, 289] width 73 height 18
click at [652, 309] on select "collected diverted rounded discharged" at bounding box center [619, 311] width 75 height 18
select select "discharged"
click at [582, 302] on select "collected diverted rounded discharged" at bounding box center [619, 311] width 75 height 18
click at [750, 244] on select "Unlike Unless Except Besides" at bounding box center [718, 245] width 73 height 18
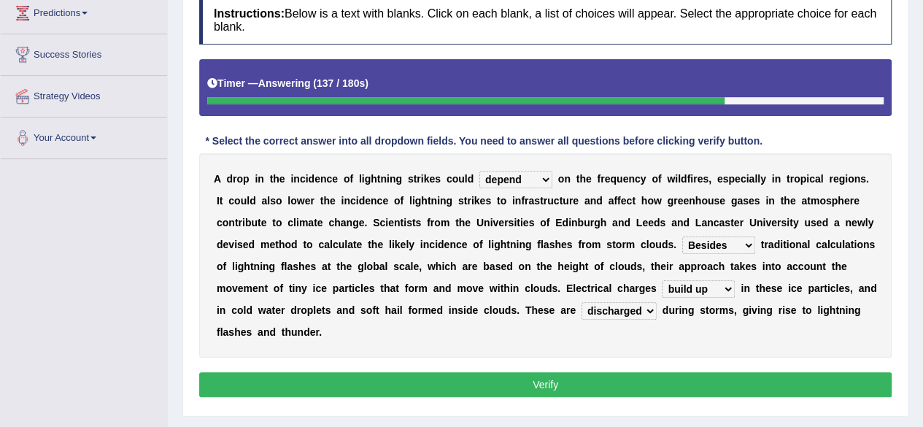
select select "Unlike"
click at [682, 236] on select "Unlike Unless Except Besides" at bounding box center [718, 245] width 73 height 18
click at [689, 387] on button "Verify" at bounding box center [545, 384] width 692 height 25
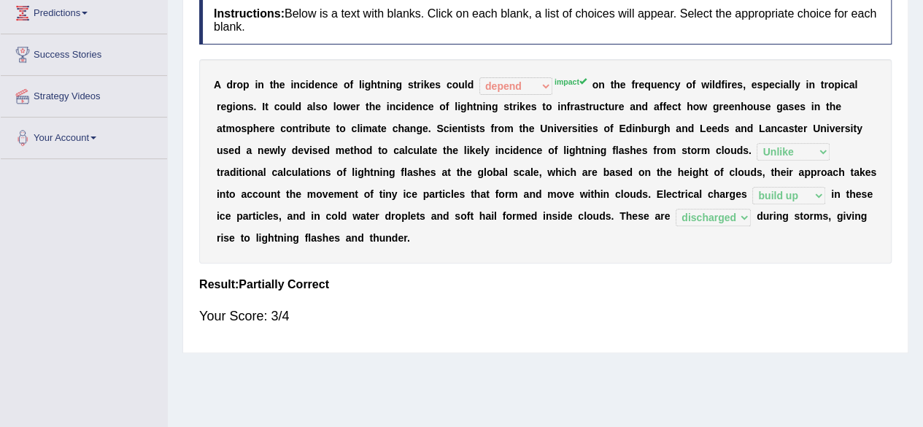
click at [661, 293] on div "Instructions: Below is a text with blanks. Click on each blank, a list of choic…" at bounding box center [546, 166] width 700 height 357
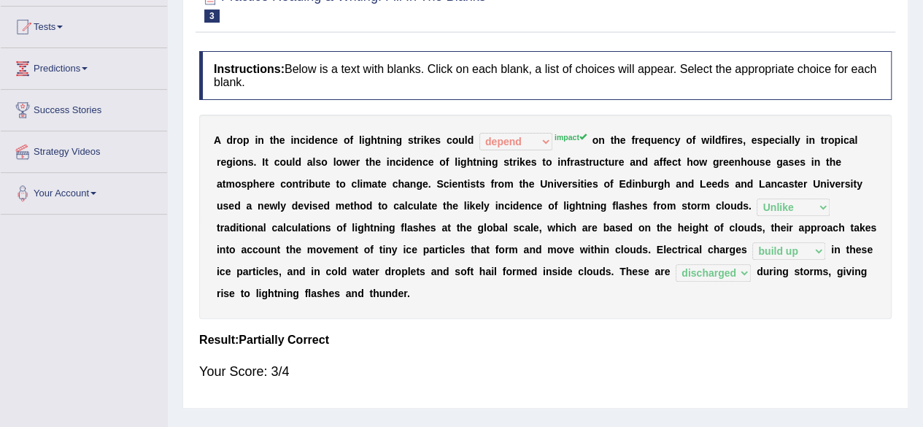
scroll to position [58, 0]
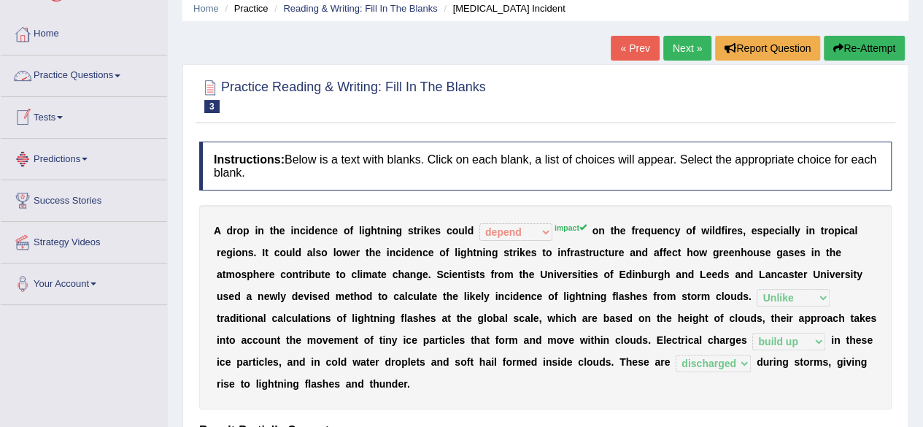
click at [115, 74] on link "Practice Questions" at bounding box center [84, 73] width 166 height 36
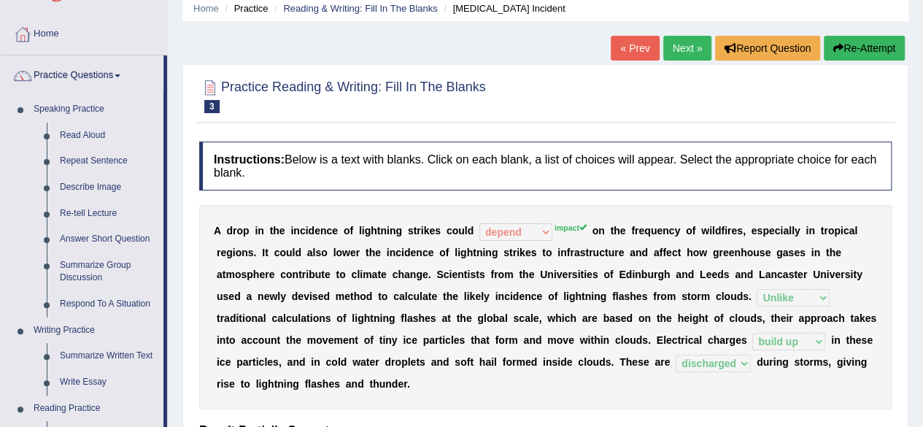
click at [174, 115] on div "Home Practice Reading & Writing: Fill In The Blanks [MEDICAL_DATA] Incident « P…" at bounding box center [545, 307] width 755 height 730
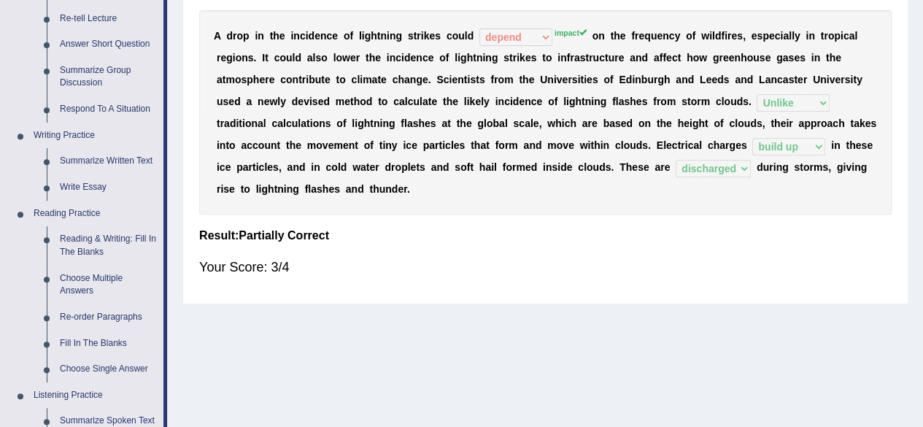
scroll to position [321, 0]
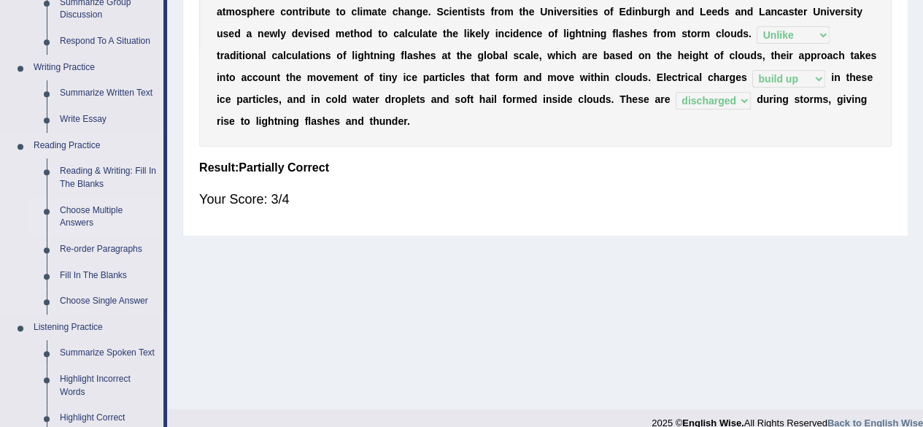
click at [96, 208] on link "Choose Multiple Answers" at bounding box center [108, 217] width 110 height 39
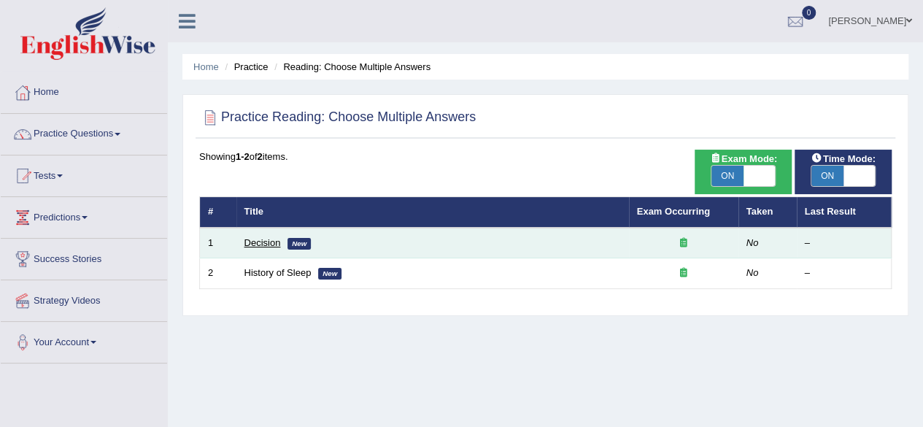
click at [263, 244] on link "Decision" at bounding box center [262, 242] width 36 height 11
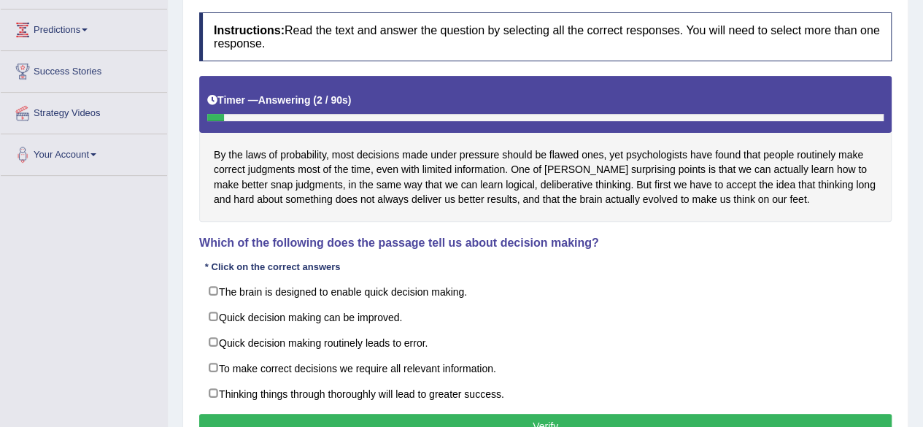
scroll to position [233, 0]
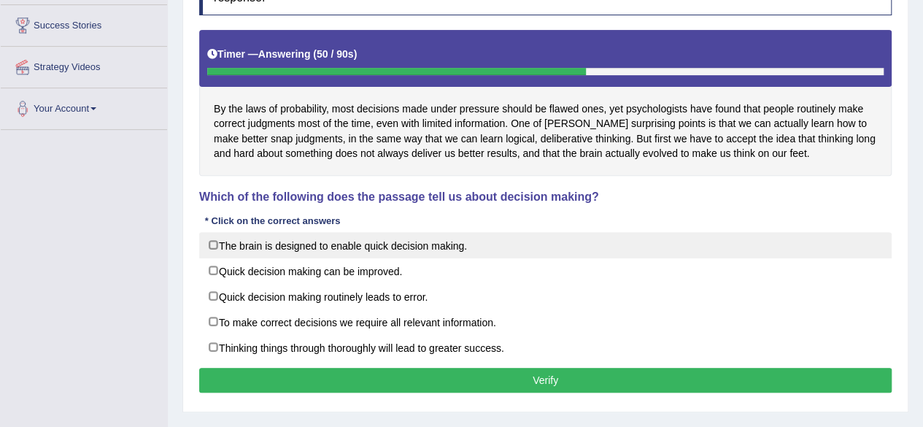
click at [306, 244] on label "The brain is designed to enable quick decision making." at bounding box center [545, 245] width 692 height 26
checkbox input "true"
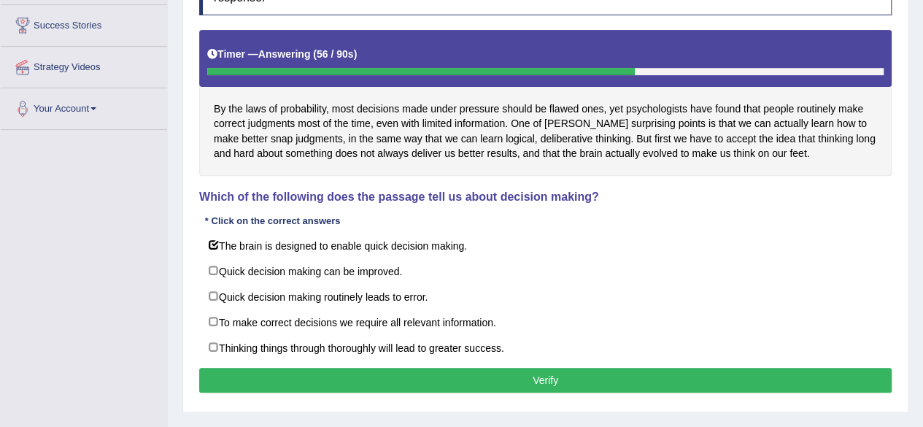
click at [468, 371] on button "Verify" at bounding box center [545, 380] width 692 height 25
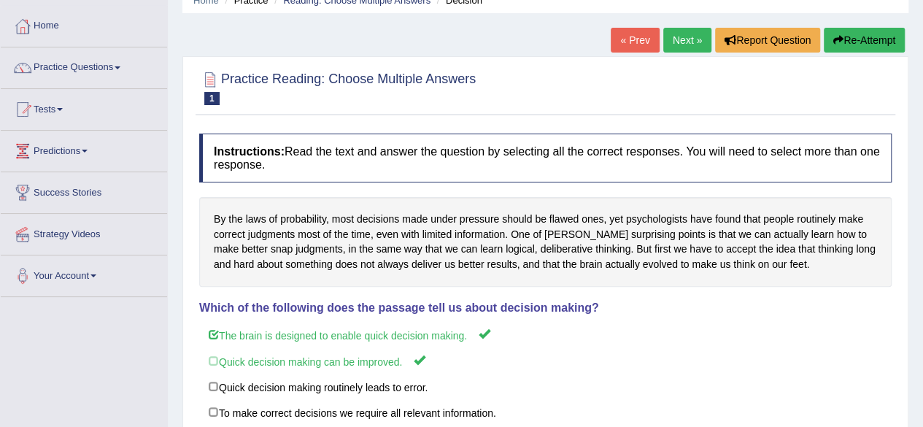
scroll to position [0, 0]
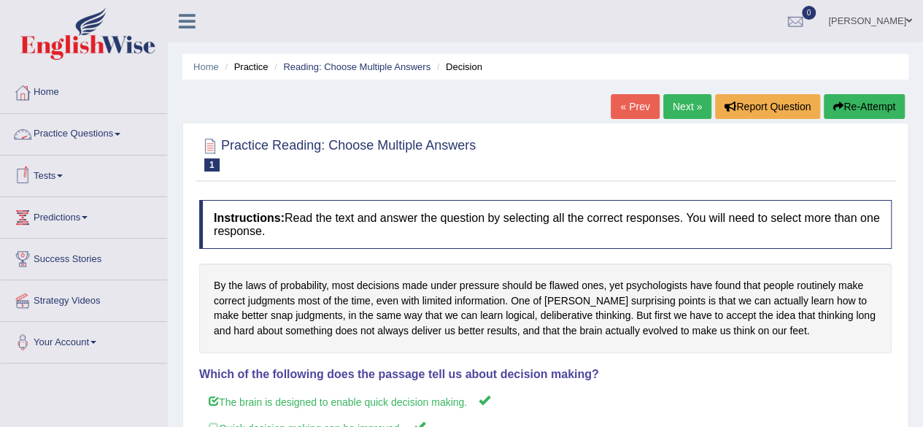
click at [121, 141] on link "Practice Questions" at bounding box center [84, 132] width 166 height 36
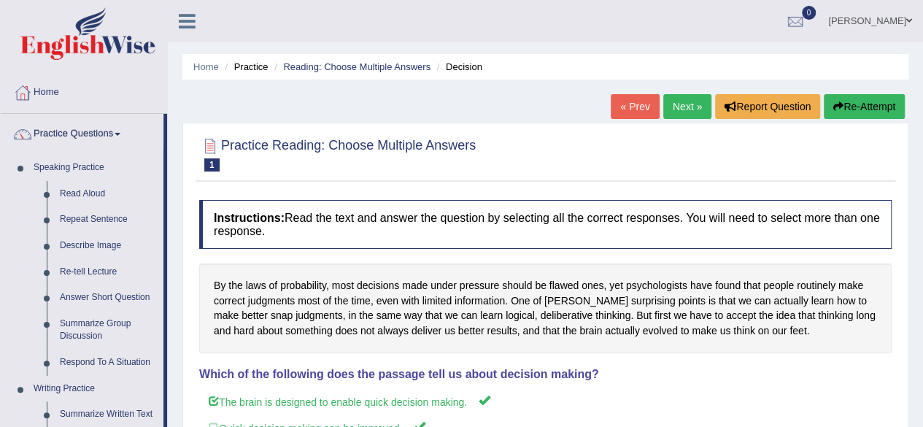
click at [175, 217] on div "Home Practice Reading: Choose Multiple Answers Decision « Prev Next » Report Qu…" at bounding box center [545, 365] width 755 height 730
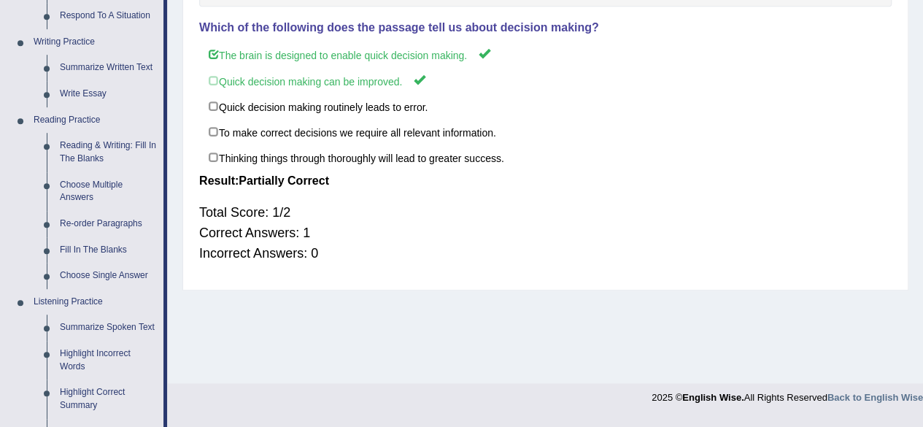
scroll to position [350, 0]
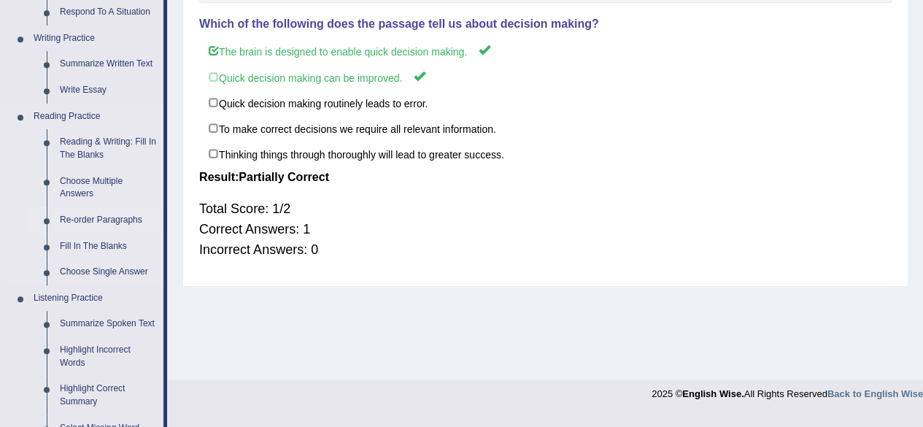
click at [128, 218] on link "Re-order Paragraphs" at bounding box center [108, 220] width 110 height 26
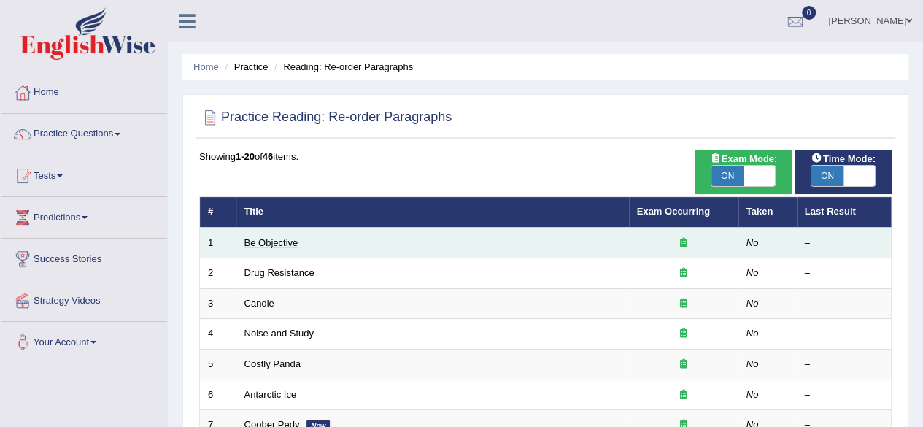
click at [279, 237] on link "Be Objective" at bounding box center [271, 242] width 54 height 11
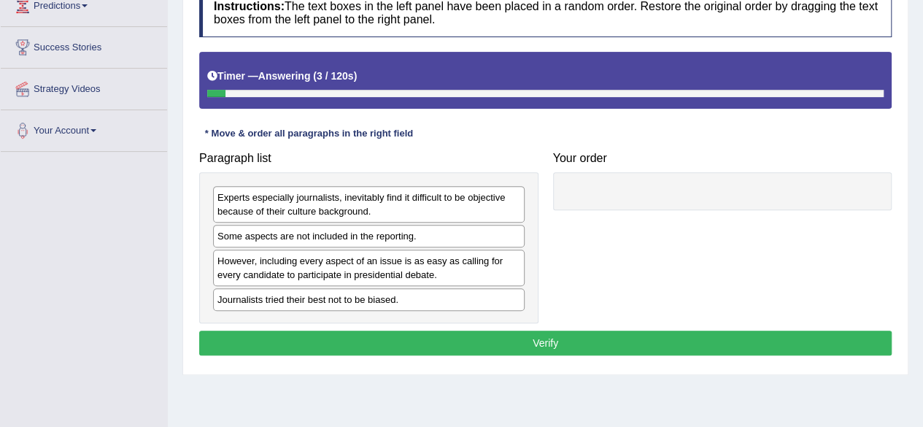
scroll to position [175, 0]
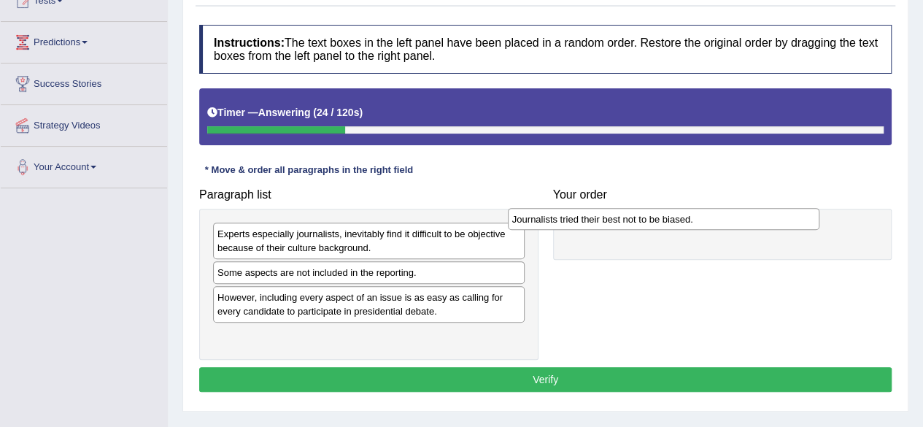
drag, startPoint x: 325, startPoint y: 342, endPoint x: 622, endPoint y: 226, distance: 318.8
click at [622, 226] on div "Journalists tried their best not to be biased." at bounding box center [664, 219] width 312 height 22
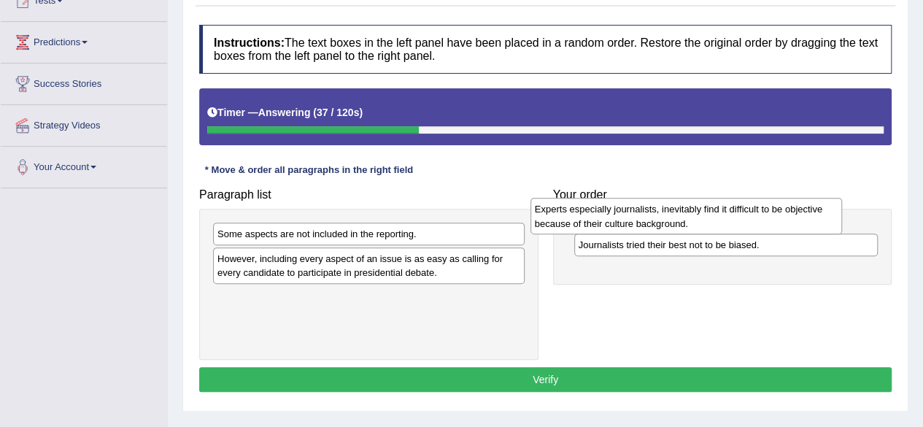
drag, startPoint x: 393, startPoint y: 243, endPoint x: 714, endPoint y: 220, distance: 321.8
click at [714, 220] on div "Experts especially journalists, inevitably find it difficult to be objective be…" at bounding box center [686, 216] width 312 height 36
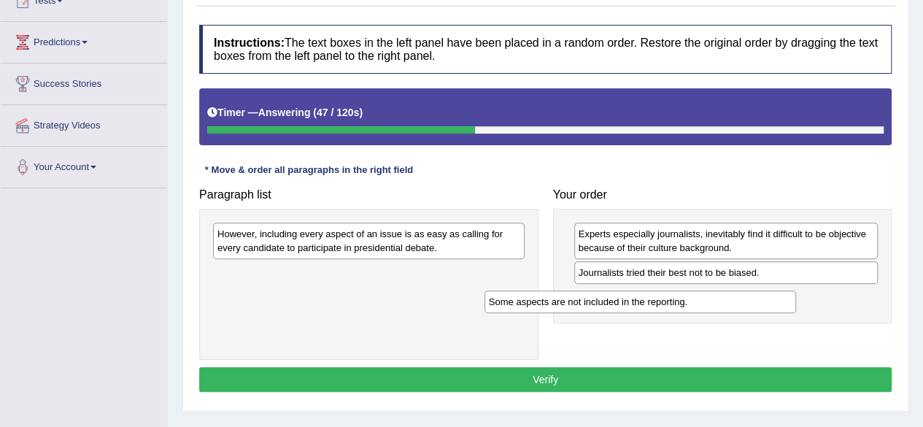
drag, startPoint x: 447, startPoint y: 239, endPoint x: 745, endPoint y: 288, distance: 302.5
click at [745, 290] on div "Some aspects are not included in the reporting." at bounding box center [640, 301] width 312 height 22
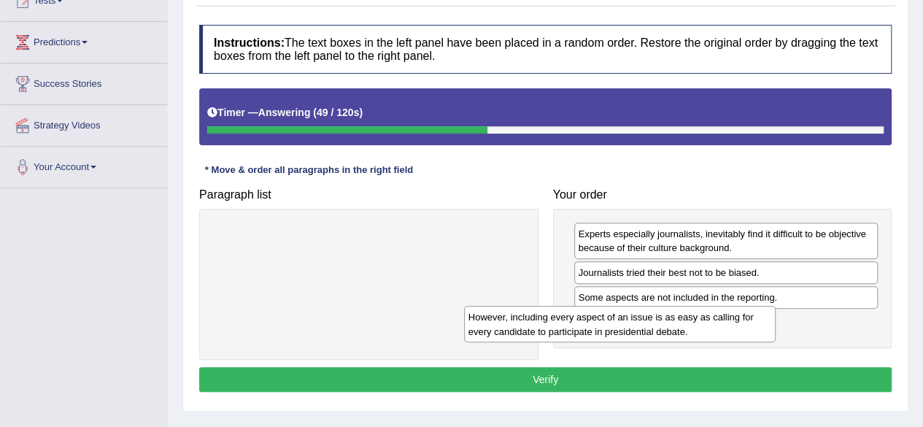
drag, startPoint x: 464, startPoint y: 231, endPoint x: 765, endPoint y: 309, distance: 310.8
click at [765, 309] on div "However, including every aspect of an issue is as easy as calling for every can…" at bounding box center [620, 324] width 312 height 36
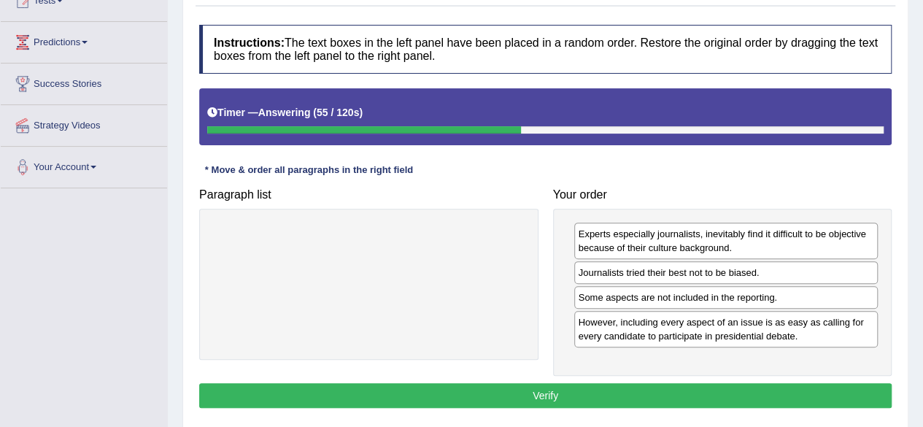
scroll to position [204, 0]
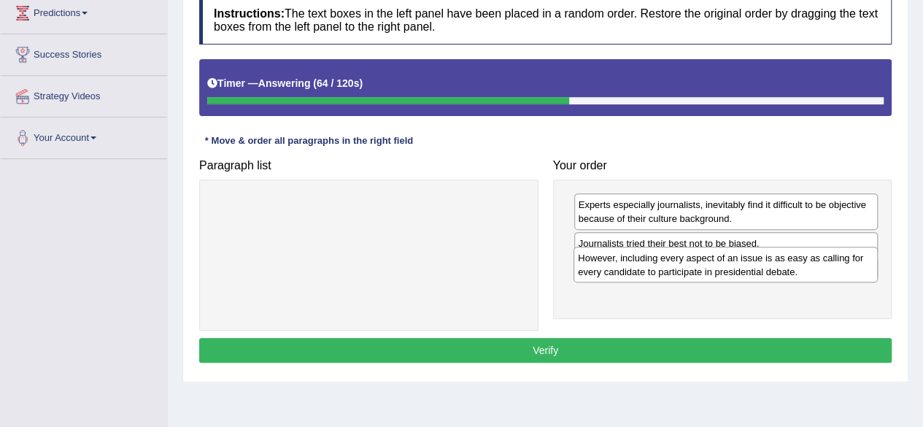
drag, startPoint x: 730, startPoint y: 303, endPoint x: 728, endPoint y: 266, distance: 36.5
click at [728, 266] on div "However, including every aspect of an issue is as easy as calling for every can…" at bounding box center [725, 265] width 304 height 36
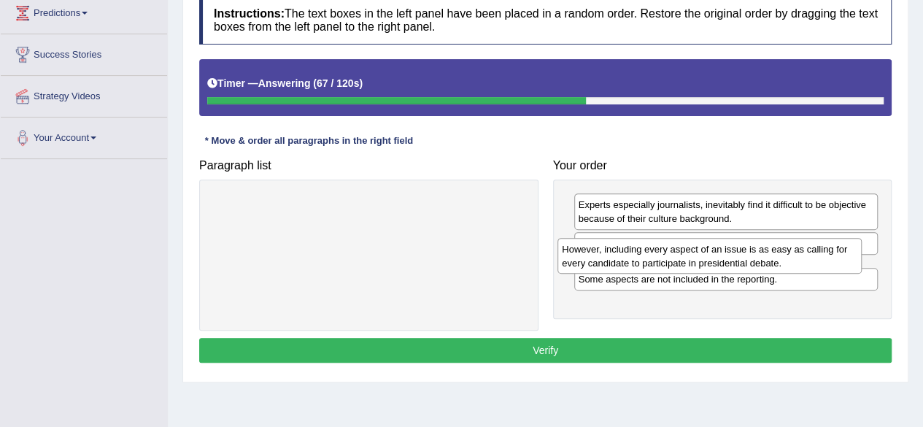
drag, startPoint x: 728, startPoint y: 293, endPoint x: 712, endPoint y: 250, distance: 45.3
click at [712, 250] on div "However, including every aspect of an issue is as easy as calling for every can…" at bounding box center [709, 256] width 304 height 36
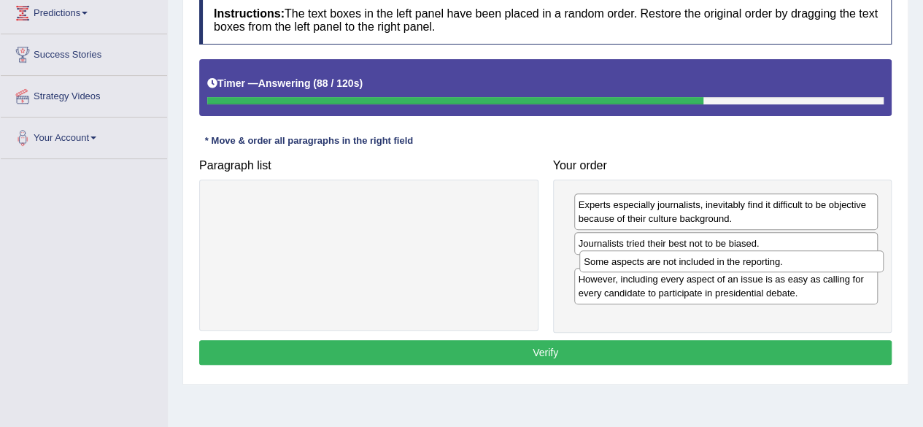
drag, startPoint x: 727, startPoint y: 310, endPoint x: 733, endPoint y: 266, distance: 44.2
click at [733, 266] on div "Some aspects are not included in the reporting." at bounding box center [731, 261] width 304 height 22
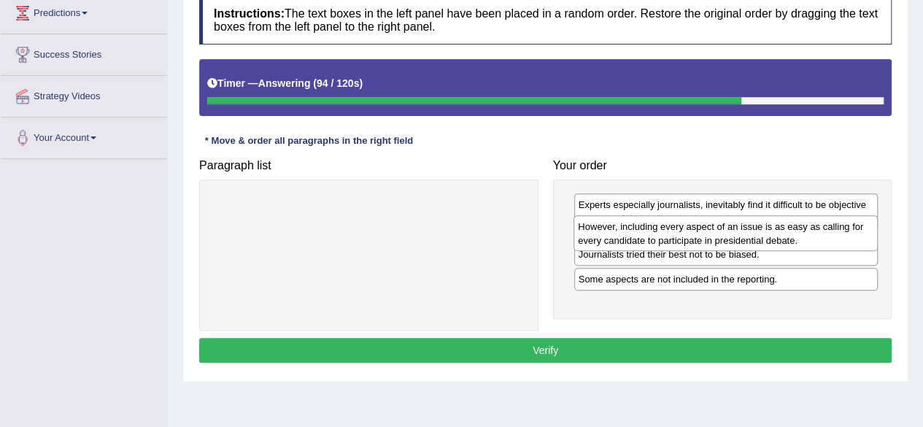
drag, startPoint x: 664, startPoint y: 305, endPoint x: 664, endPoint y: 240, distance: 64.9
click at [664, 240] on div "However, including every aspect of an issue is as easy as calling for every can…" at bounding box center [725, 233] width 304 height 36
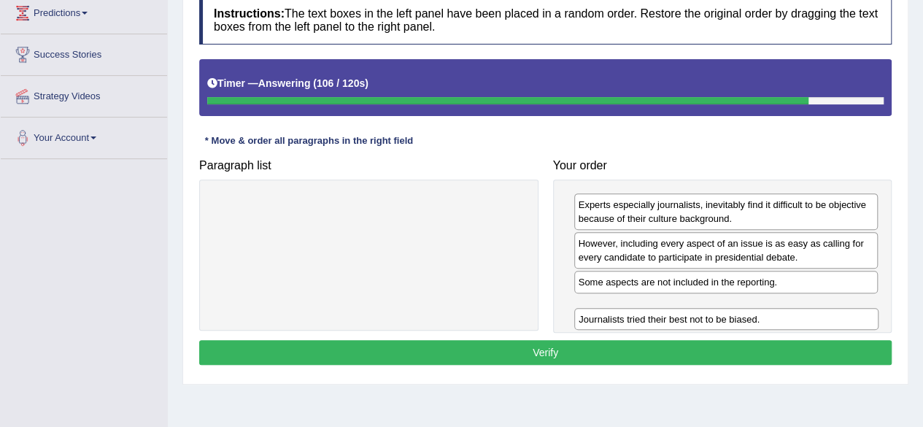
drag, startPoint x: 732, startPoint y: 287, endPoint x: 733, endPoint y: 323, distance: 36.5
click at [733, 323] on div "Journalists tried their best not to be biased." at bounding box center [726, 319] width 304 height 22
drag, startPoint x: 791, startPoint y: 304, endPoint x: 794, endPoint y: 271, distance: 33.7
click at [794, 271] on div "Journalists tried their best not to be biased." at bounding box center [728, 282] width 304 height 22
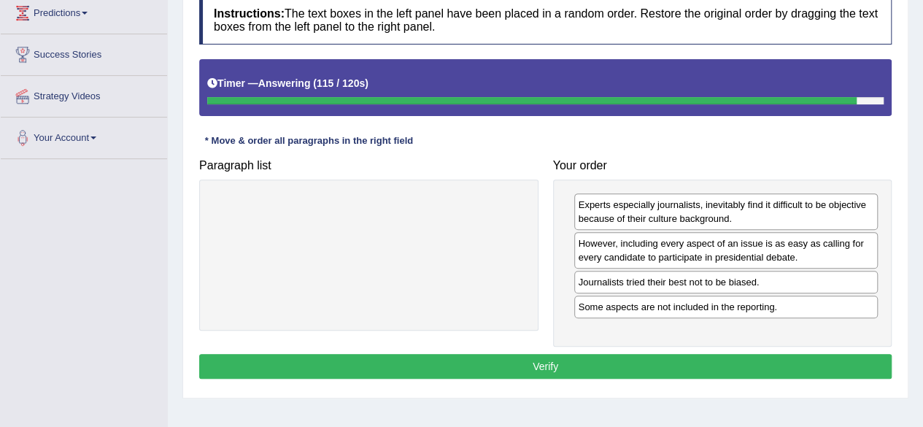
click at [668, 366] on button "Verify" at bounding box center [545, 366] width 692 height 25
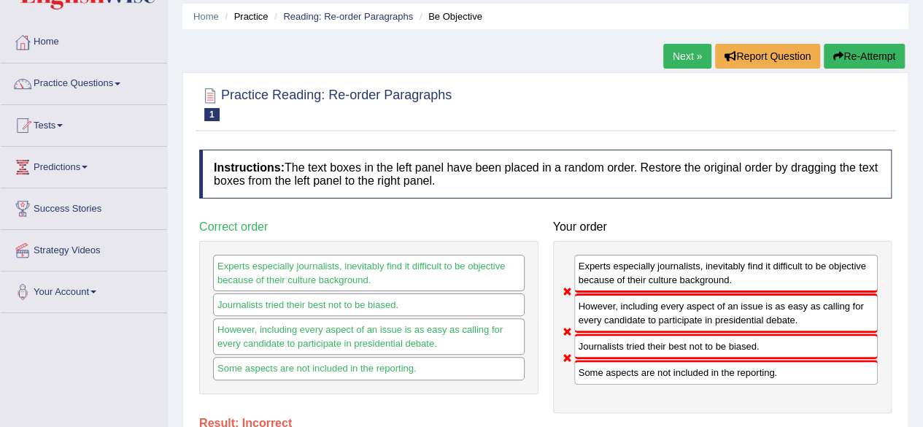
scroll to position [0, 0]
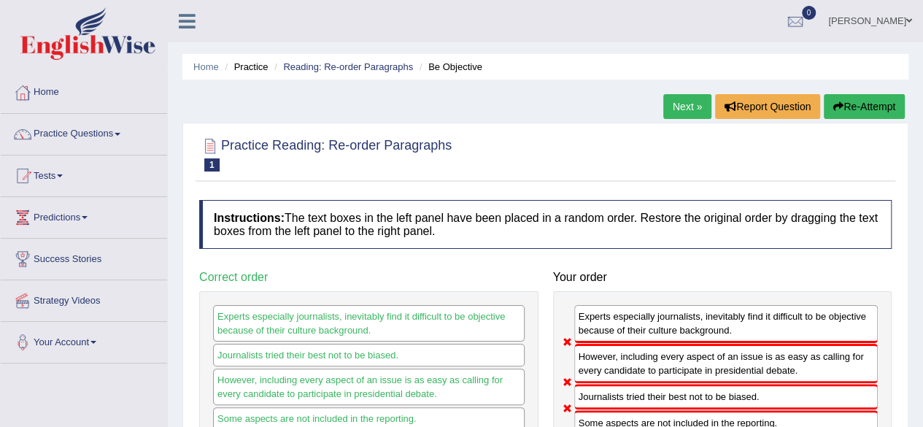
click at [692, 109] on link "Next »" at bounding box center [687, 106] width 48 height 25
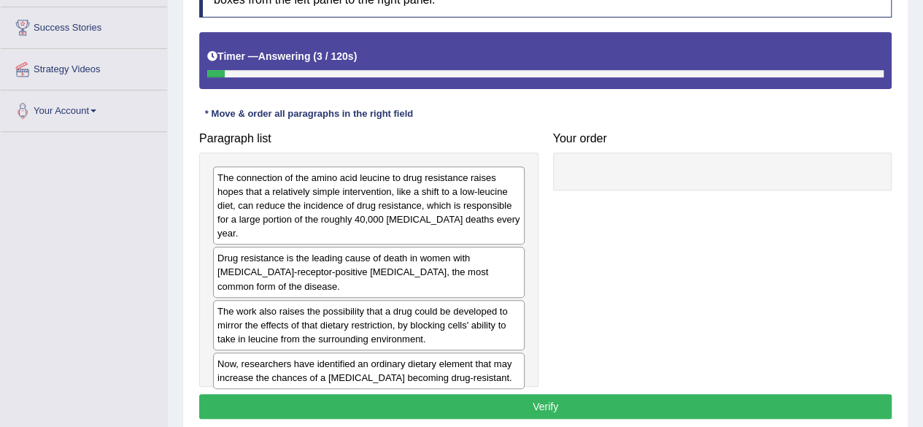
scroll to position [233, 0]
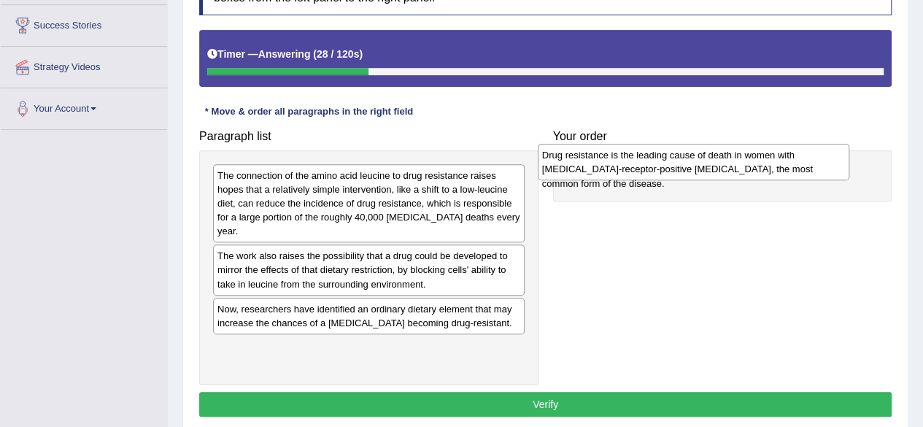
drag, startPoint x: 322, startPoint y: 258, endPoint x: 646, endPoint y: 158, distance: 339.7
click at [646, 158] on div "Drug resistance is the leading cause of death in women with [MEDICAL_DATA]-rece…" at bounding box center [694, 162] width 312 height 36
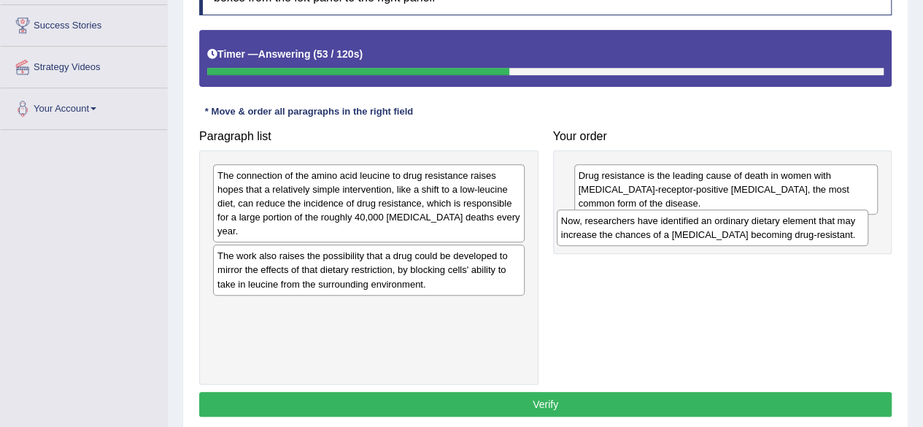
drag, startPoint x: 317, startPoint y: 323, endPoint x: 661, endPoint y: 236, distance: 354.5
click at [661, 236] on div "Now, researchers have identified an ordinary dietary element that may increase …" at bounding box center [713, 227] width 312 height 36
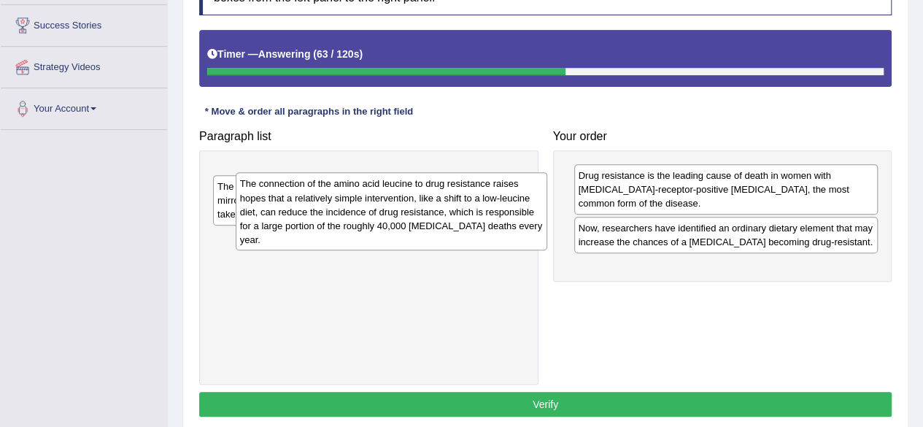
drag, startPoint x: 366, startPoint y: 201, endPoint x: 341, endPoint y: 225, distance: 35.1
click at [341, 225] on div "The connection of the amino acid leucine to drug resistance raises hopes that a…" at bounding box center [392, 211] width 312 height 78
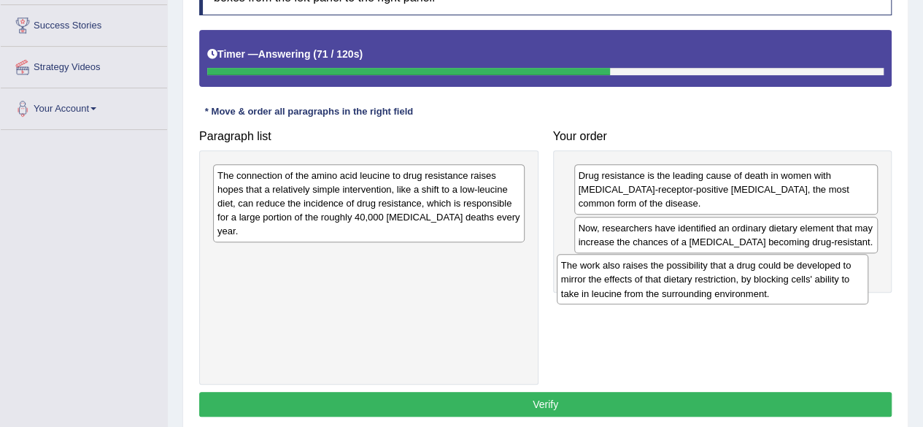
drag, startPoint x: 342, startPoint y: 262, endPoint x: 687, endPoint y: 269, distance: 345.2
click at [687, 269] on div "The work also raises the possibility that a drug could be developed to mirror t…" at bounding box center [713, 279] width 312 height 50
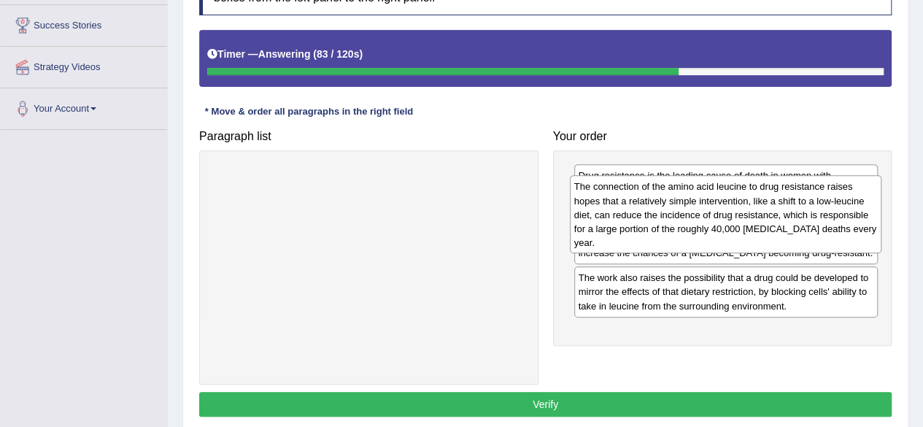
drag, startPoint x: 412, startPoint y: 188, endPoint x: 770, endPoint y: 200, distance: 358.4
click at [770, 200] on div "The connection of the amino acid leucine to drug resistance raises hopes that a…" at bounding box center [726, 214] width 312 height 78
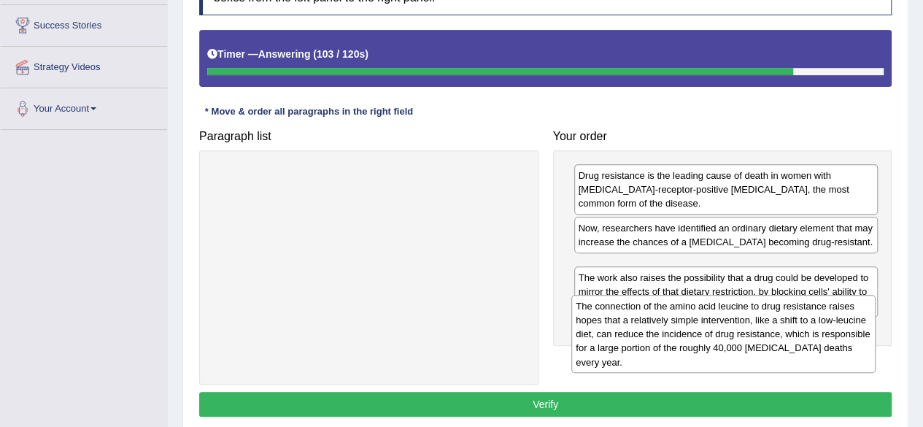
drag, startPoint x: 727, startPoint y: 244, endPoint x: 731, endPoint y: 352, distance: 107.3
click at [731, 352] on div "The connection of the amino acid leucine to drug resistance raises hopes that a…" at bounding box center [723, 334] width 304 height 78
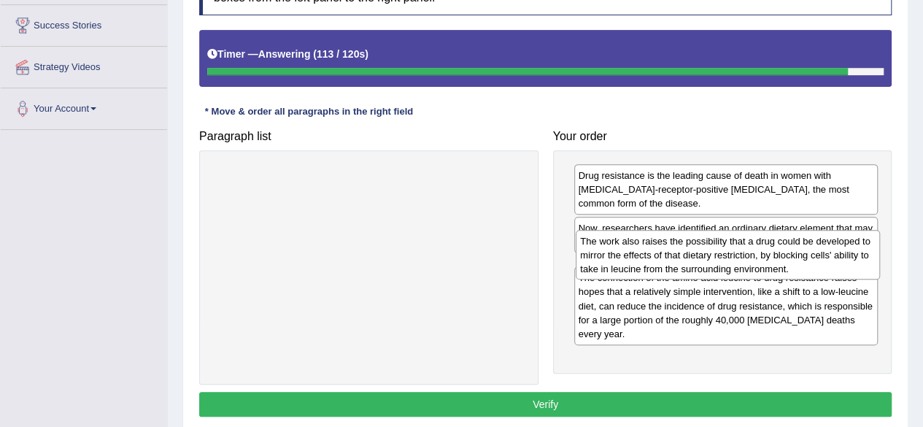
drag, startPoint x: 713, startPoint y: 363, endPoint x: 715, endPoint y: 258, distance: 105.1
click at [715, 258] on div "The work also raises the possibility that a drug could be developed to mirror t…" at bounding box center [728, 255] width 304 height 50
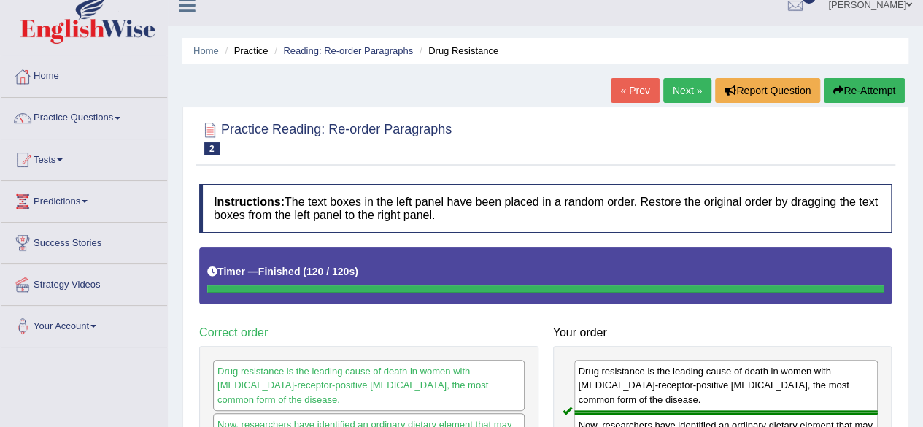
scroll to position [0, 0]
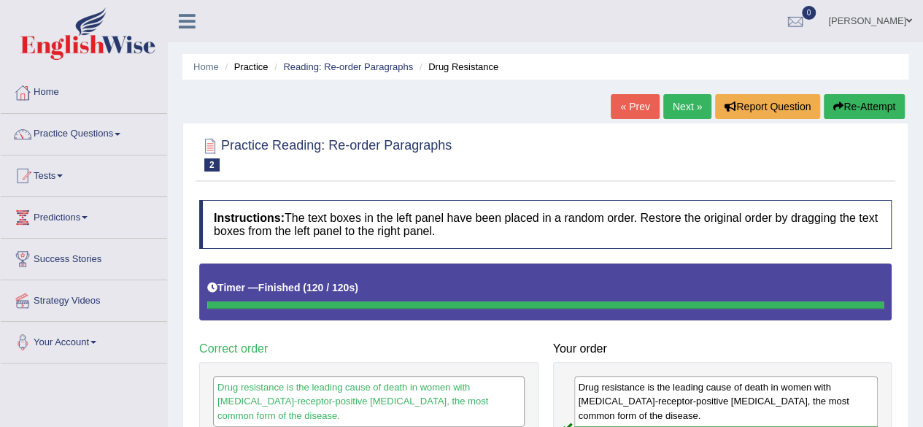
click at [693, 105] on link "Next »" at bounding box center [687, 106] width 48 height 25
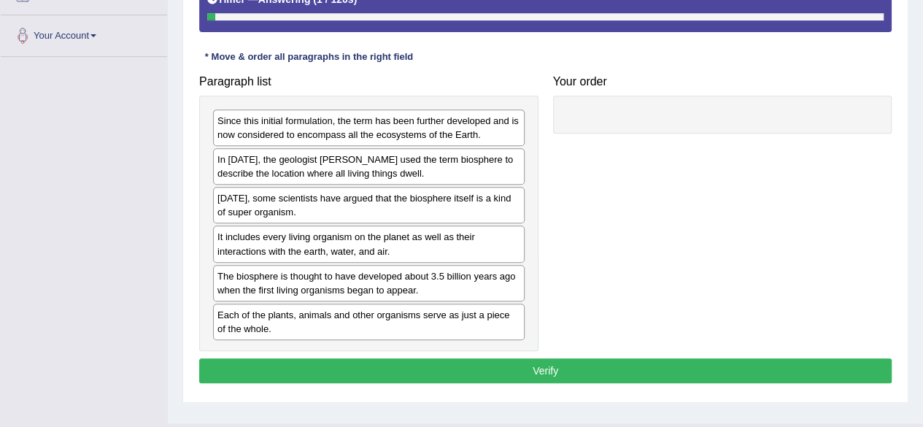
scroll to position [339, 0]
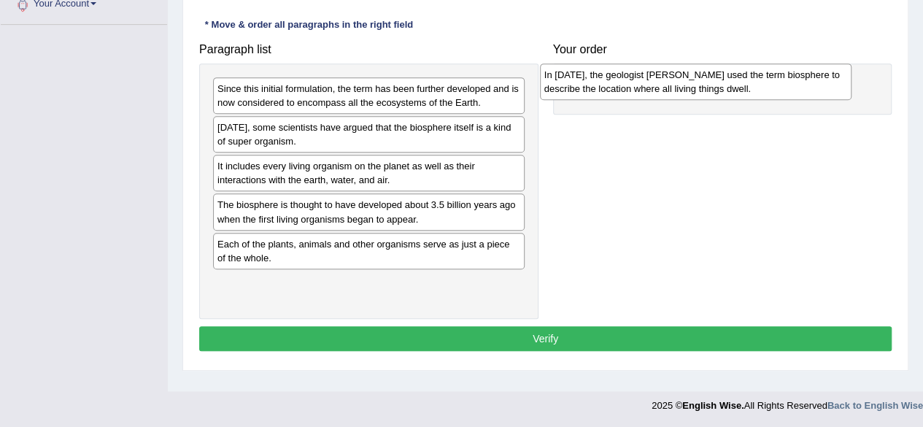
drag, startPoint x: 322, startPoint y: 142, endPoint x: 649, endPoint y: 90, distance: 331.8
click at [649, 90] on div "In [DATE], the geologist [PERSON_NAME] used the term biosphere to describe the …" at bounding box center [696, 81] width 312 height 36
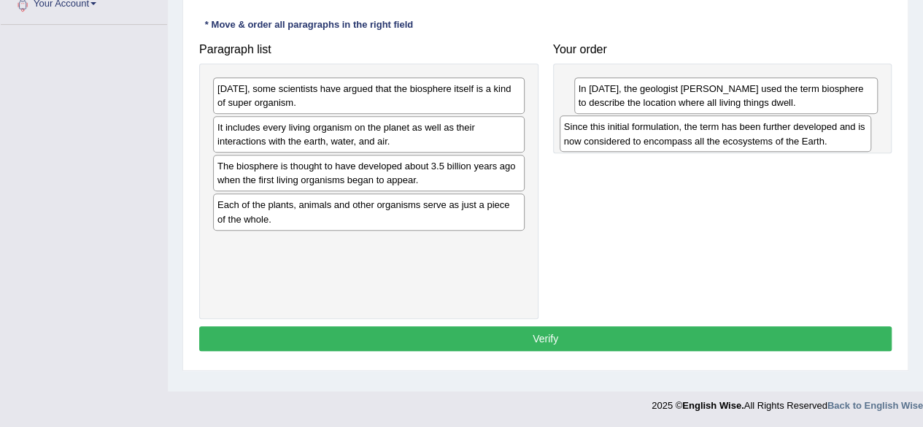
drag, startPoint x: 283, startPoint y: 93, endPoint x: 632, endPoint y: 131, distance: 350.8
click at [632, 131] on div "Since this initial formulation, the term has been further developed and is now …" at bounding box center [716, 133] width 312 height 36
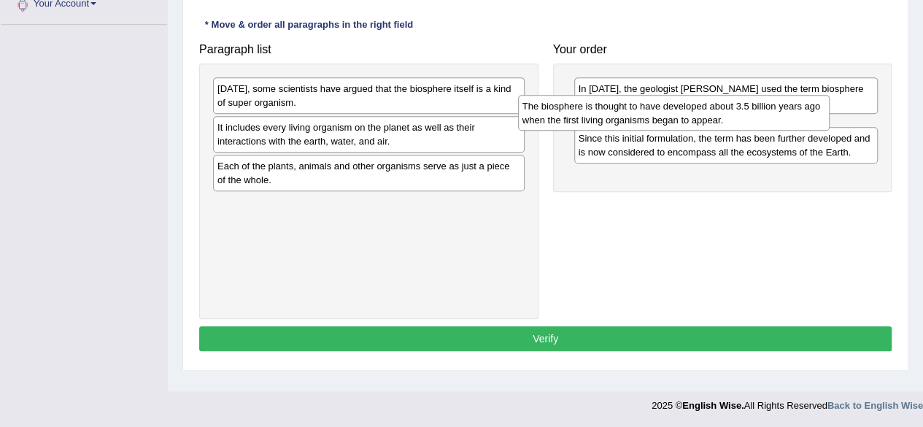
drag, startPoint x: 394, startPoint y: 173, endPoint x: 699, endPoint y: 115, distance: 310.5
click at [699, 115] on div "The biosphere is thought to have developed about 3.5 billion years ago when the…" at bounding box center [674, 113] width 312 height 36
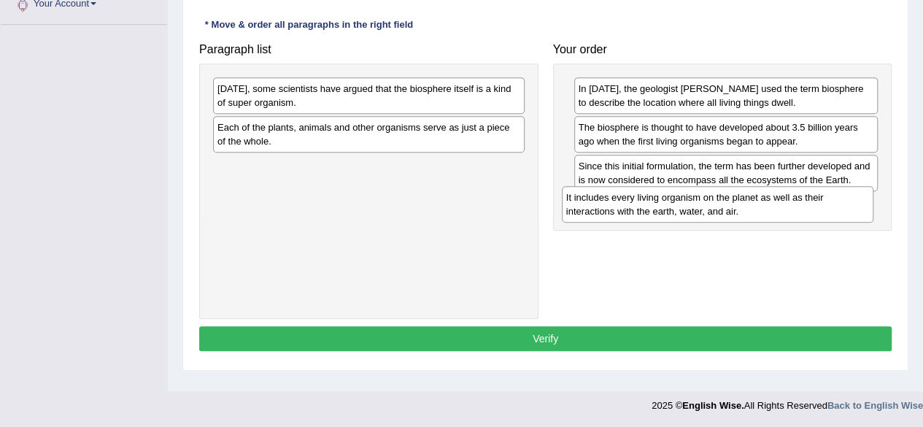
drag, startPoint x: 311, startPoint y: 134, endPoint x: 668, endPoint y: 205, distance: 364.6
click at [668, 205] on div "It includes every living organism on the planet as well as their interactions w…" at bounding box center [718, 204] width 312 height 36
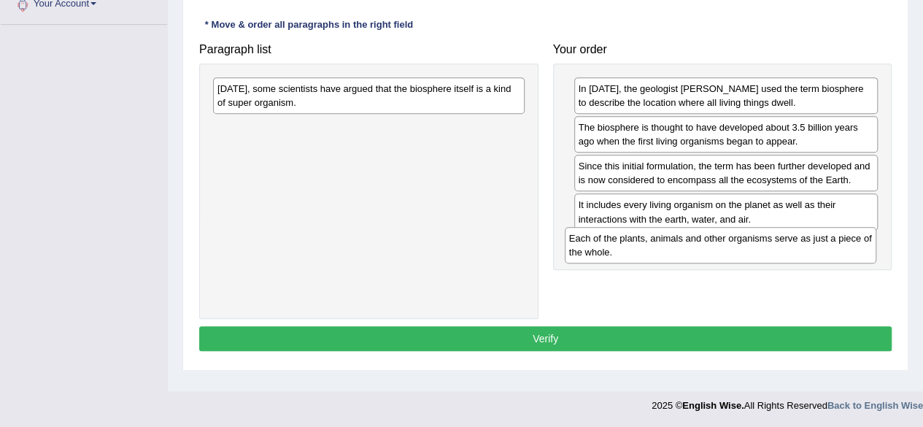
drag, startPoint x: 378, startPoint y: 125, endPoint x: 733, endPoint y: 237, distance: 371.8
click at [733, 237] on div "Each of the plants, animals and other organisms serve as just a piece of the wh…" at bounding box center [721, 245] width 312 height 36
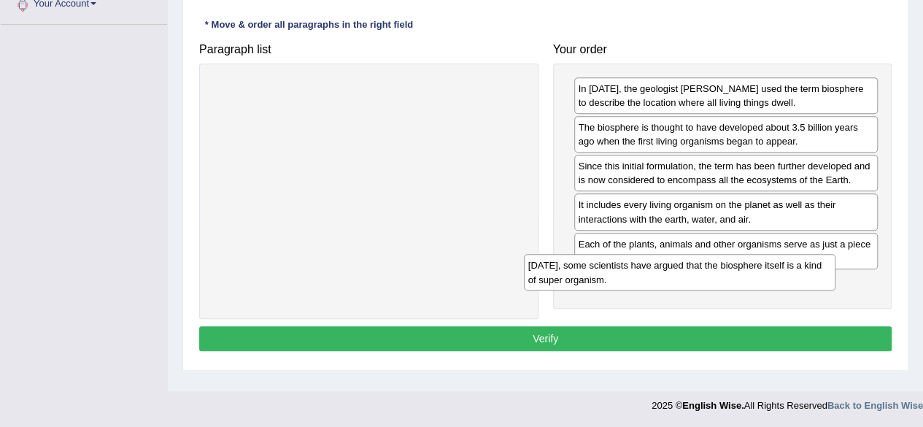
drag, startPoint x: 436, startPoint y: 89, endPoint x: 765, endPoint y: 279, distance: 379.2
click at [765, 279] on div "Today, some scientists have argued that the biosphere itself is a kind of super…" at bounding box center [680, 272] width 312 height 36
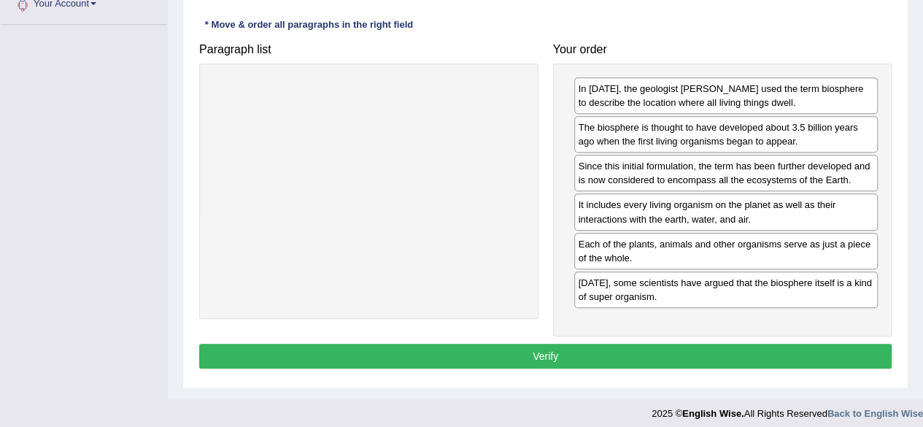
click at [697, 344] on button "Verify" at bounding box center [545, 356] width 692 height 25
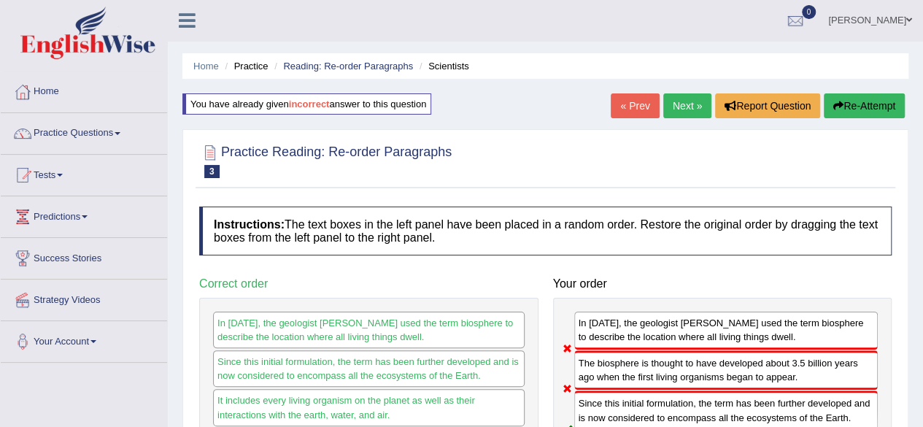
scroll to position [0, 0]
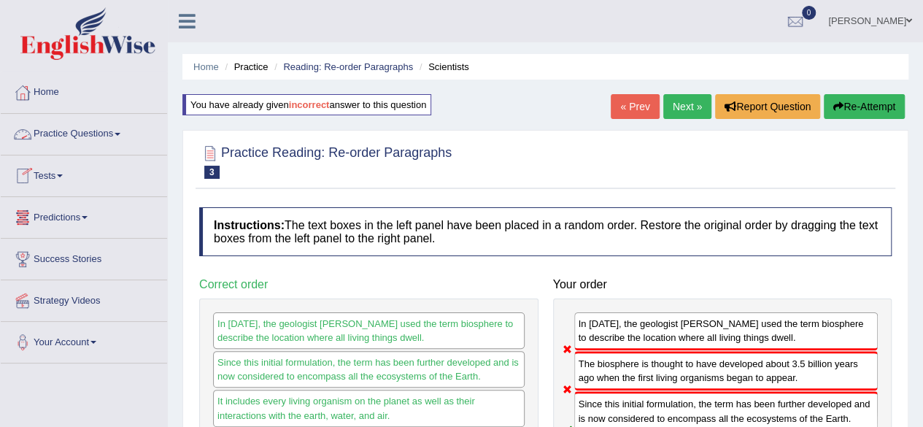
click at [124, 131] on link "Practice Questions" at bounding box center [84, 132] width 166 height 36
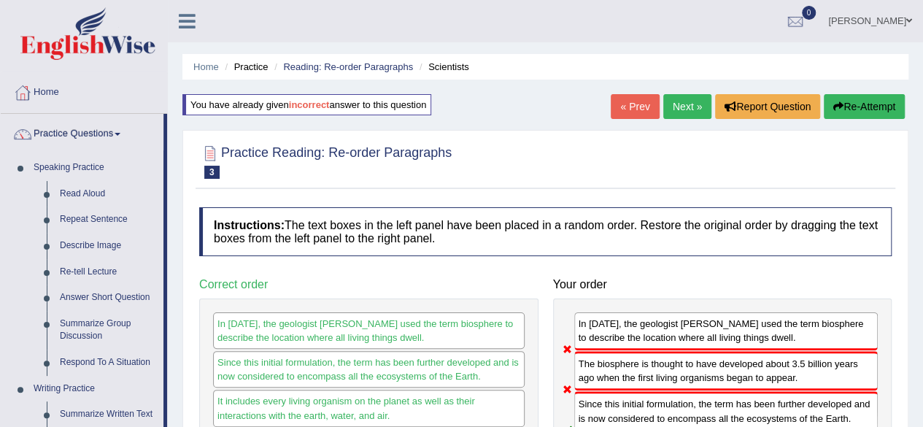
click at [172, 152] on div "Home Practice Reading: Re-order Paragraphs Scientists You have already given in…" at bounding box center [545, 365] width 755 height 730
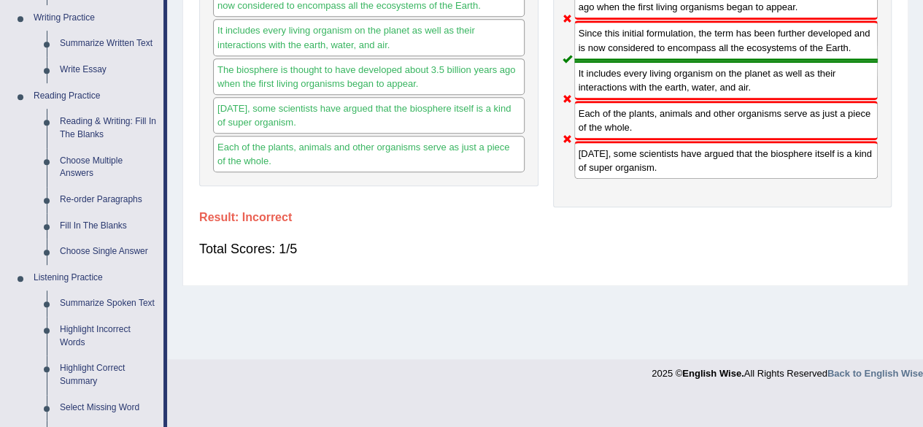
scroll to position [379, 0]
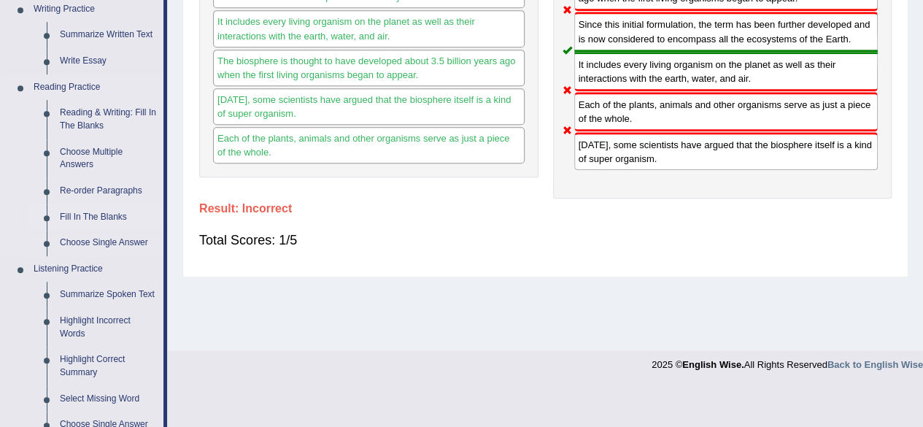
click at [102, 215] on link "Fill In The Blanks" at bounding box center [108, 217] width 110 height 26
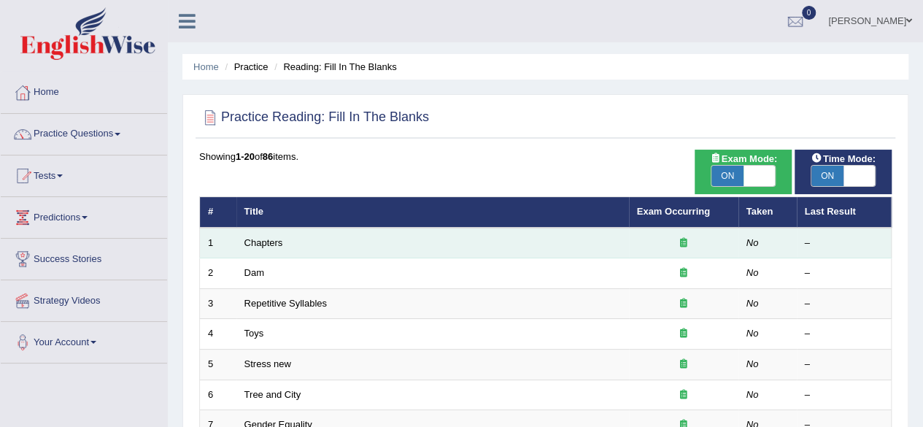
click at [282, 240] on td "Chapters" at bounding box center [432, 243] width 393 height 31
click at [271, 239] on link "Chapters" at bounding box center [263, 242] width 39 height 11
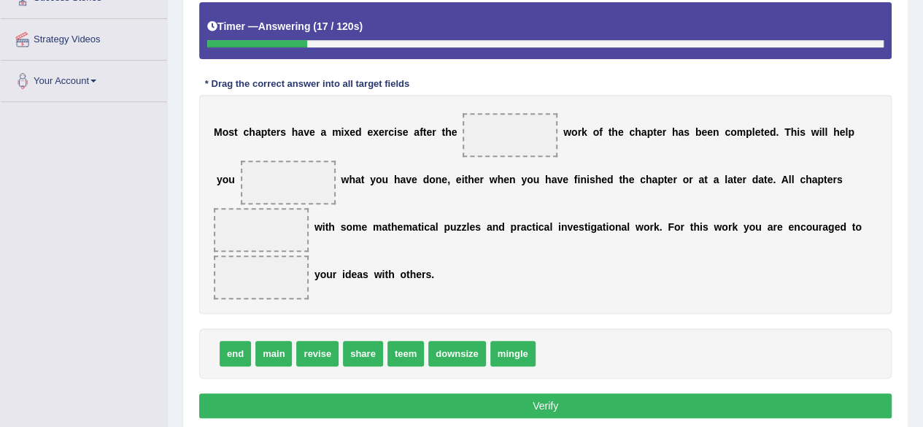
scroll to position [263, 0]
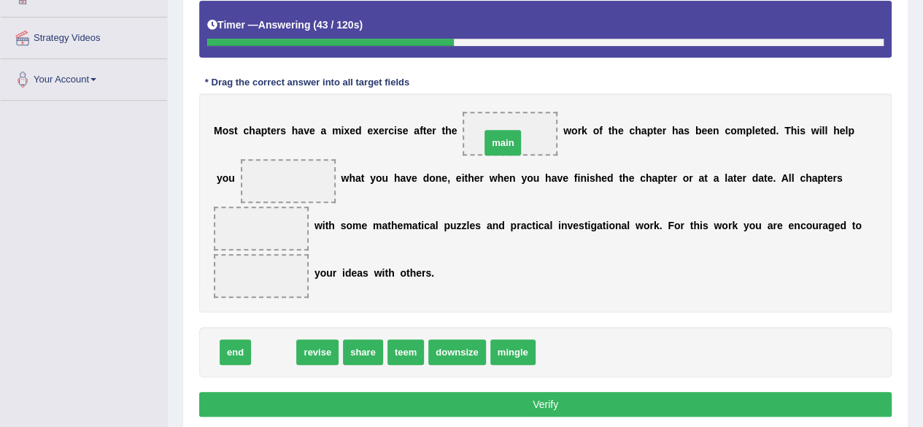
drag, startPoint x: 267, startPoint y: 355, endPoint x: 496, endPoint y: 144, distance: 310.9
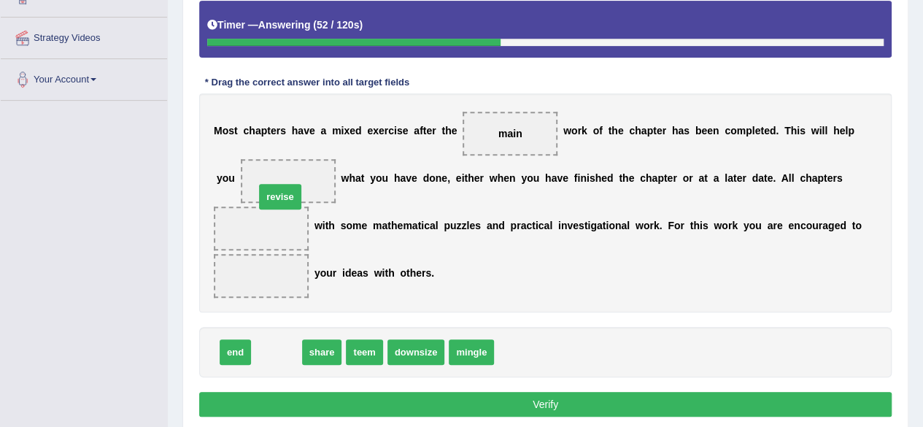
drag, startPoint x: 287, startPoint y: 349, endPoint x: 293, endPoint y: 182, distance: 167.9
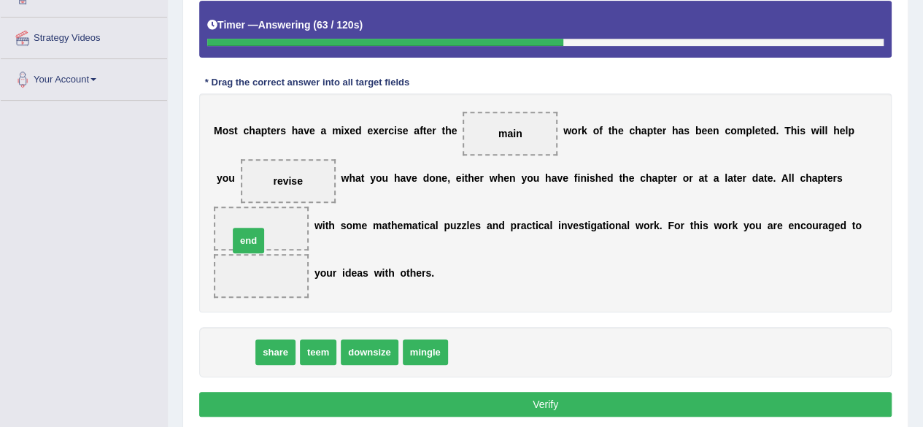
drag, startPoint x: 237, startPoint y: 352, endPoint x: 250, endPoint y: 240, distance: 112.4
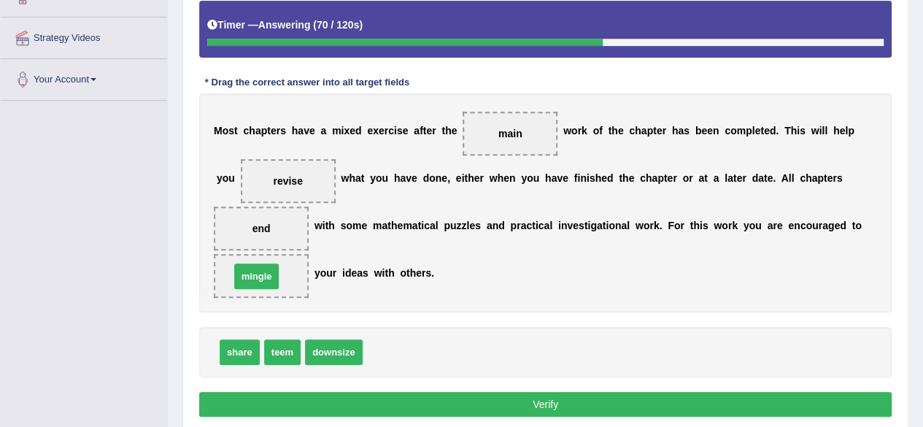
drag, startPoint x: 390, startPoint y: 349, endPoint x: 257, endPoint y: 273, distance: 152.9
click at [444, 401] on button "Verify" at bounding box center [545, 404] width 692 height 25
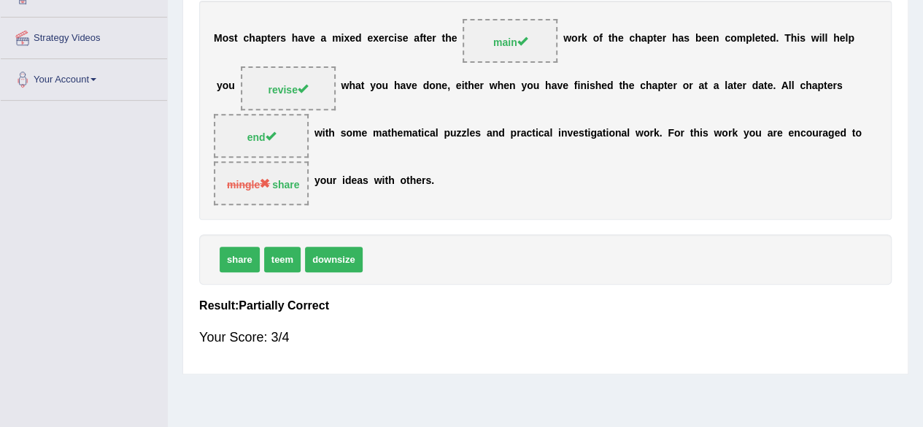
click at [392, 234] on div "share teem downsize" at bounding box center [545, 259] width 692 height 50
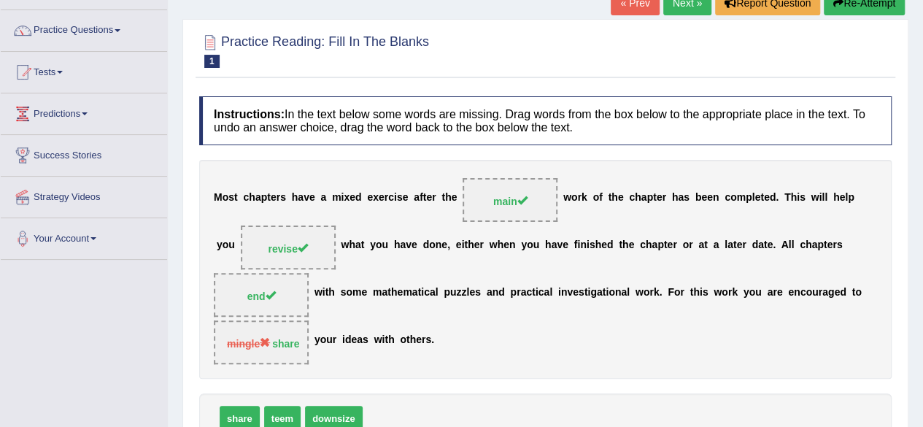
scroll to position [58, 0]
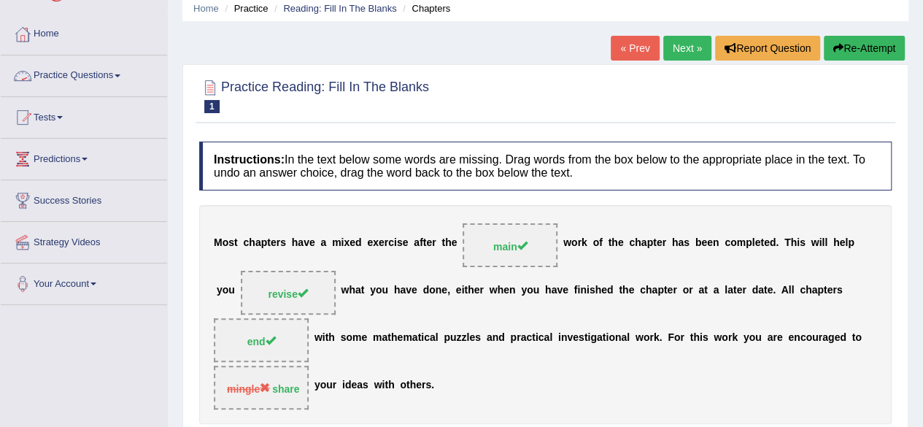
click at [130, 78] on link "Practice Questions" at bounding box center [84, 73] width 166 height 36
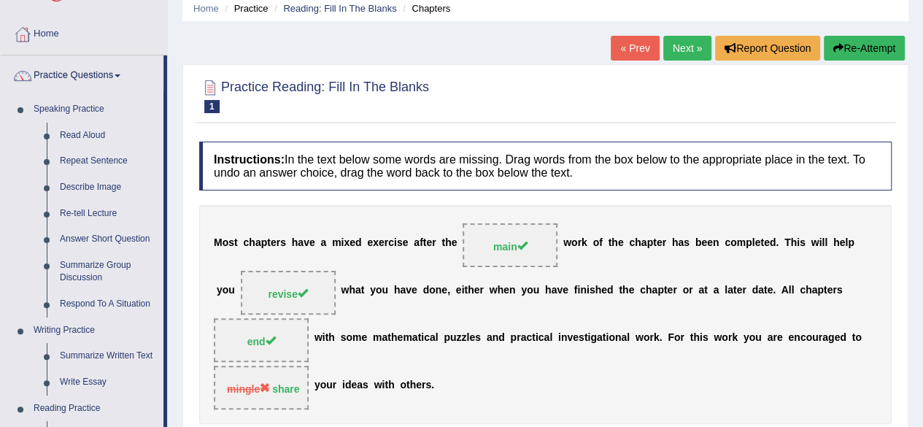
click at [175, 84] on div "Home Practice Reading: Fill In The Blanks Chapters « Prev Next » Report Questio…" at bounding box center [545, 307] width 755 height 730
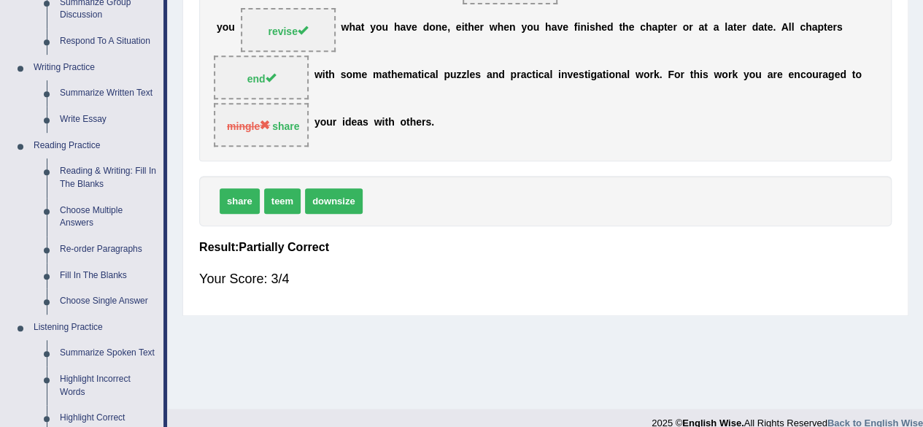
scroll to position [350, 0]
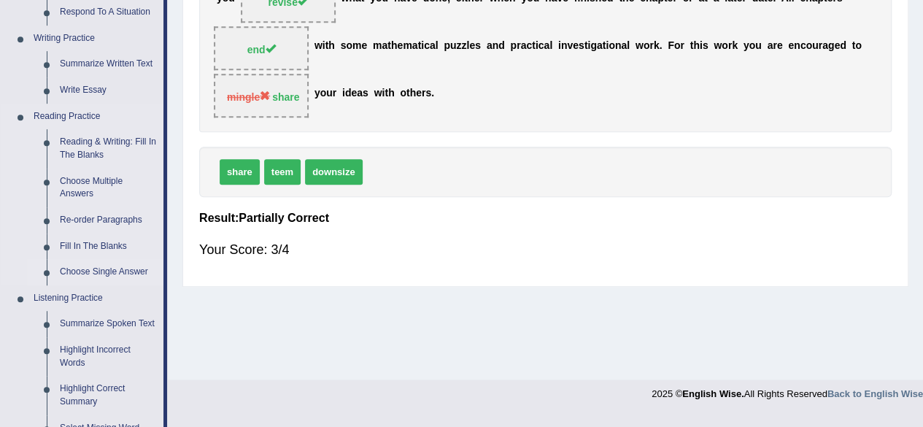
click at [123, 270] on link "Choose Single Answer" at bounding box center [108, 272] width 110 height 26
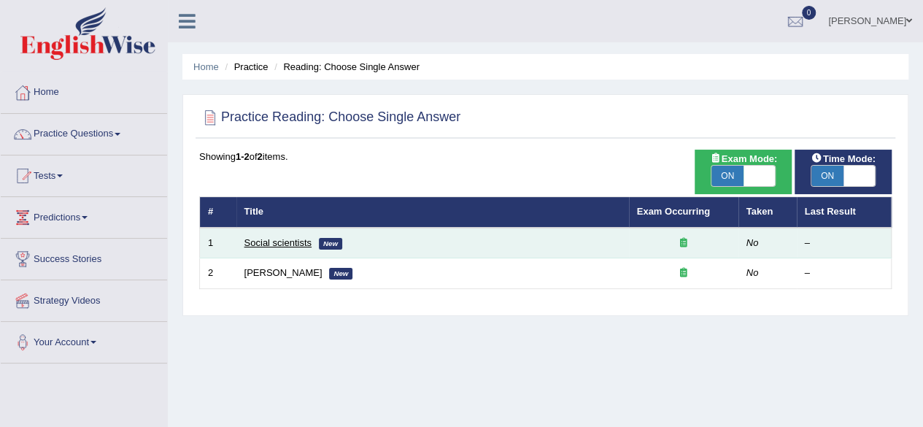
click at [267, 239] on link "Social scientists" at bounding box center [277, 242] width 67 height 11
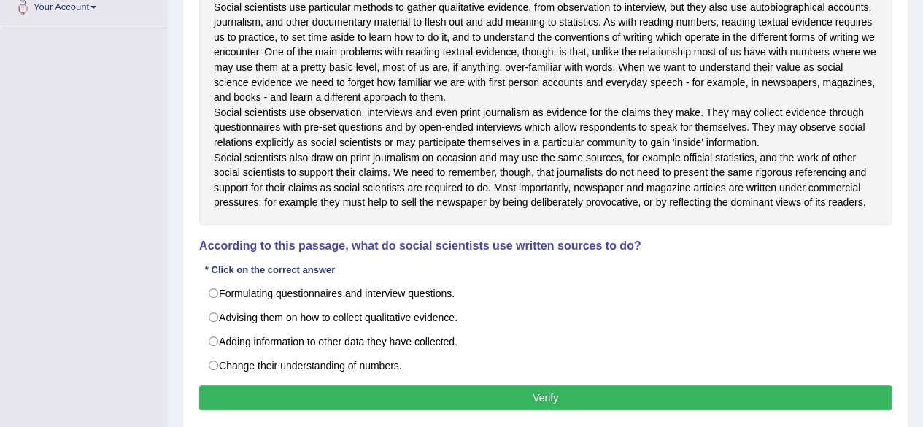
scroll to position [379, 0]
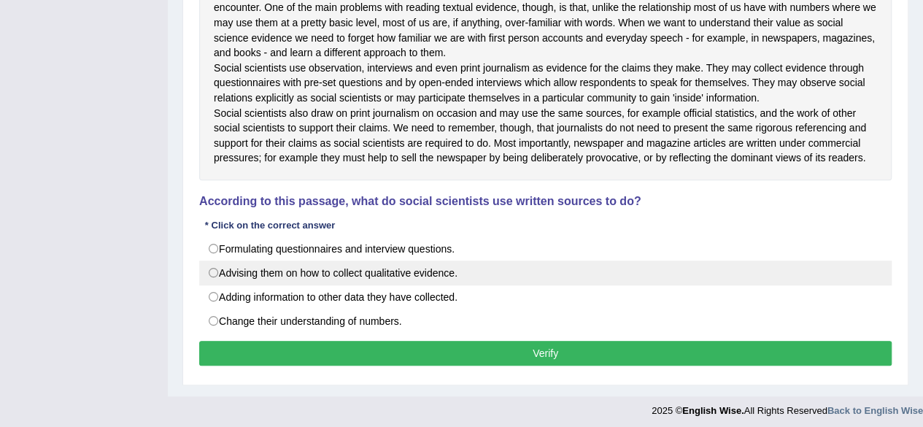
click at [212, 285] on label "Advising them on how to collect qualitative evidence." at bounding box center [545, 272] width 692 height 25
radio input "true"
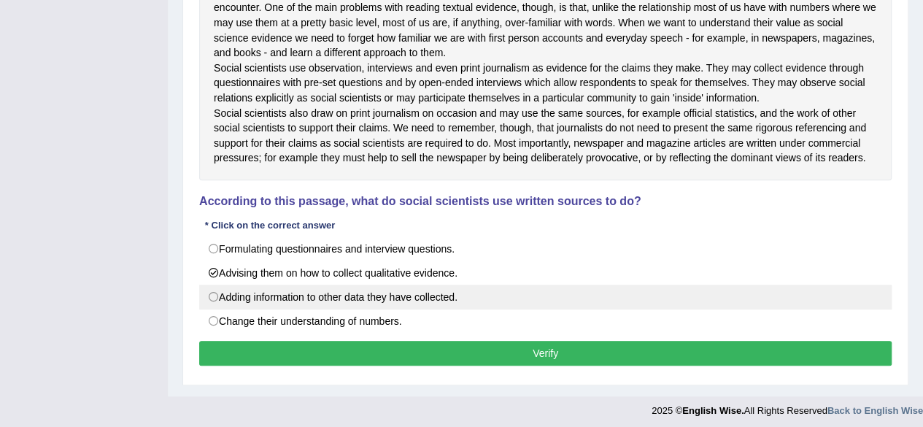
click at [211, 309] on label "Adding information to other data they have collected." at bounding box center [545, 297] width 692 height 25
radio input "true"
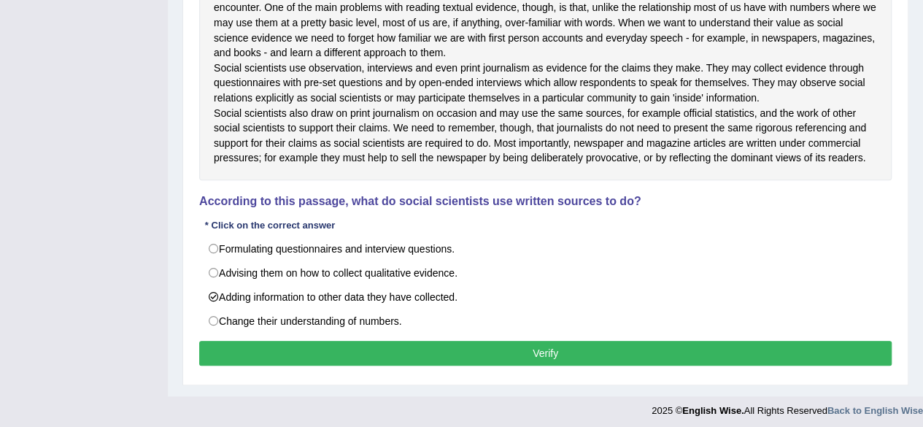
click at [305, 366] on button "Verify" at bounding box center [545, 353] width 692 height 25
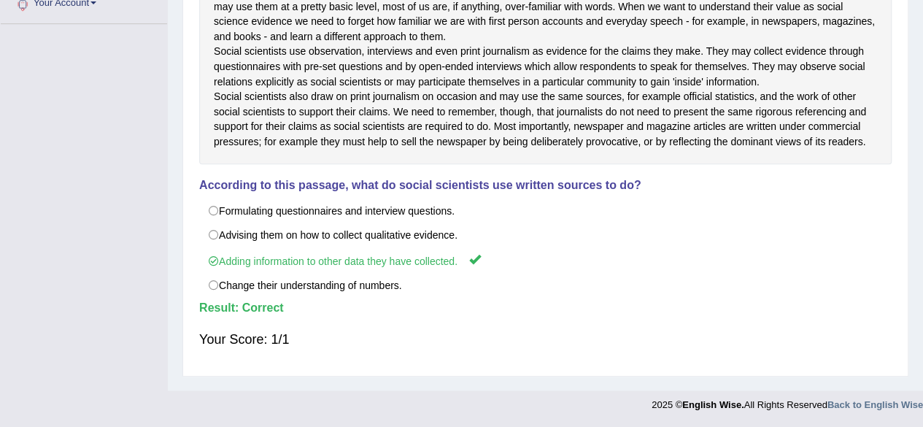
scroll to position [363, 0]
